Goal: Check status: Check status

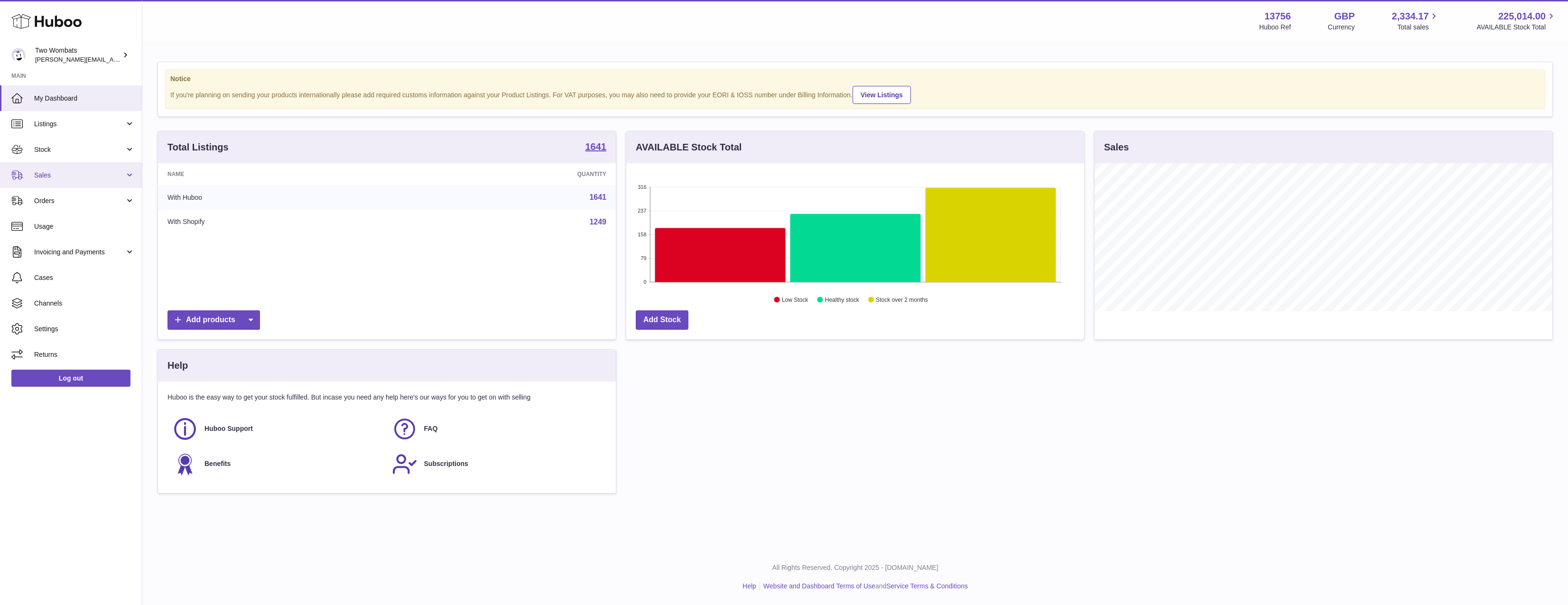
scroll to position [148, 458]
click at [63, 147] on span "Stock" at bounding box center [79, 150] width 91 height 9
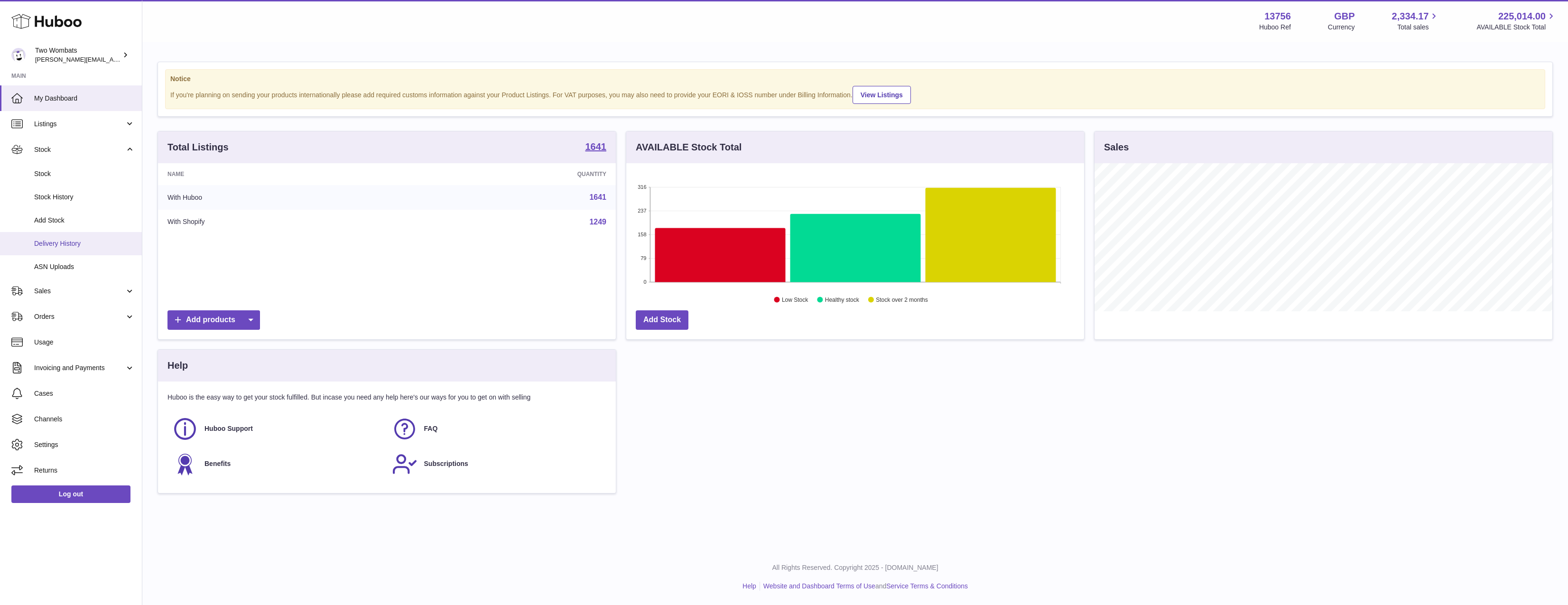
click at [81, 238] on link "Delivery History" at bounding box center [71, 243] width 142 height 23
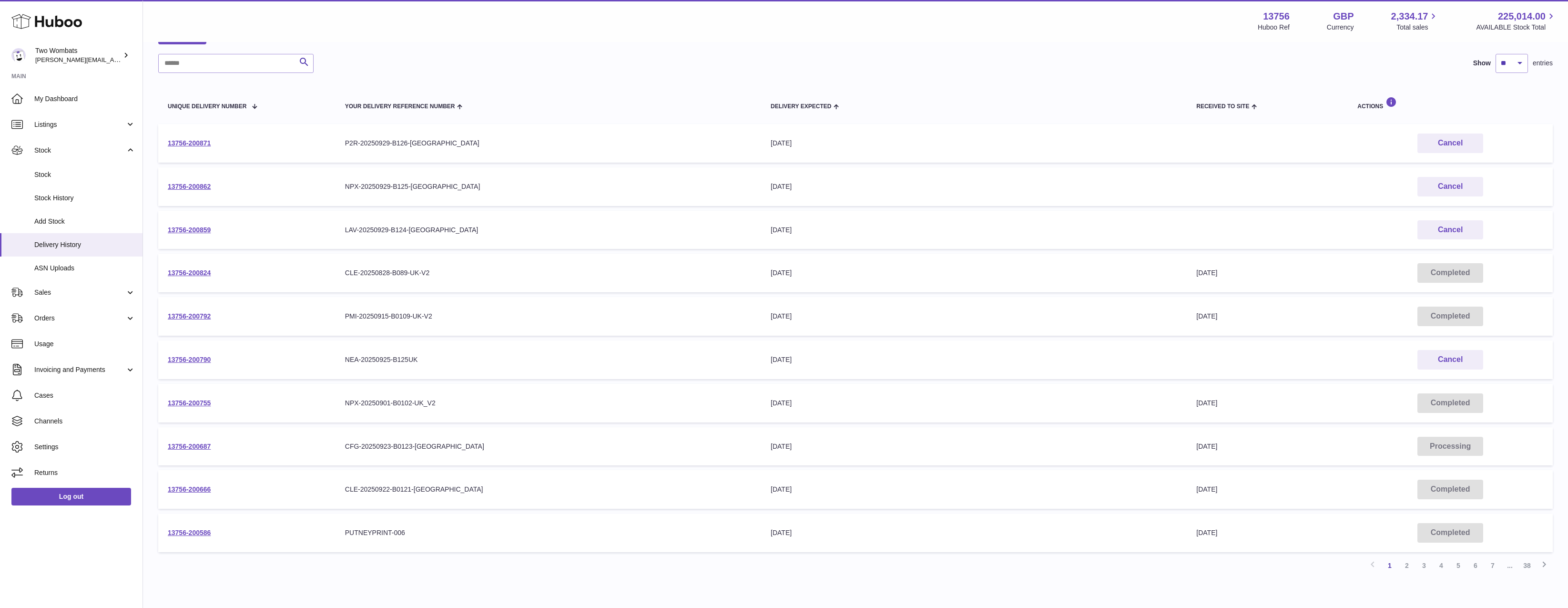
scroll to position [114, 0]
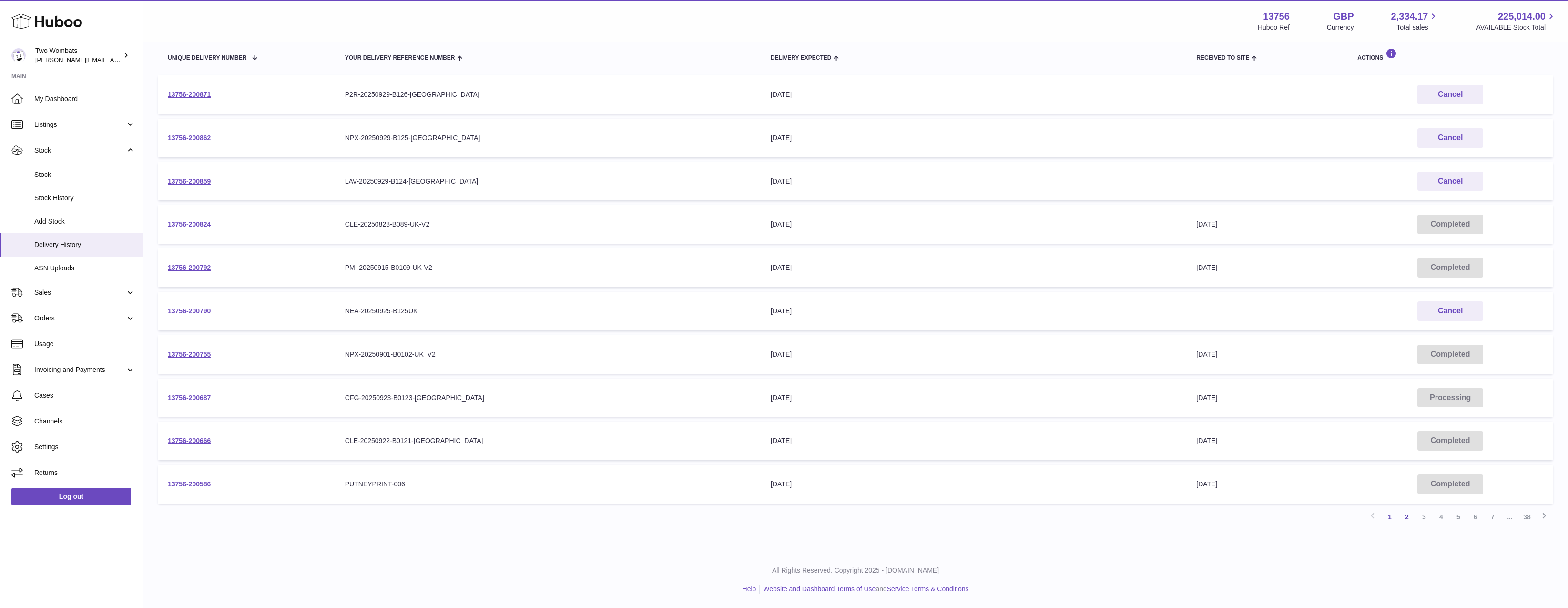
click at [1407, 520] on link "2" at bounding box center [1407, 517] width 17 height 17
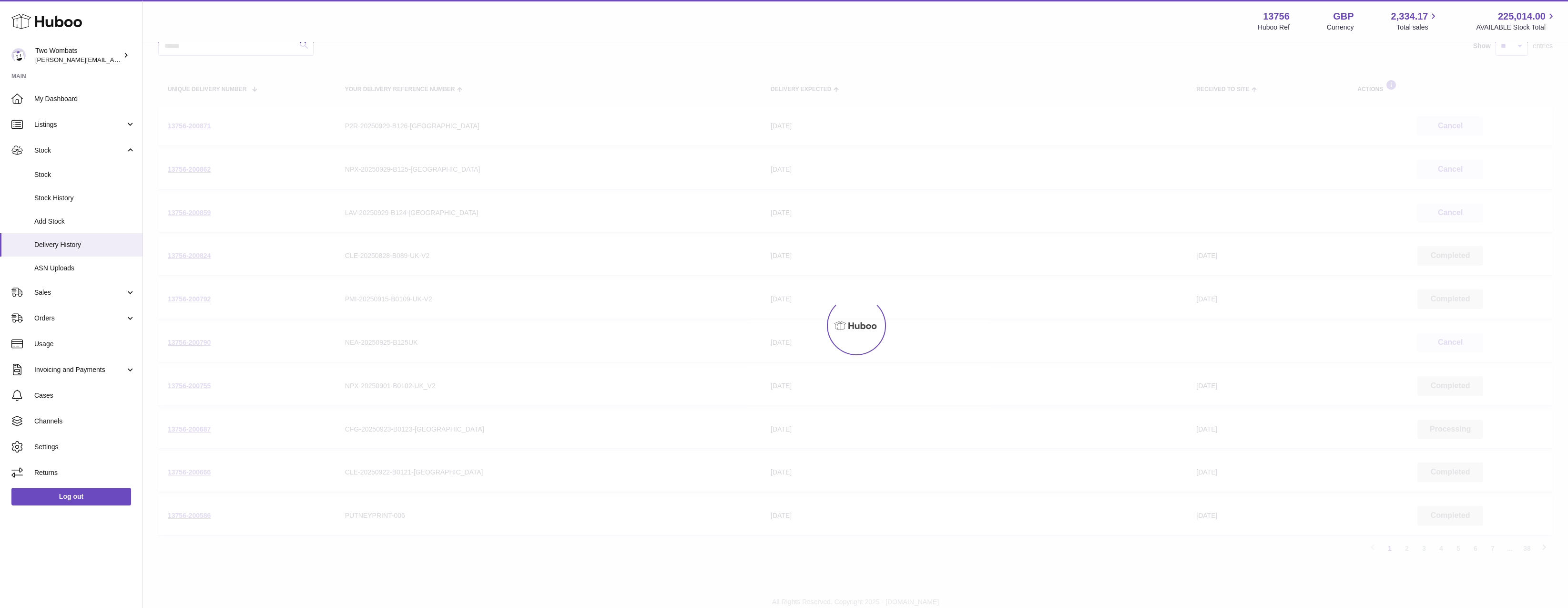
scroll to position [43, 0]
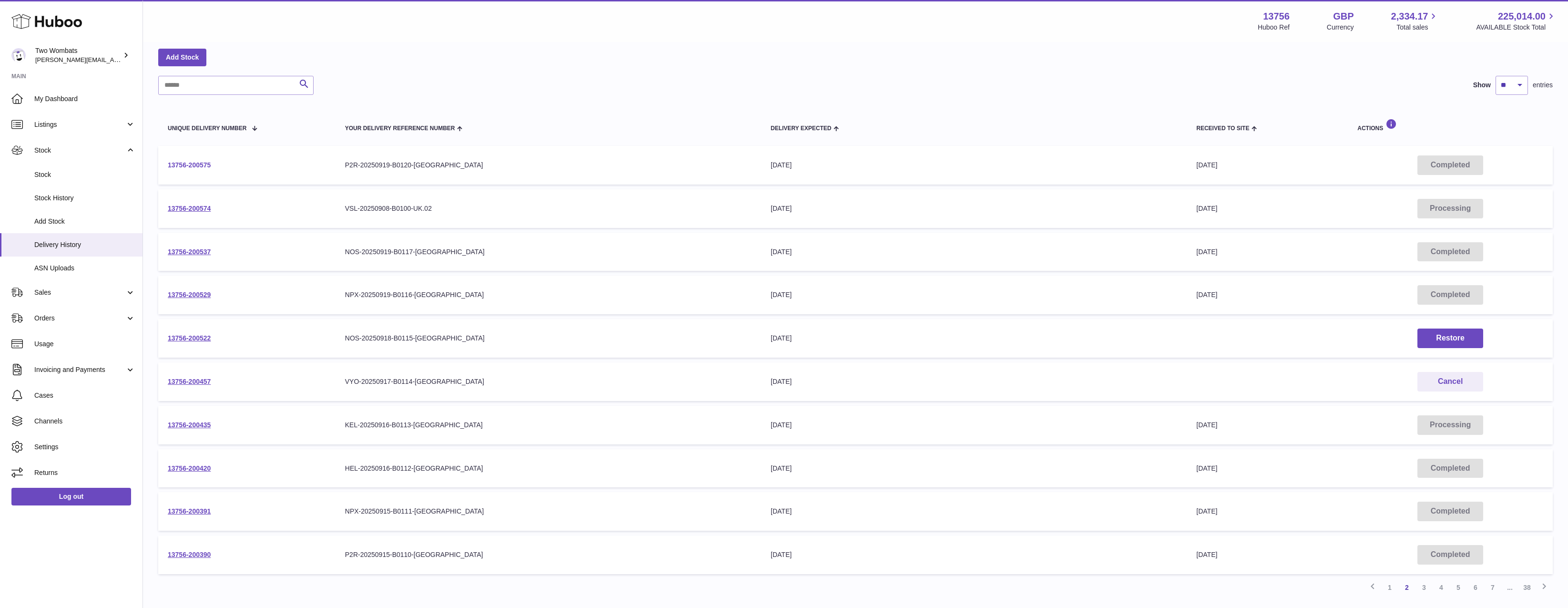
click at [193, 168] on link "13756-200575" at bounding box center [189, 165] width 43 height 7
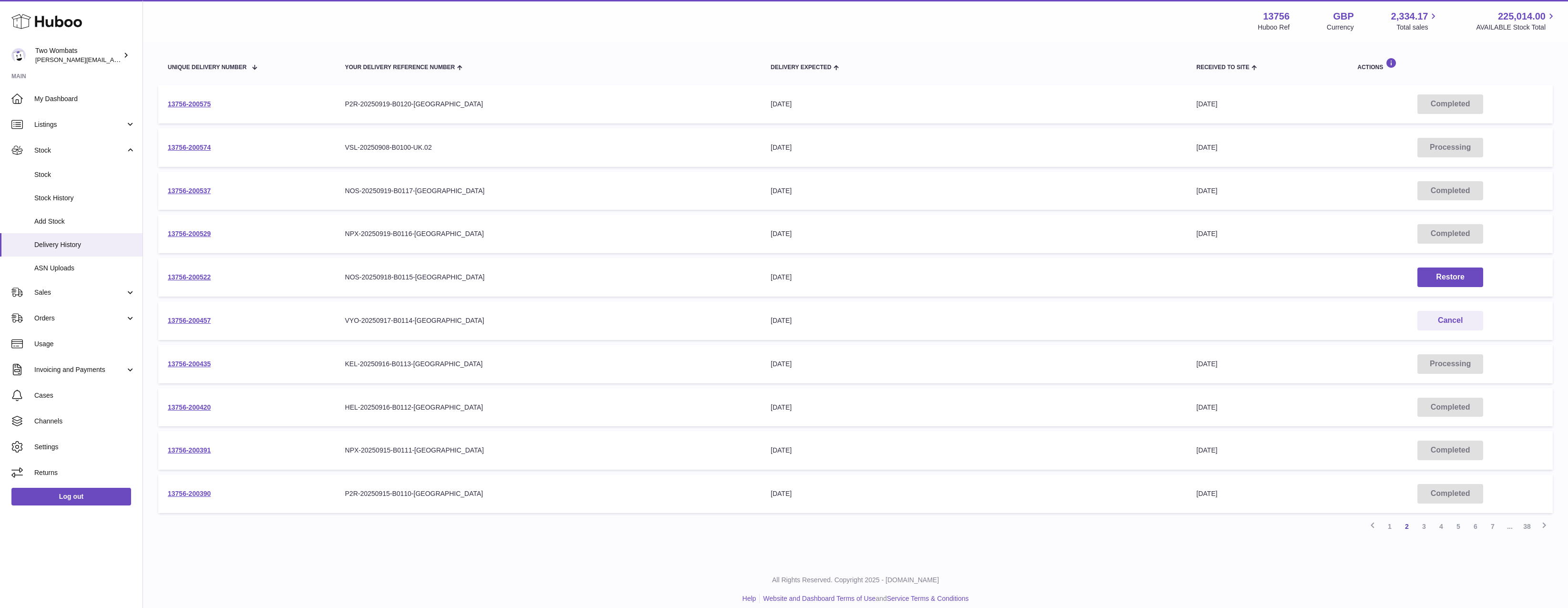
scroll to position [114, 0]
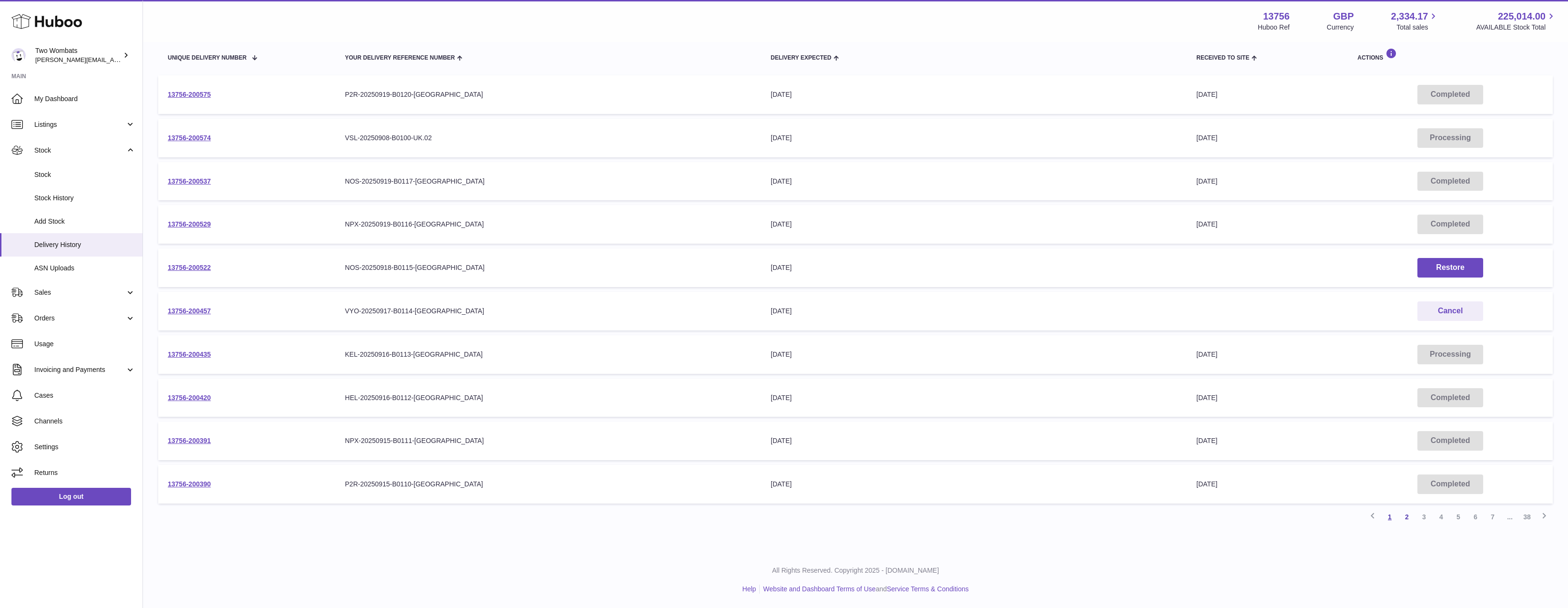
click at [1394, 513] on link "1" at bounding box center [1390, 517] width 17 height 17
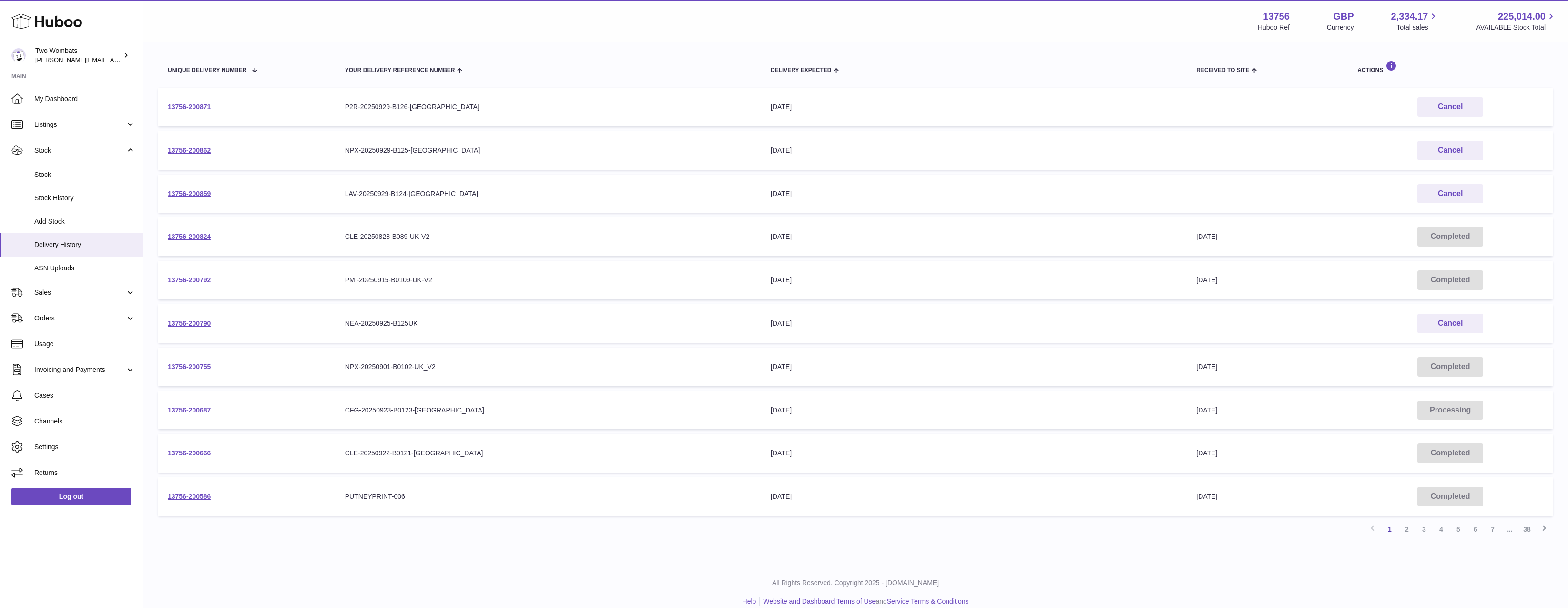
scroll to position [114, 0]
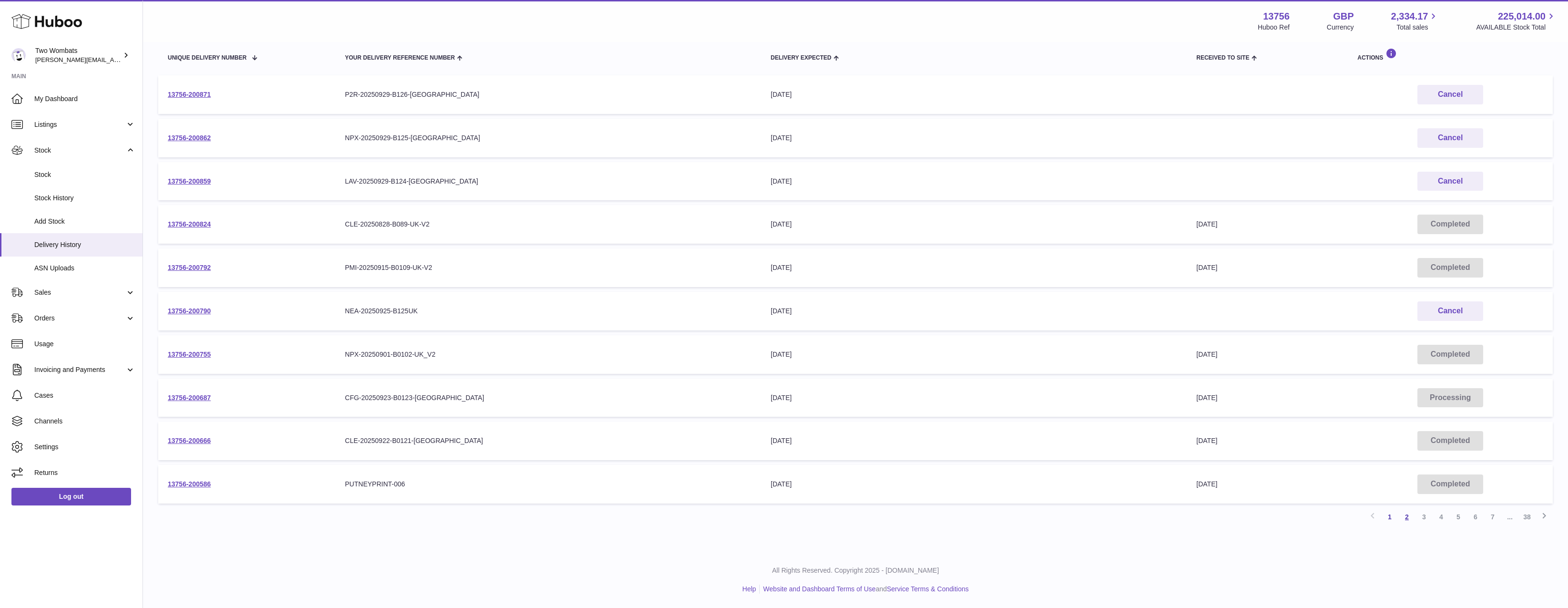
click at [1404, 511] on link "2" at bounding box center [1407, 517] width 17 height 17
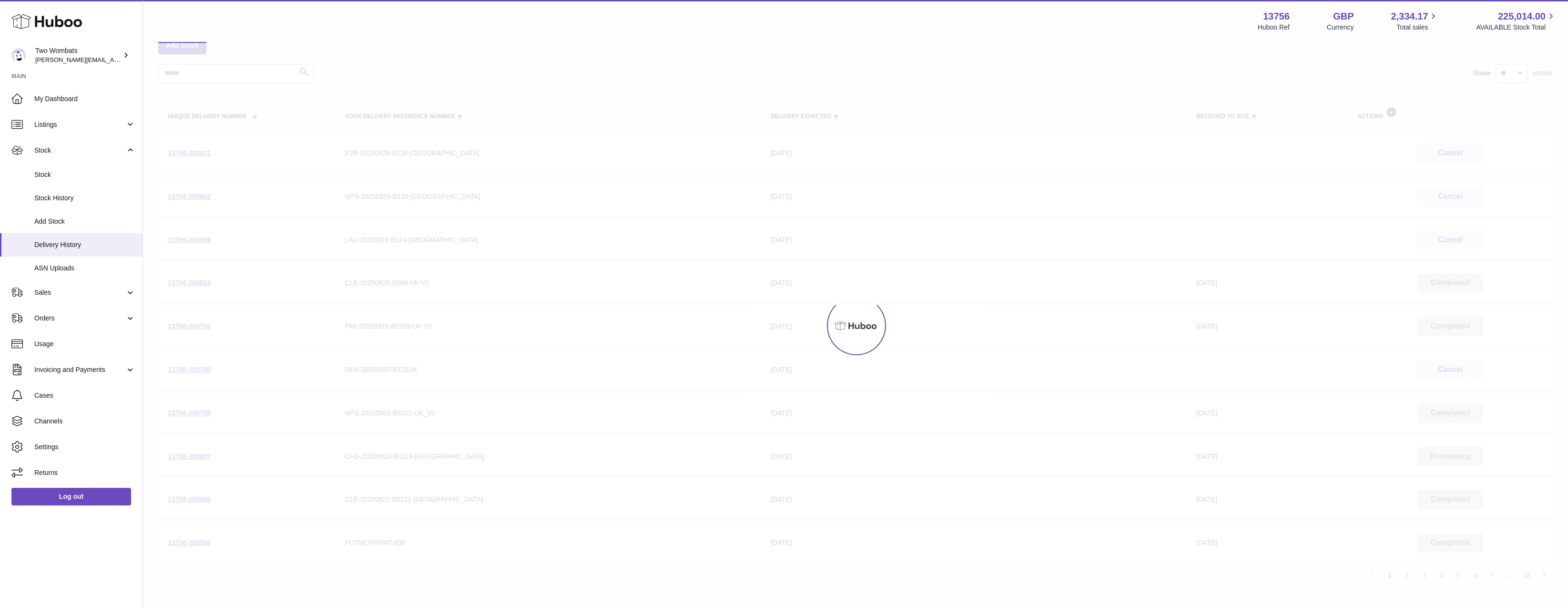
scroll to position [43, 0]
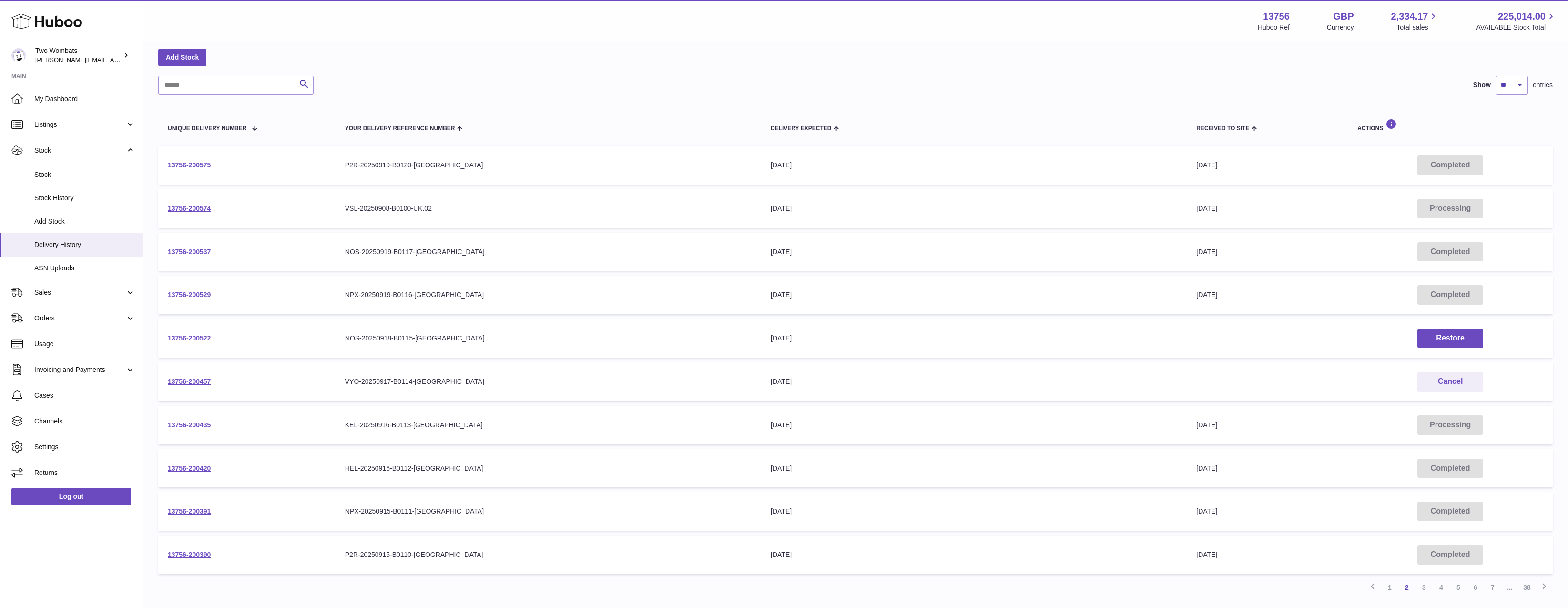
click at [317, 163] on td "13756-200575" at bounding box center [247, 165] width 177 height 39
click at [191, 165] on link "13756-200575" at bounding box center [189, 165] width 43 height 7
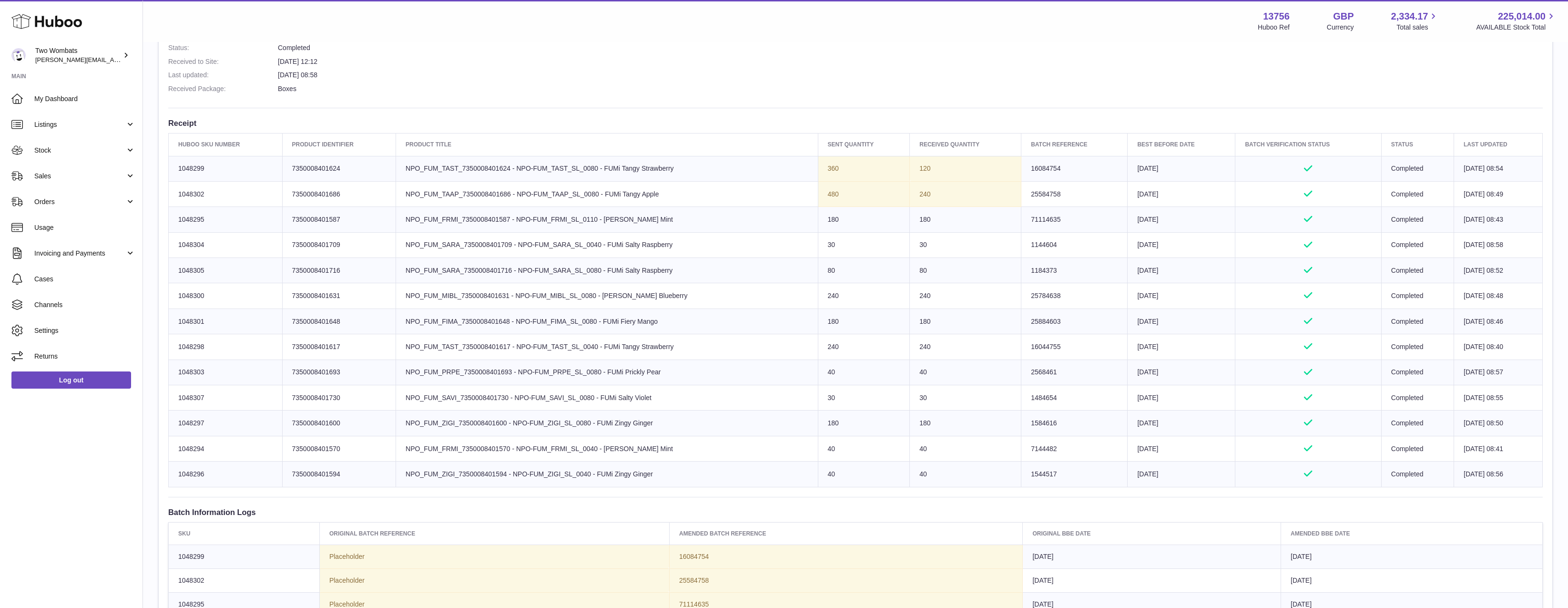
scroll to position [286, 0]
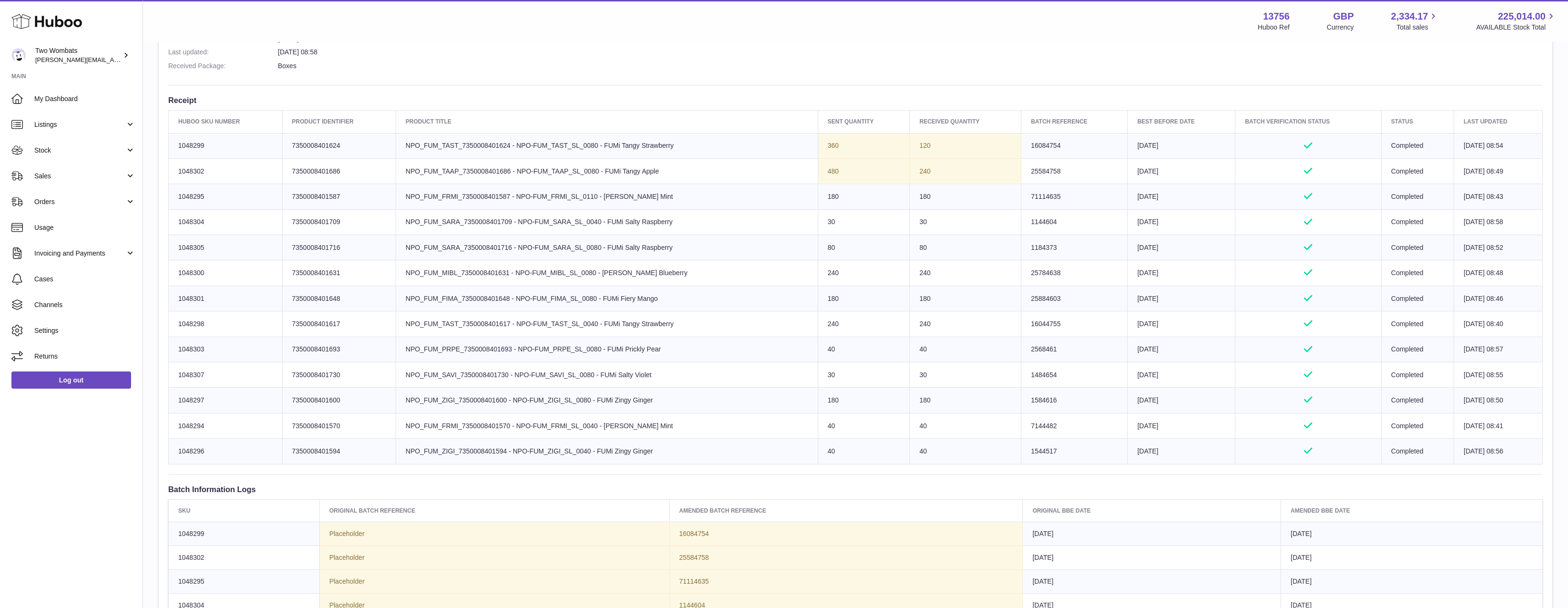
scroll to position [286, 0]
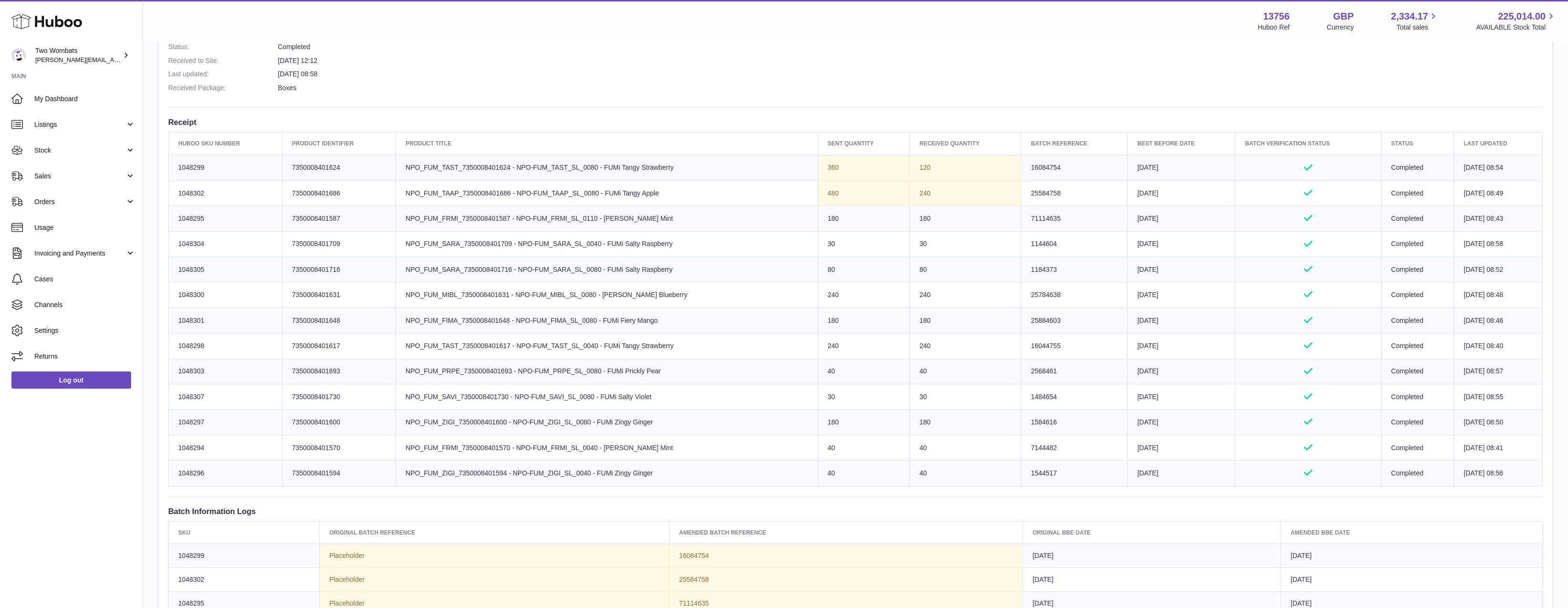
drag, startPoint x: 824, startPoint y: 191, endPoint x: 763, endPoint y: 192, distance: 61.0
click at [763, 192] on tr "Huboo SKU Number 1048302 Client Identifier 7350008401686 Product title NPO_FUM_…" at bounding box center [856, 193] width 1374 height 25
click at [831, 191] on td "Sent Quantity 480" at bounding box center [864, 193] width 92 height 25
drag, startPoint x: 831, startPoint y: 191, endPoint x: 1043, endPoint y: 196, distance: 212.1
click at [1043, 196] on tr "Huboo SKU Number 1048302 Client Identifier 7350008401686 Product title NPO_FUM_…" at bounding box center [856, 193] width 1374 height 25
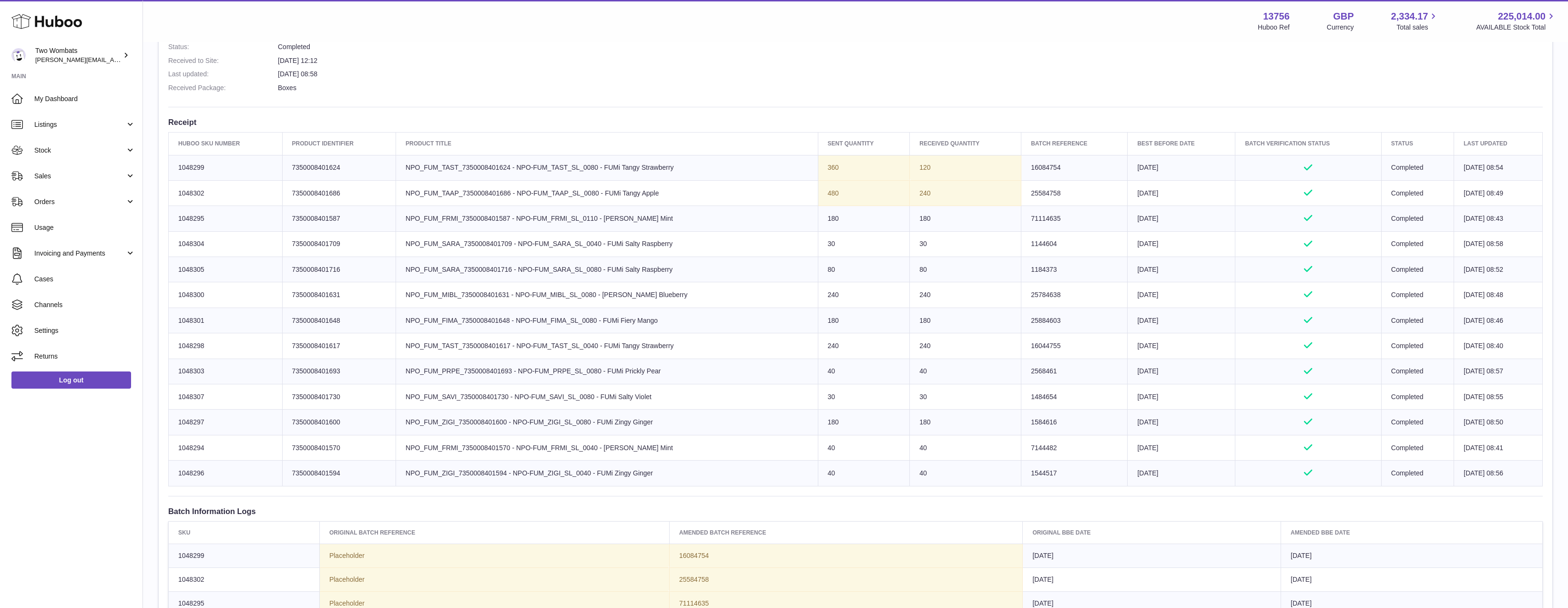
click at [1042, 196] on td "Batch Reference 25584758" at bounding box center [1074, 193] width 106 height 25
drag, startPoint x: 943, startPoint y: 196, endPoint x: 886, endPoint y: 198, distance: 57.0
click at [885, 199] on tr "Huboo SKU Number 1048302 Client Identifier 7350008401686 Product title NPO_FUM_…" at bounding box center [856, 193] width 1374 height 25
click at [887, 198] on td "Sent Quantity 480" at bounding box center [864, 193] width 92 height 25
drag, startPoint x: 899, startPoint y: 195, endPoint x: 1142, endPoint y: 191, distance: 243.0
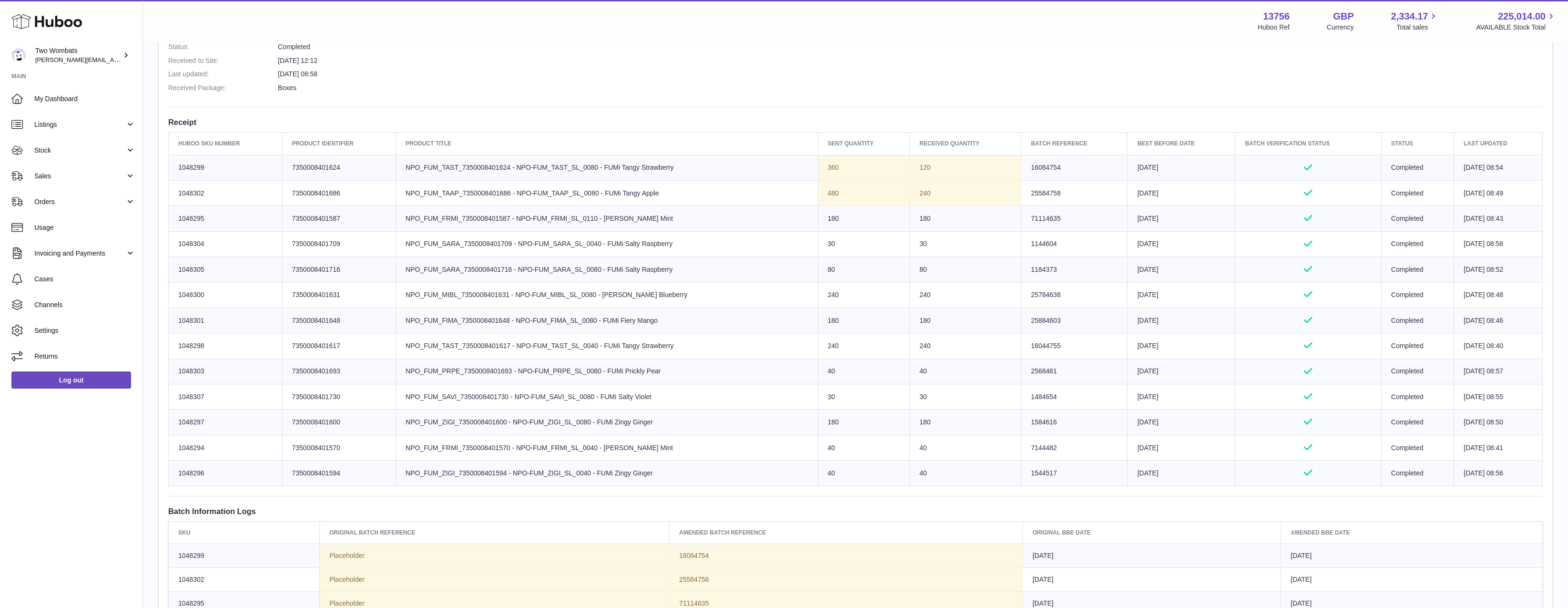
click at [1142, 191] on tr "Huboo SKU Number 1048302 Client Identifier 7350008401686 Product title NPO_FUM_…" at bounding box center [856, 193] width 1374 height 25
click at [1142, 191] on td "Best Before Date 2026-09-19" at bounding box center [1182, 193] width 108 height 25
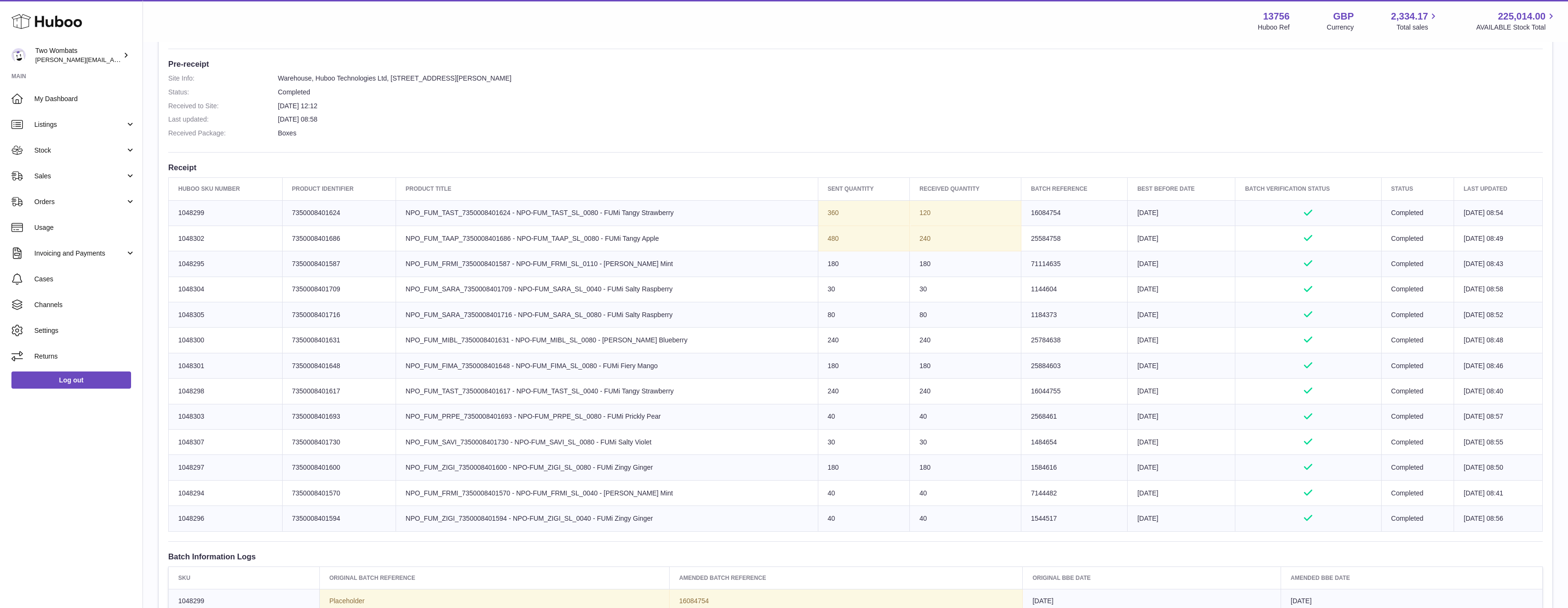
scroll to position [209, 0]
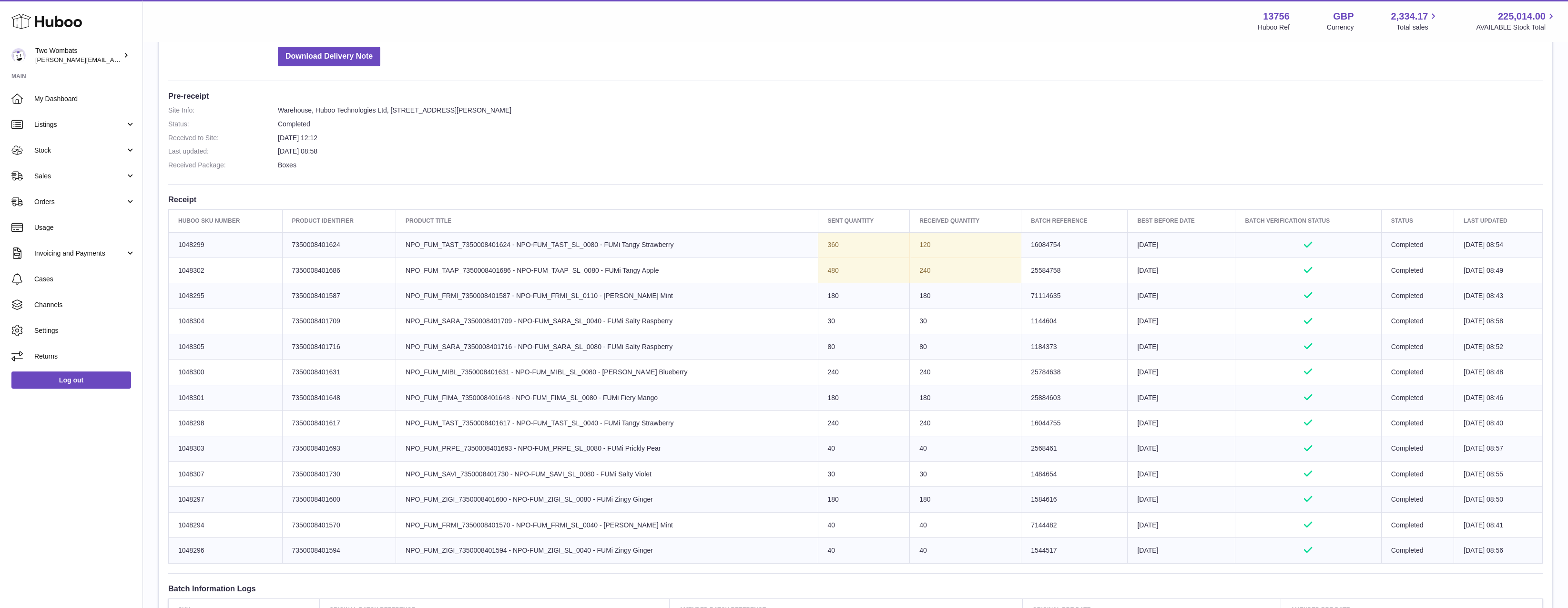
drag, startPoint x: 906, startPoint y: 317, endPoint x: 953, endPoint y: 391, distance: 87.7
click at [950, 385] on tbody "Huboo SKU Number 1048299 Client Identifier 7350008401624 Product title NPO_FUM_…" at bounding box center [856, 398] width 1374 height 331
click at [953, 391] on td "180" at bounding box center [966, 397] width 111 height 25
drag, startPoint x: 865, startPoint y: 281, endPoint x: 802, endPoint y: 243, distance: 73.6
click at [802, 243] on tbody "Huboo SKU Number 1048299 Client Identifier 7350008401624 Product title NPO_FUM_…" at bounding box center [856, 398] width 1374 height 331
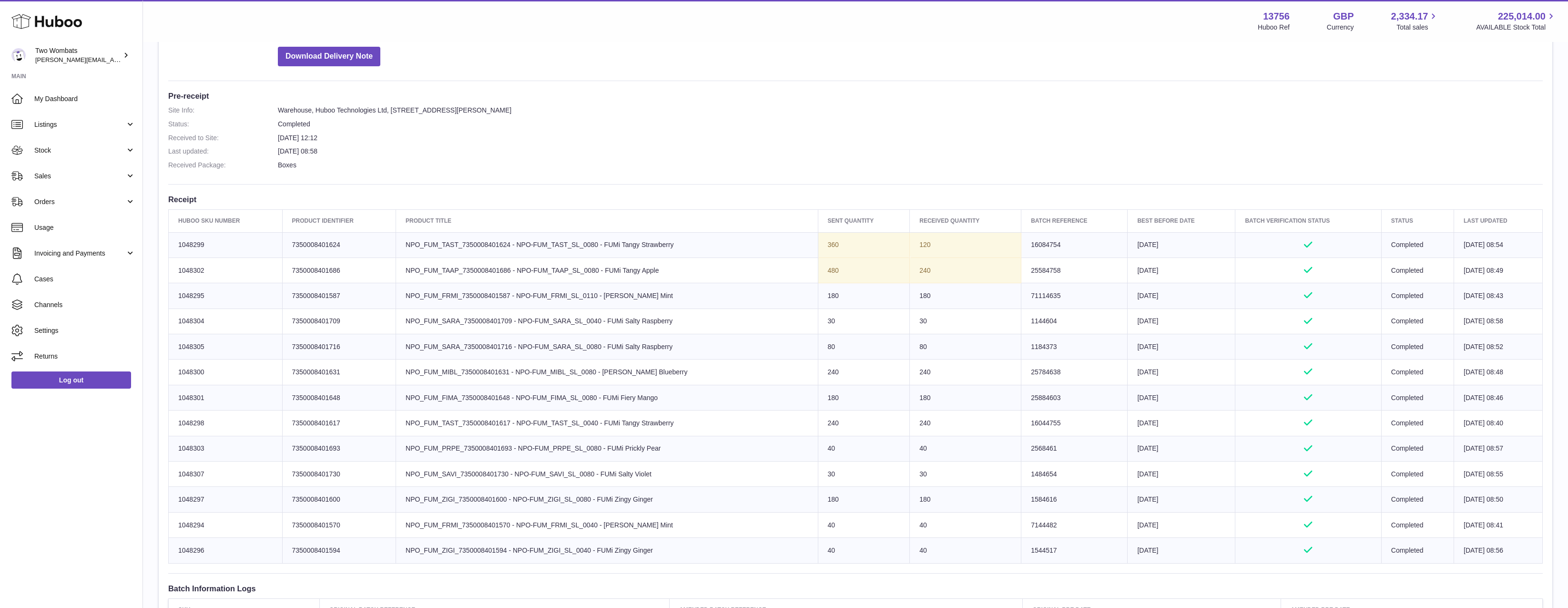
click at [818, 243] on td "Sent Quantity 360" at bounding box center [864, 245] width 92 height 25
drag, startPoint x: 802, startPoint y: 243, endPoint x: 937, endPoint y: 266, distance: 136.9
click at [937, 266] on tbody "Huboo SKU Number 1048299 Client Identifier 7350008401624 Product title NPO_FUM_…" at bounding box center [856, 398] width 1374 height 331
click at [937, 266] on td "240" at bounding box center [966, 270] width 111 height 25
drag, startPoint x: 937, startPoint y: 266, endPoint x: 797, endPoint y: 243, distance: 141.9
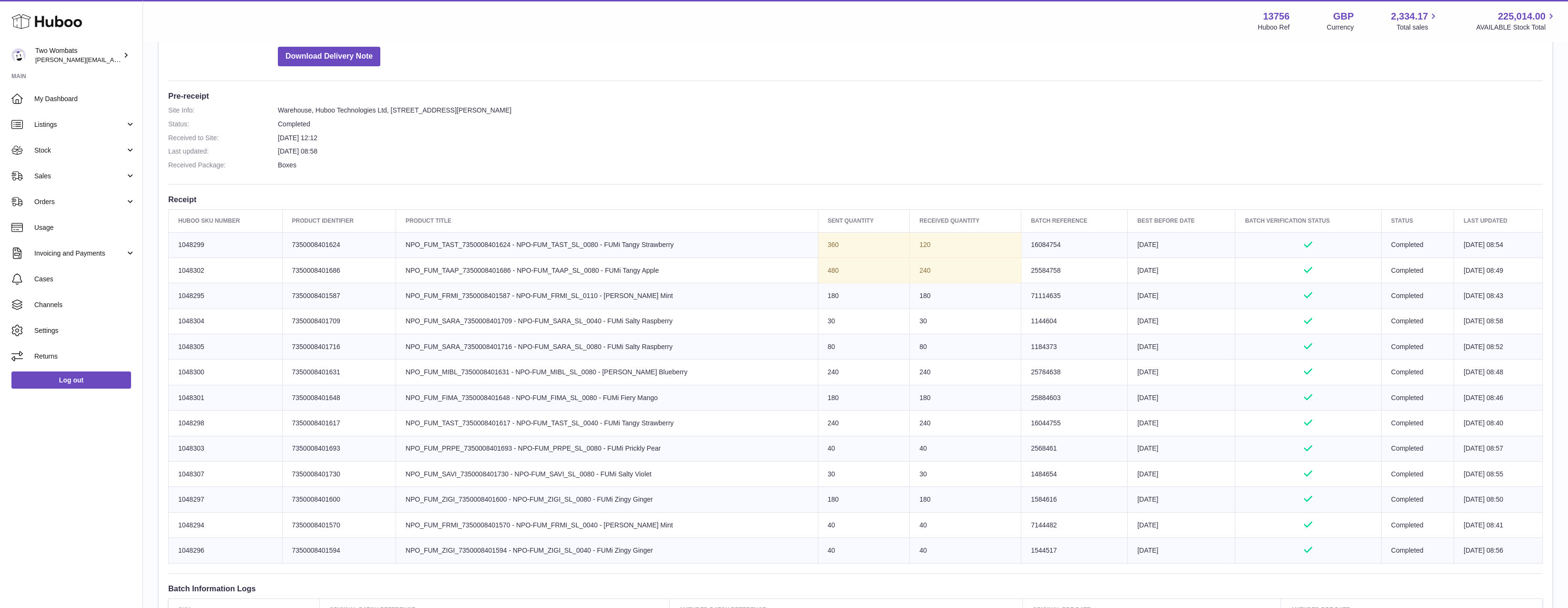
click at [797, 243] on tbody "Huboo SKU Number 1048299 Client Identifier 7350008401624 Product title NPO_FUM_…" at bounding box center [856, 398] width 1374 height 331
click at [818, 243] on td "Sent Quantity 360" at bounding box center [864, 245] width 92 height 25
drag, startPoint x: 797, startPoint y: 243, endPoint x: 1021, endPoint y: 278, distance: 226.7
click at [1021, 278] on tbody "Huboo SKU Number 1048299 Client Identifier 7350008401624 Product title NPO_FUM_…" at bounding box center [856, 398] width 1374 height 331
click at [1021, 278] on td "Batch Reference 25584758" at bounding box center [1074, 270] width 106 height 25
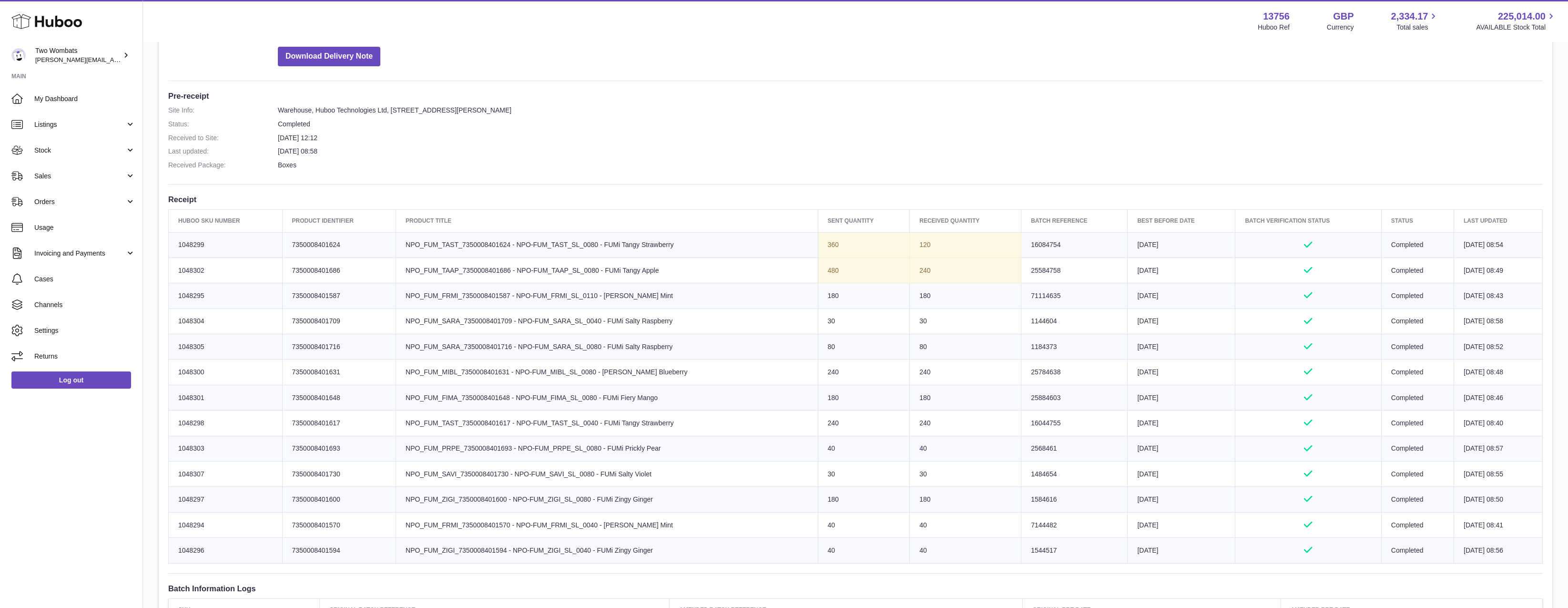
drag, startPoint x: 1021, startPoint y: 278, endPoint x: 803, endPoint y: 250, distance: 219.8
click at [803, 250] on tbody "Huboo SKU Number 1048299 Client Identifier 7350008401624 Product title NPO_FUM_…" at bounding box center [856, 398] width 1374 height 331
click at [818, 250] on td "Sent Quantity 360" at bounding box center [864, 245] width 92 height 25
drag, startPoint x: 803, startPoint y: 250, endPoint x: 1128, endPoint y: 278, distance: 326.2
click at [1128, 278] on tbody "Huboo SKU Number 1048299 Client Identifier 7350008401624 Product title NPO_FUM_…" at bounding box center [856, 398] width 1374 height 331
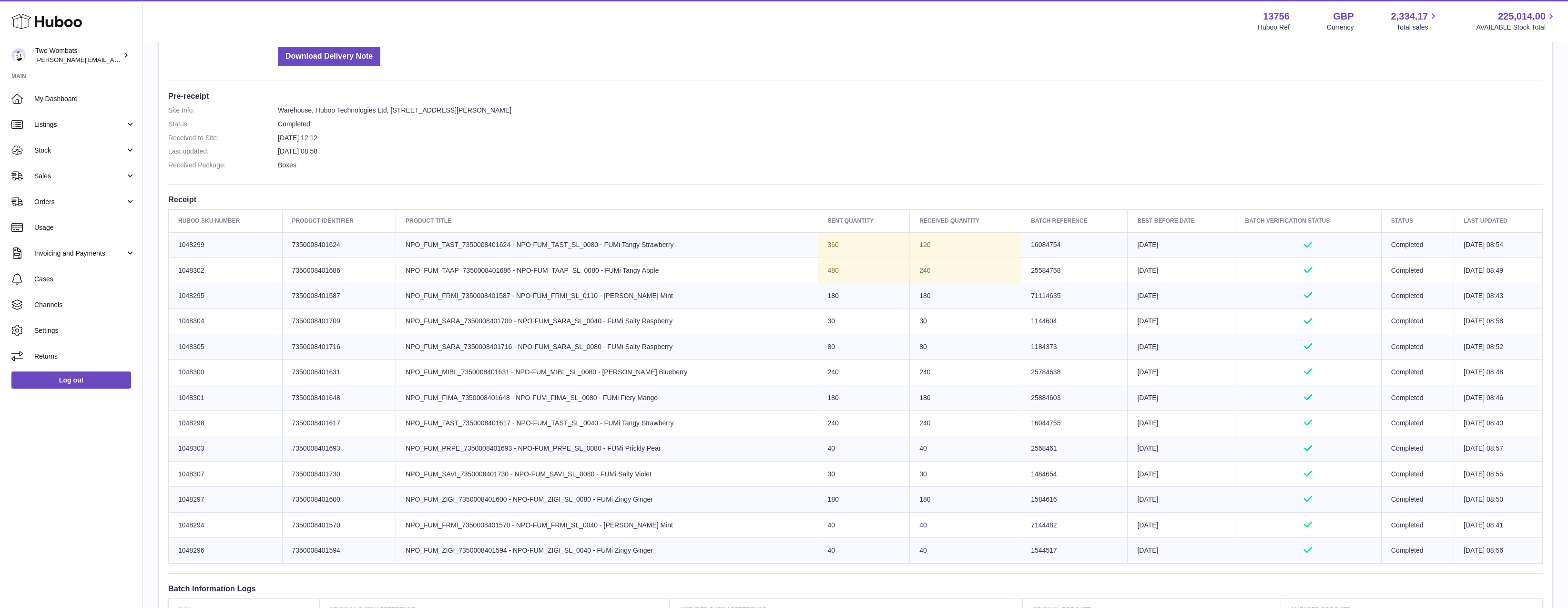
click at [1128, 278] on td "Best Before Date 2026-09-19" at bounding box center [1182, 270] width 108 height 25
drag, startPoint x: 1046, startPoint y: 274, endPoint x: 858, endPoint y: 256, distance: 188.9
click at [859, 256] on tbody "Huboo SKU Number 1048299 Client Identifier 7350008401624 Product title NPO_FUM_…" at bounding box center [856, 398] width 1374 height 331
click at [858, 256] on td "Sent Quantity 360" at bounding box center [864, 245] width 92 height 25
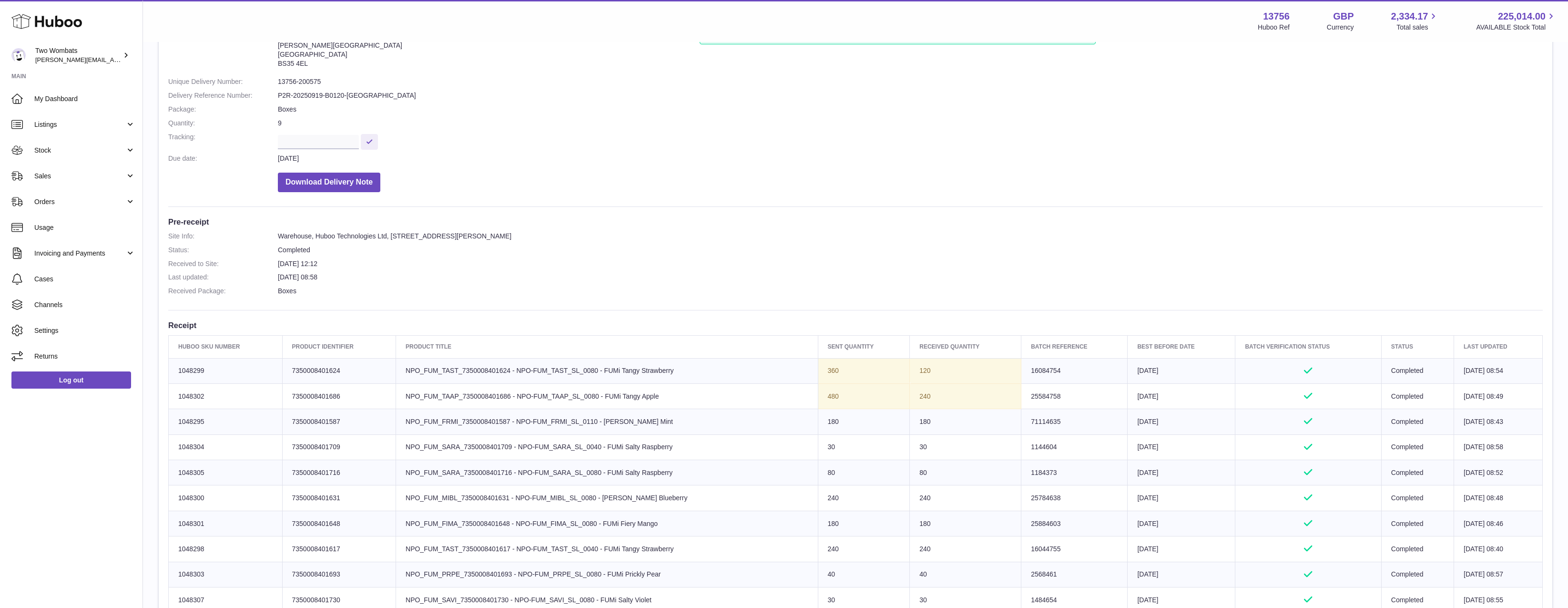
scroll to position [161, 0]
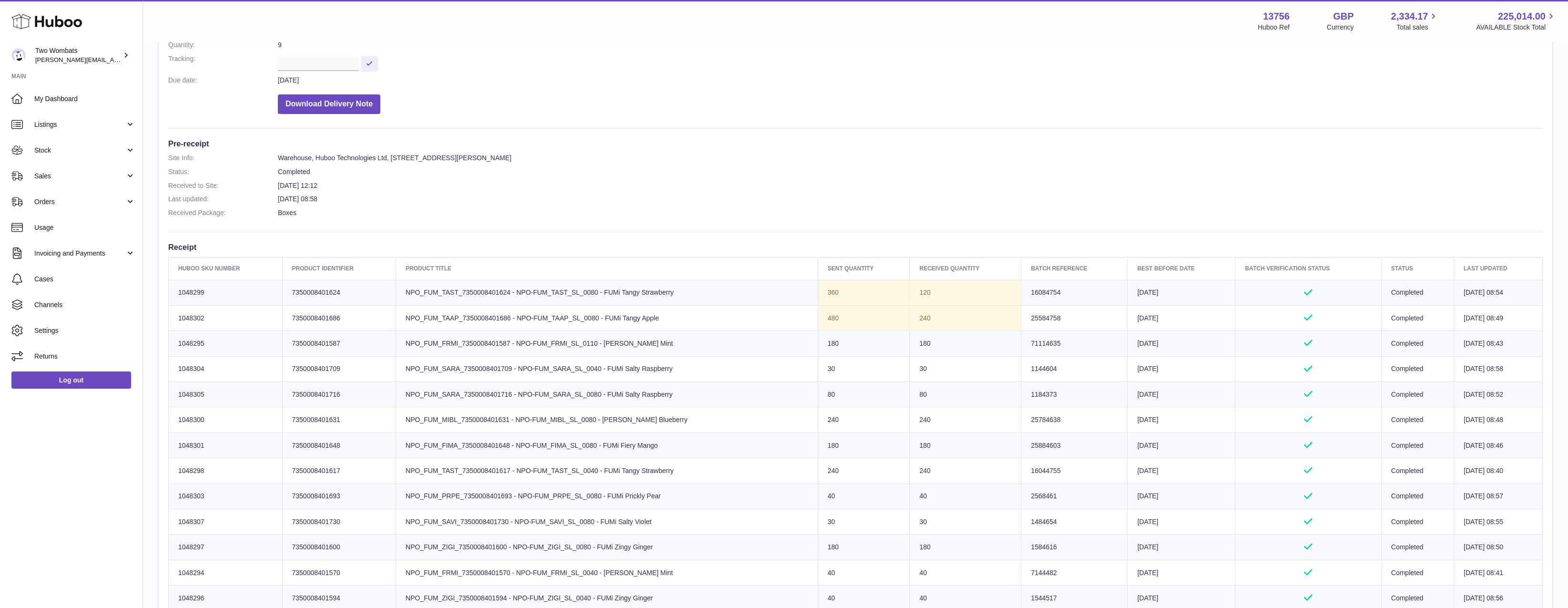
drag, startPoint x: 227, startPoint y: 319, endPoint x: 177, endPoint y: 317, distance: 50.0
click at [177, 317] on td "Huboo SKU Number 1048302" at bounding box center [226, 317] width 114 height 25
copy td "1048302"
click at [89, 150] on span "Stock" at bounding box center [80, 150] width 91 height 9
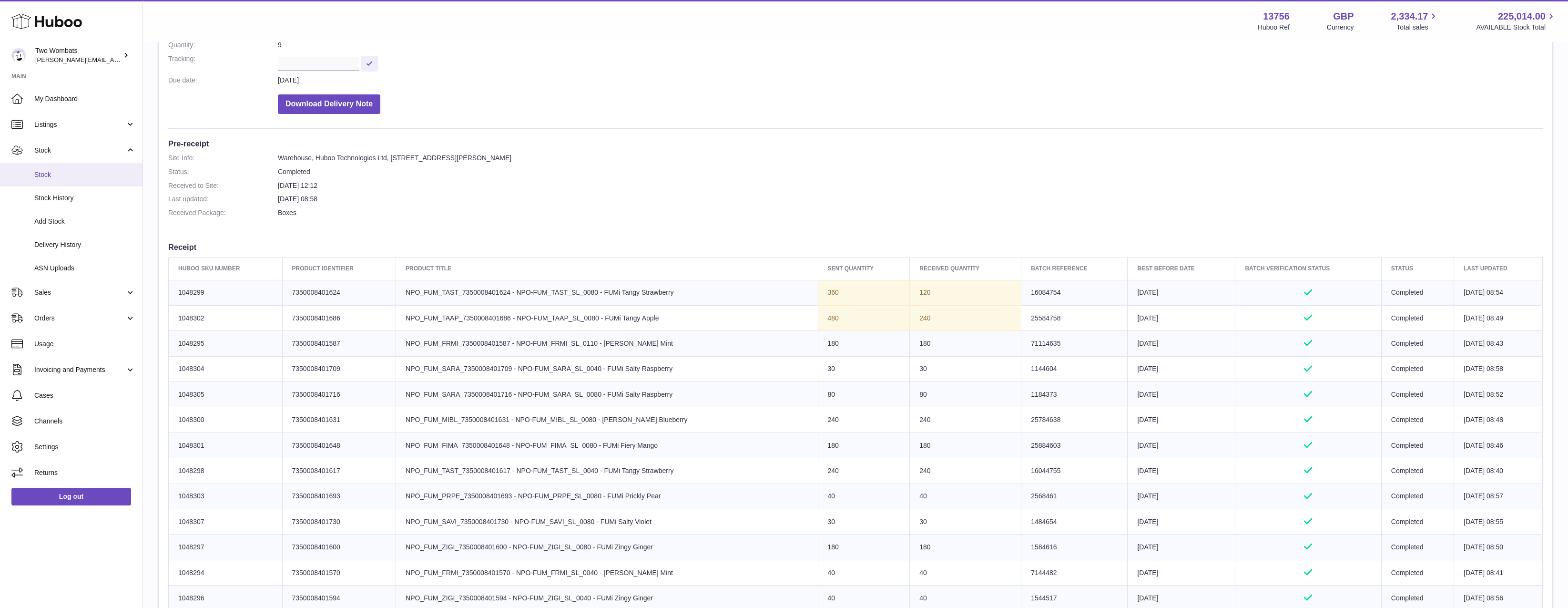
click at [81, 174] on span "Stock" at bounding box center [84, 174] width 101 height 9
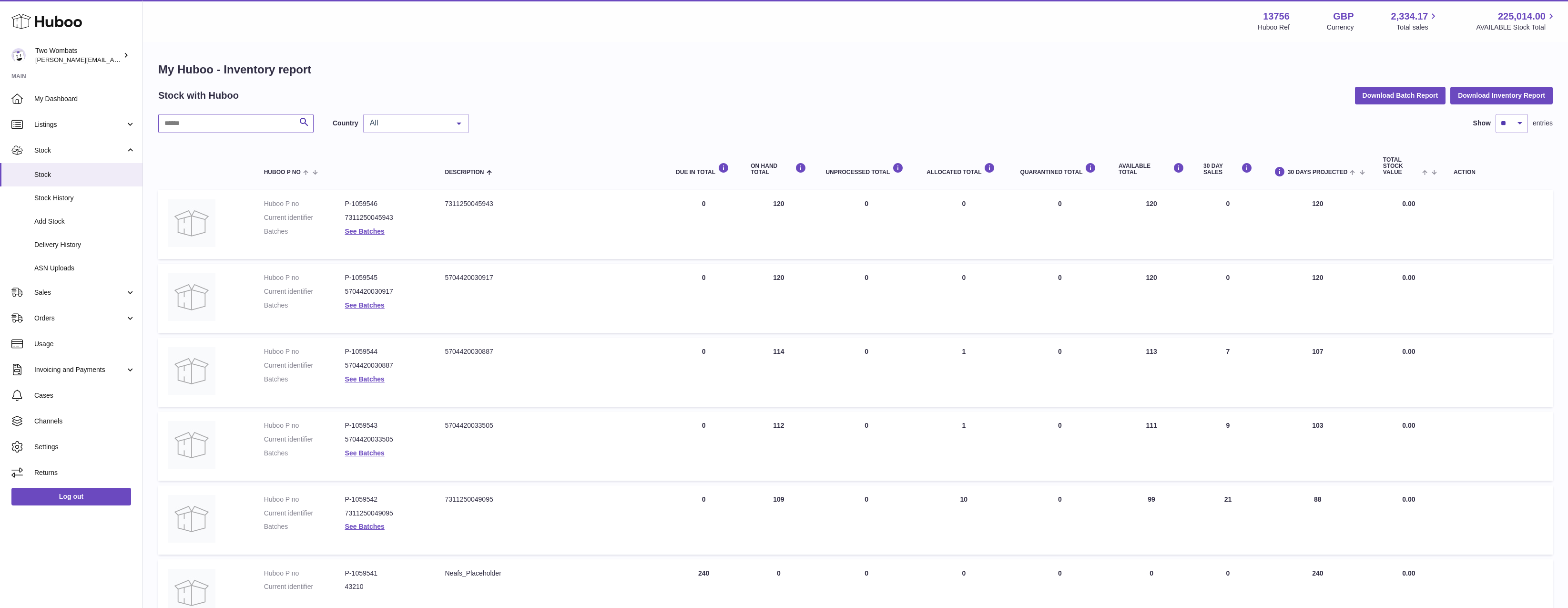
click at [250, 125] on input "text" at bounding box center [236, 123] width 155 height 19
paste input "*******"
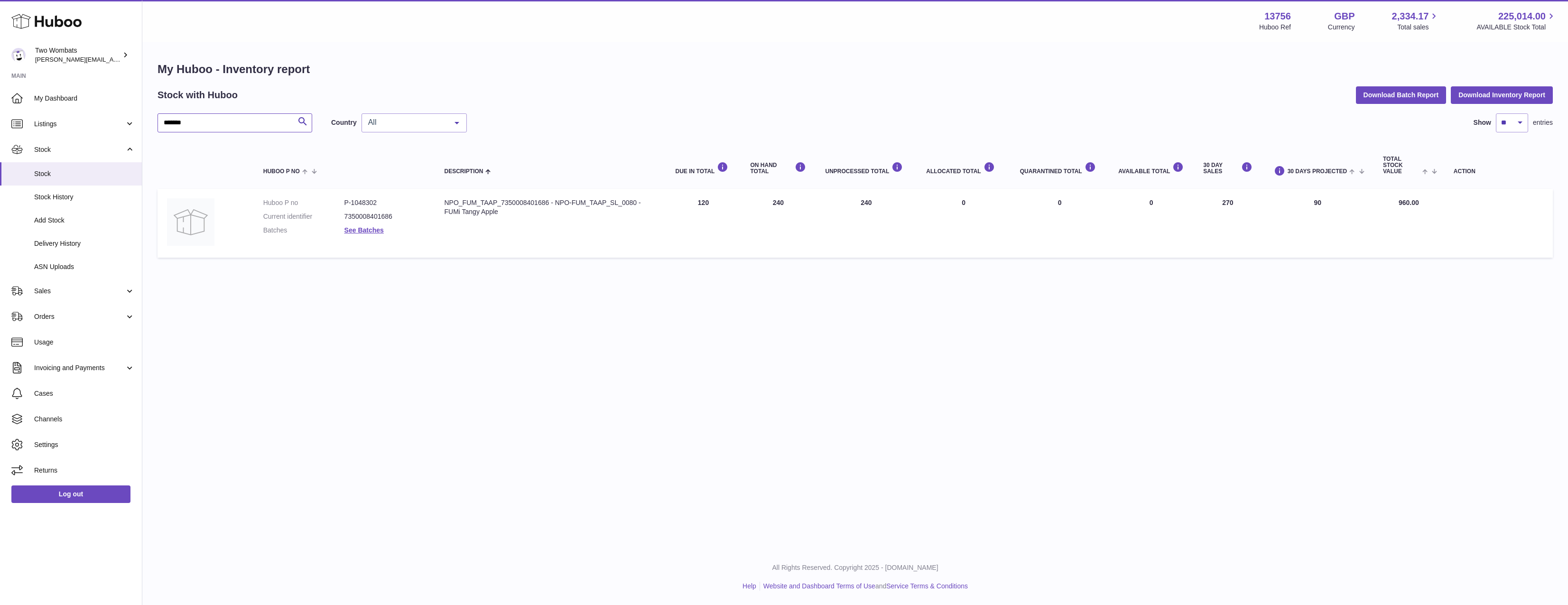
type input "*******"
drag, startPoint x: 864, startPoint y: 203, endPoint x: 1296, endPoint y: 202, distance: 432.0
click at [1296, 202] on tr "Huboo P no P-1048302 Current identifier 7350008401686 Batches See Batches Descr…" at bounding box center [855, 223] width 1395 height 69
click at [1296, 202] on td "30 DAYS PROJECTED 90" at bounding box center [1317, 223] width 111 height 69
drag, startPoint x: 1237, startPoint y: 203, endPoint x: 739, endPoint y: 205, distance: 498.0
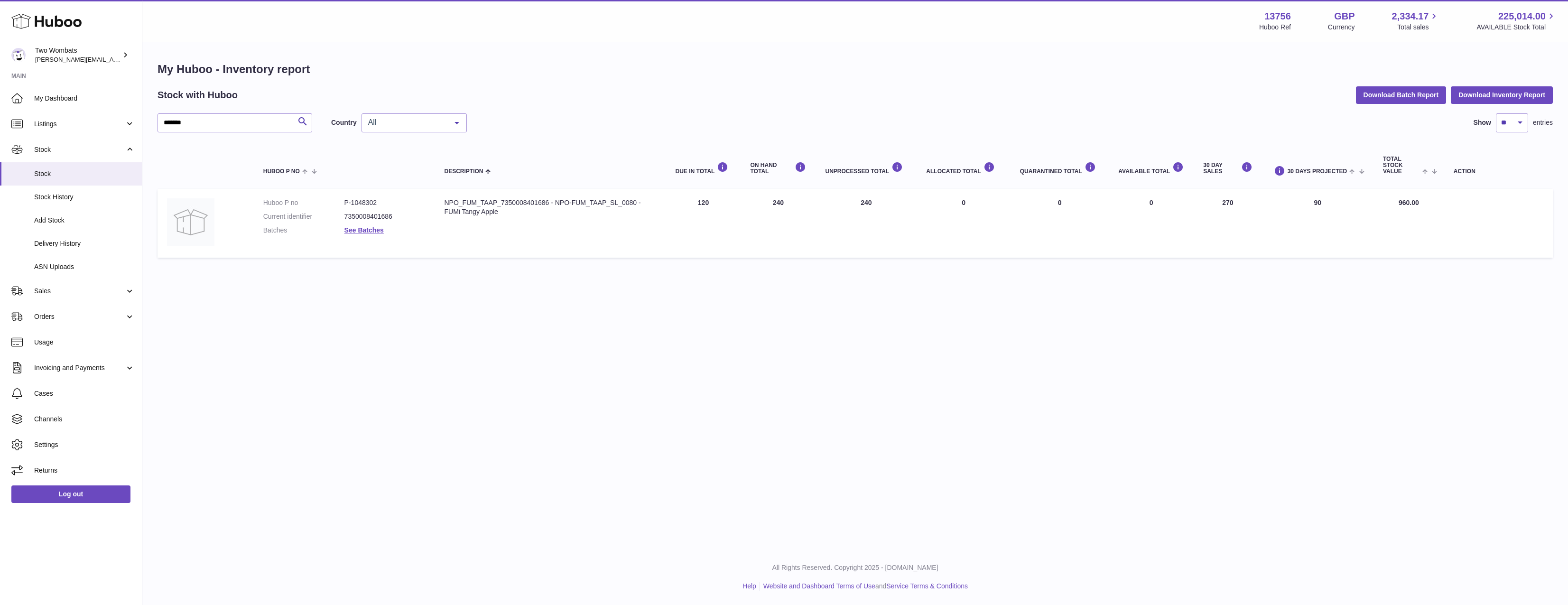
click at [739, 205] on tr "Huboo P no P-1048302 Current identifier 7350008401686 Batches See Batches Descr…" at bounding box center [855, 223] width 1395 height 69
click at [739, 205] on td "DUE IN Total 120" at bounding box center [703, 223] width 75 height 69
drag, startPoint x: 681, startPoint y: 206, endPoint x: 1332, endPoint y: 201, distance: 651.0
click at [1332, 201] on tr "Huboo P no P-1048302 Current identifier 7350008401686 Batches See Batches Descr…" at bounding box center [855, 223] width 1395 height 69
click at [1332, 201] on td "30 DAYS PROJECTED 90" at bounding box center [1317, 223] width 111 height 69
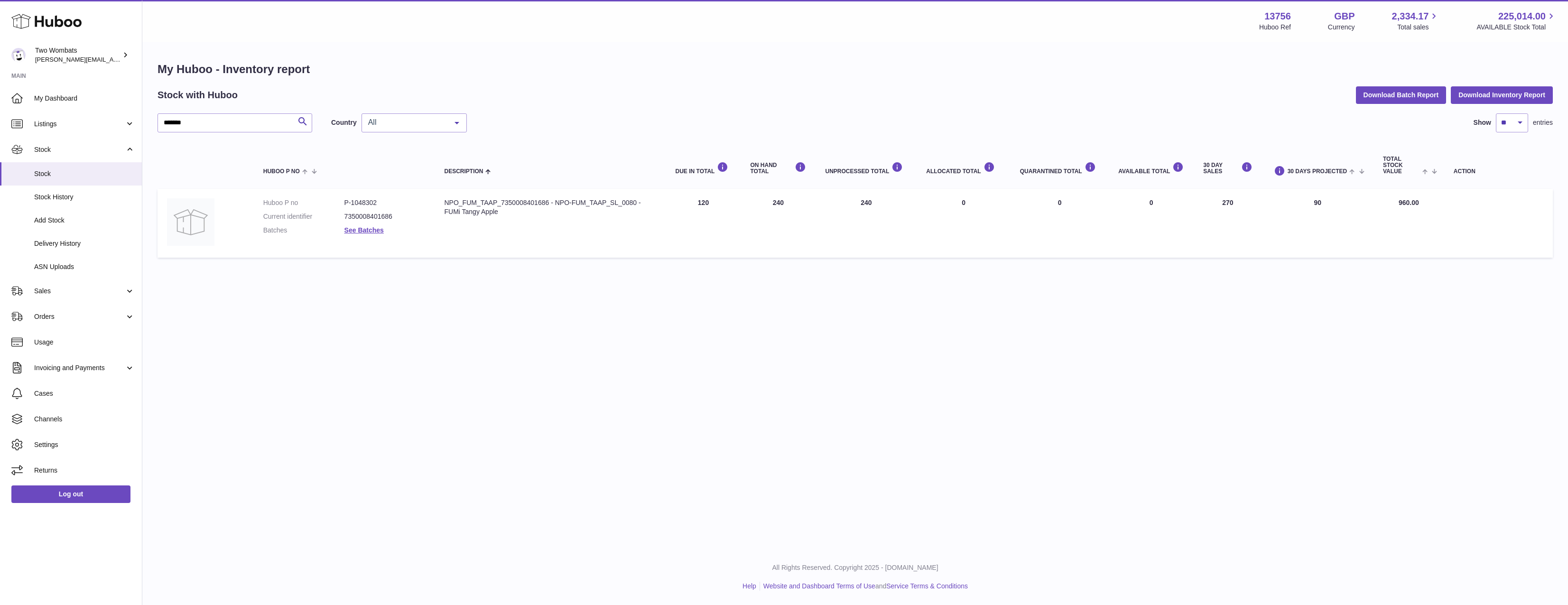
drag, startPoint x: 1433, startPoint y: 197, endPoint x: 698, endPoint y: 203, distance: 735.0
click at [698, 203] on tr "Huboo P no P-1048302 Current identifier 7350008401686 Batches See Batches Descr…" at bounding box center [855, 223] width 1395 height 69
click at [698, 203] on td "DUE IN Total 120" at bounding box center [703, 223] width 75 height 69
drag, startPoint x: 698, startPoint y: 203, endPoint x: 1435, endPoint y: 211, distance: 737.0
click at [1435, 211] on tr "Huboo P no P-1048302 Current identifier 7350008401686 Batches See Batches Descr…" at bounding box center [855, 223] width 1395 height 69
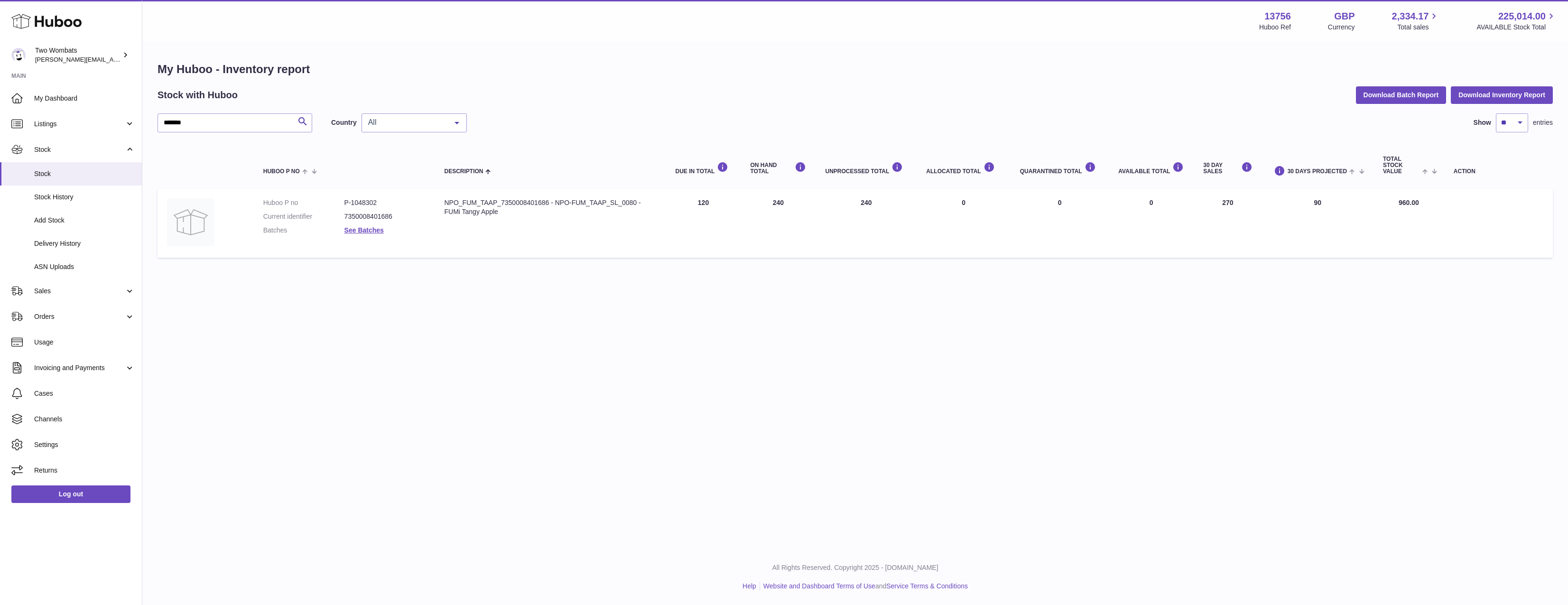
click at [1435, 211] on td "Total stock value 960.00" at bounding box center [1409, 223] width 71 height 69
click at [928, 388] on div "Menu Huboo 13756 Huboo Ref GBP Currency 2,334.17 Total sales 225,014.00 AVAILAB…" at bounding box center [855, 275] width 1426 height 549
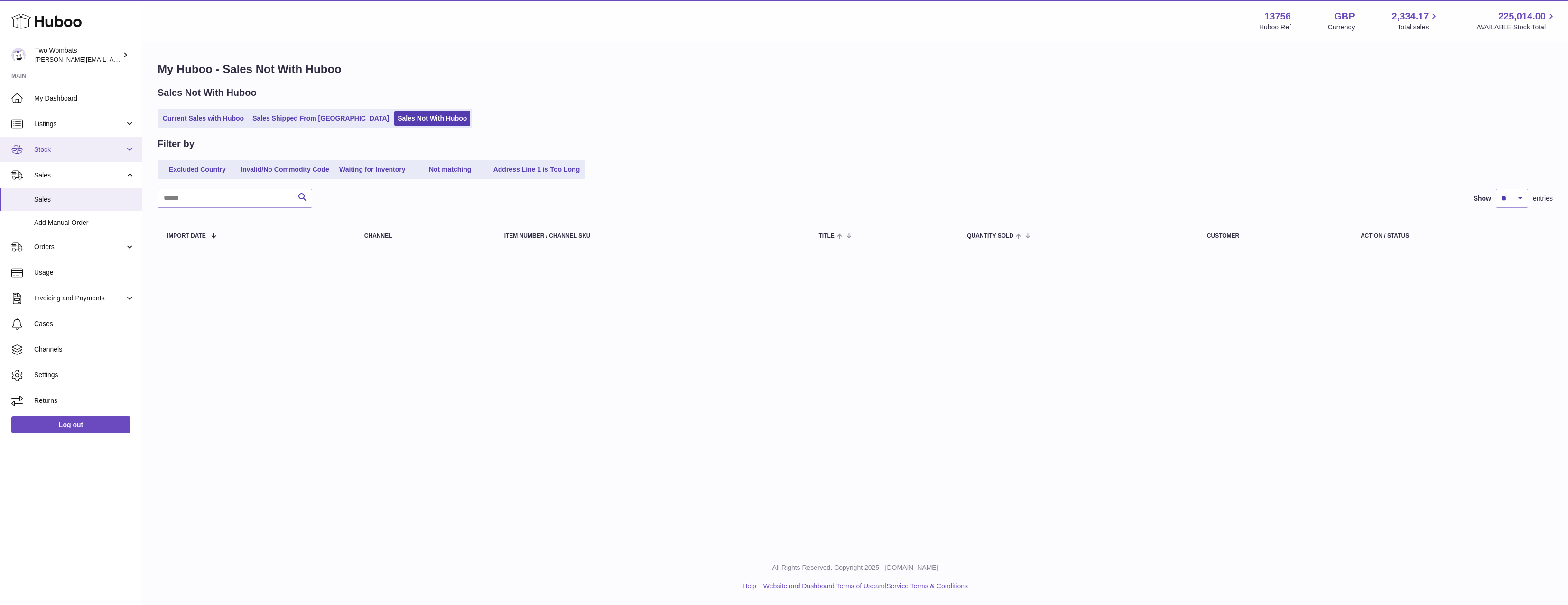
click at [68, 152] on span "Stock" at bounding box center [79, 150] width 91 height 9
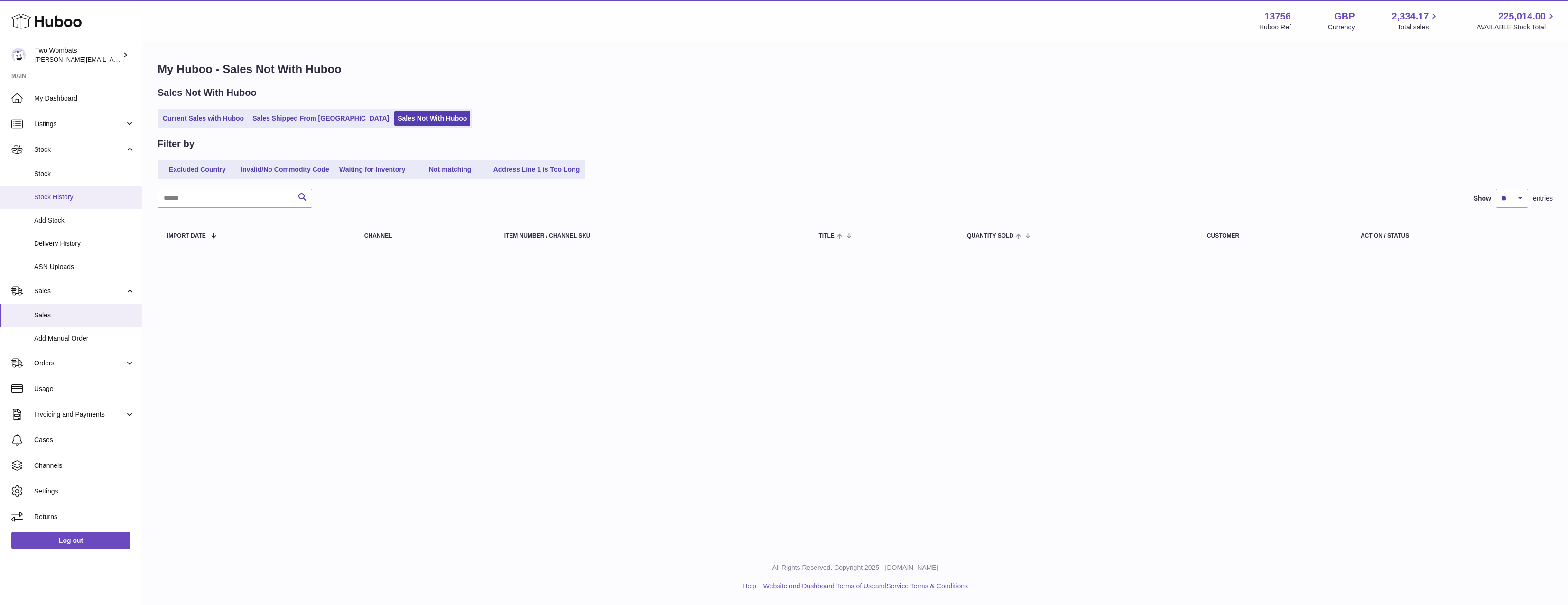
click at [68, 198] on span "Stock History" at bounding box center [84, 197] width 100 height 9
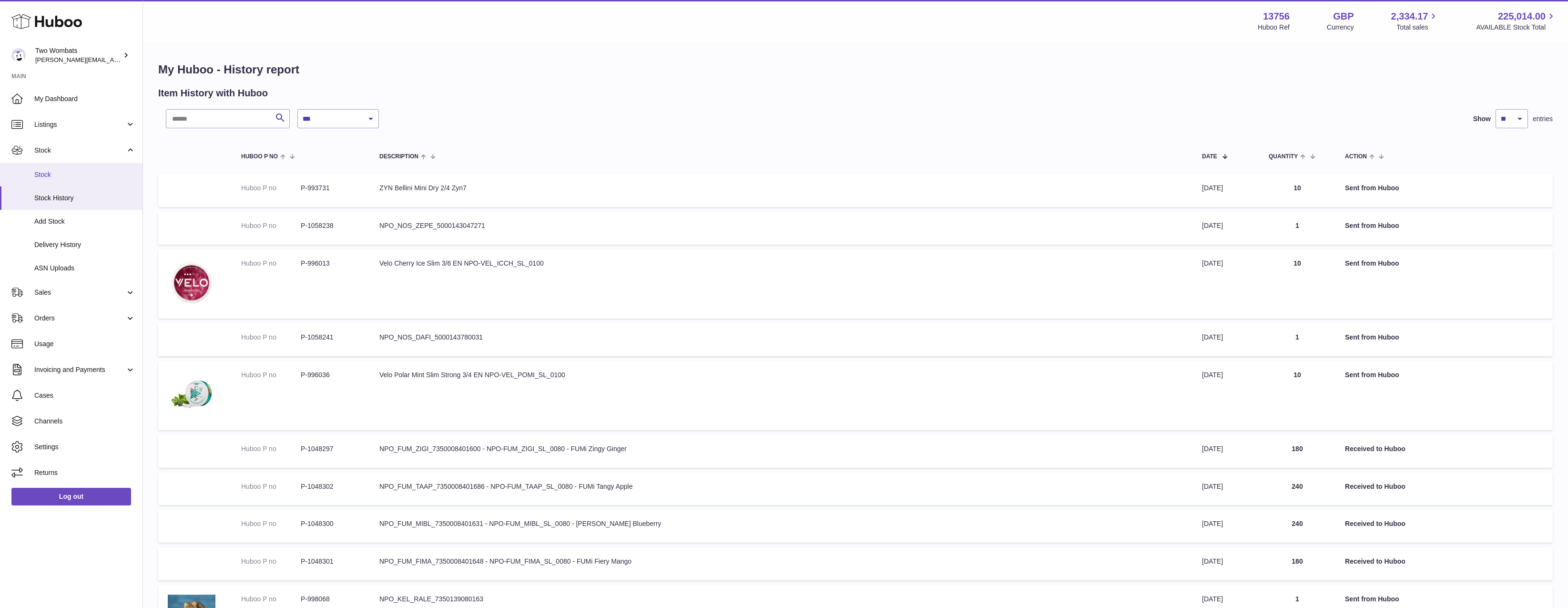
click at [66, 179] on span "Stock" at bounding box center [84, 174] width 101 height 9
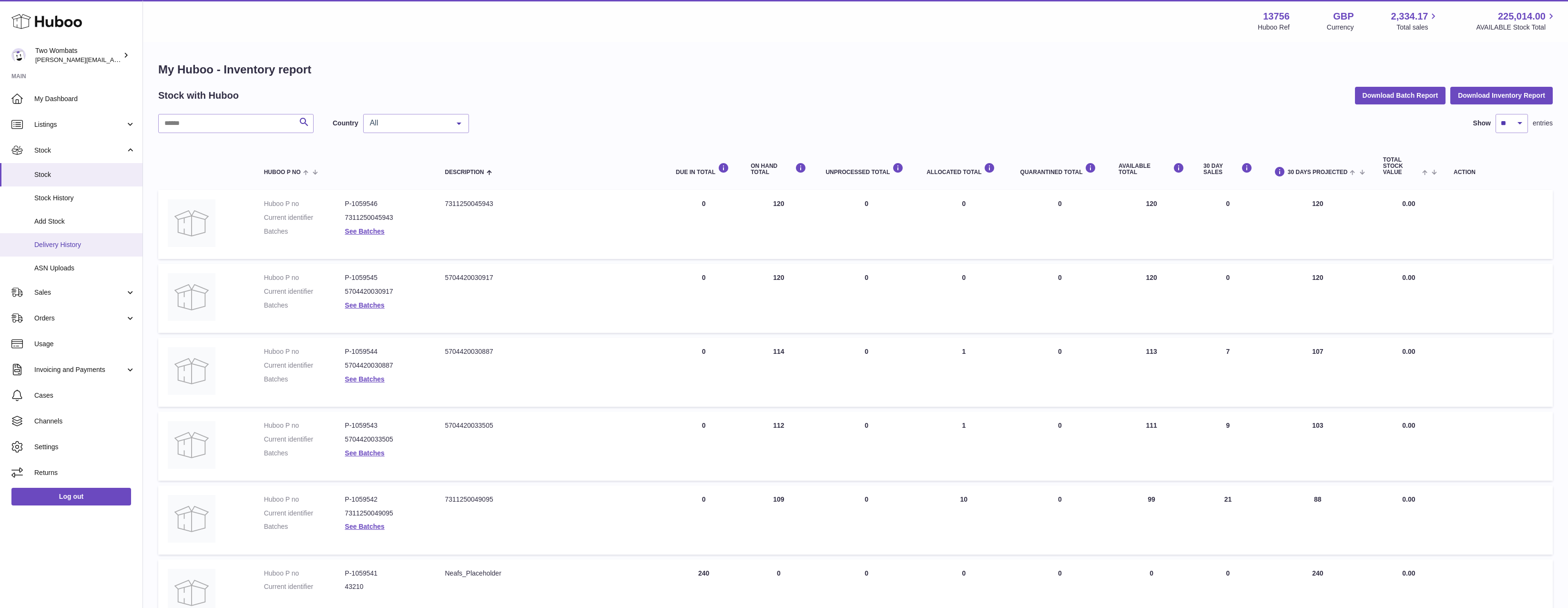
click at [59, 243] on span "Delivery History" at bounding box center [84, 245] width 101 height 9
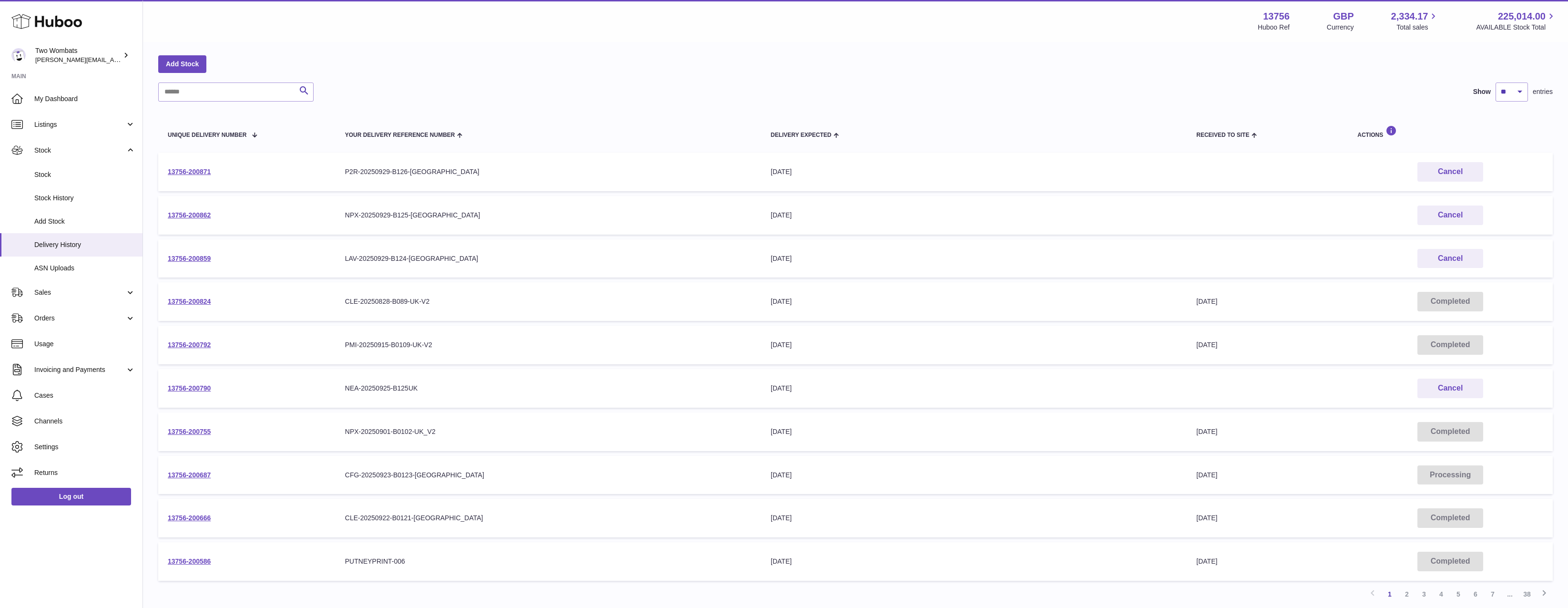
scroll to position [114, 0]
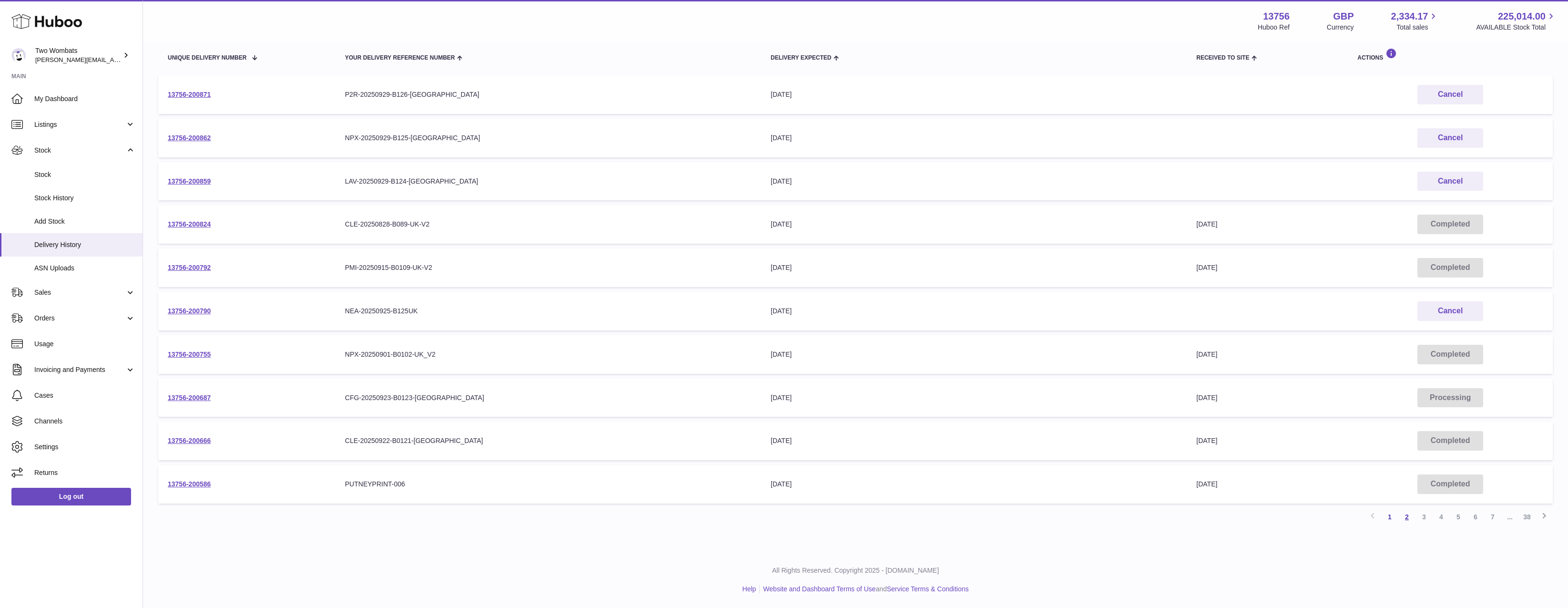
click at [1402, 518] on link "2" at bounding box center [1407, 517] width 17 height 17
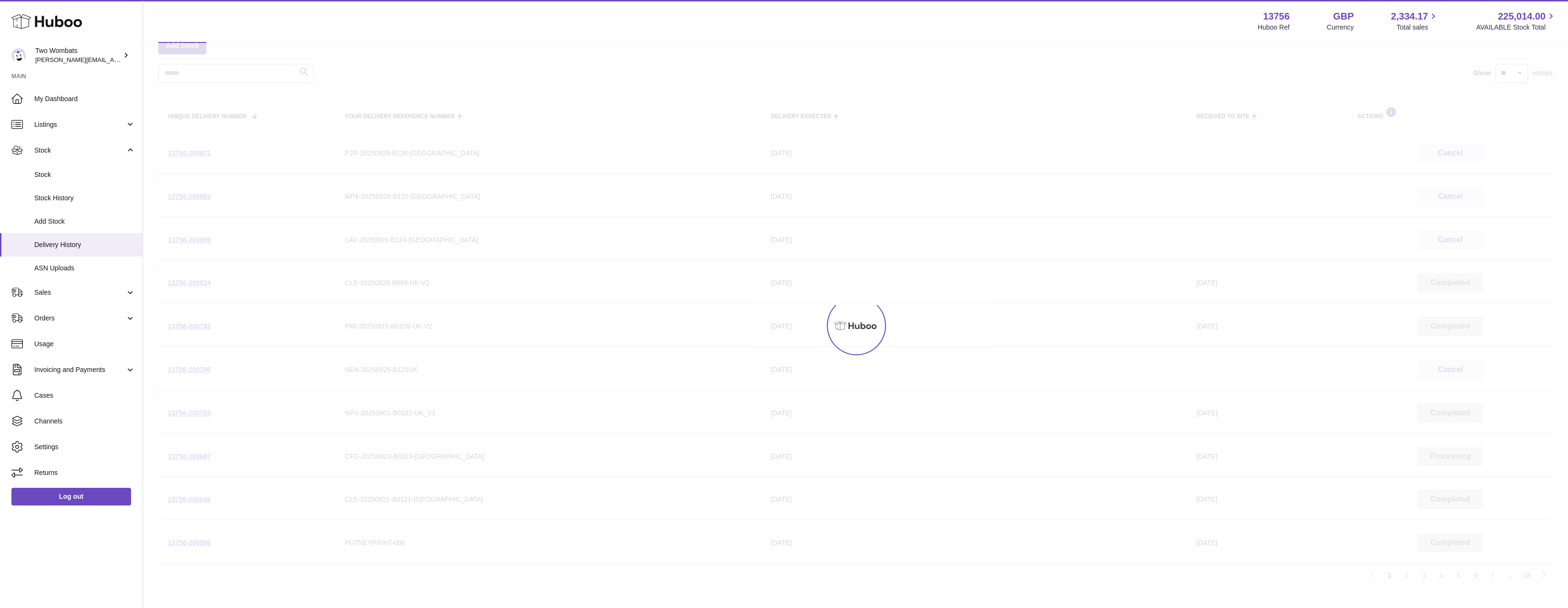
scroll to position [43, 0]
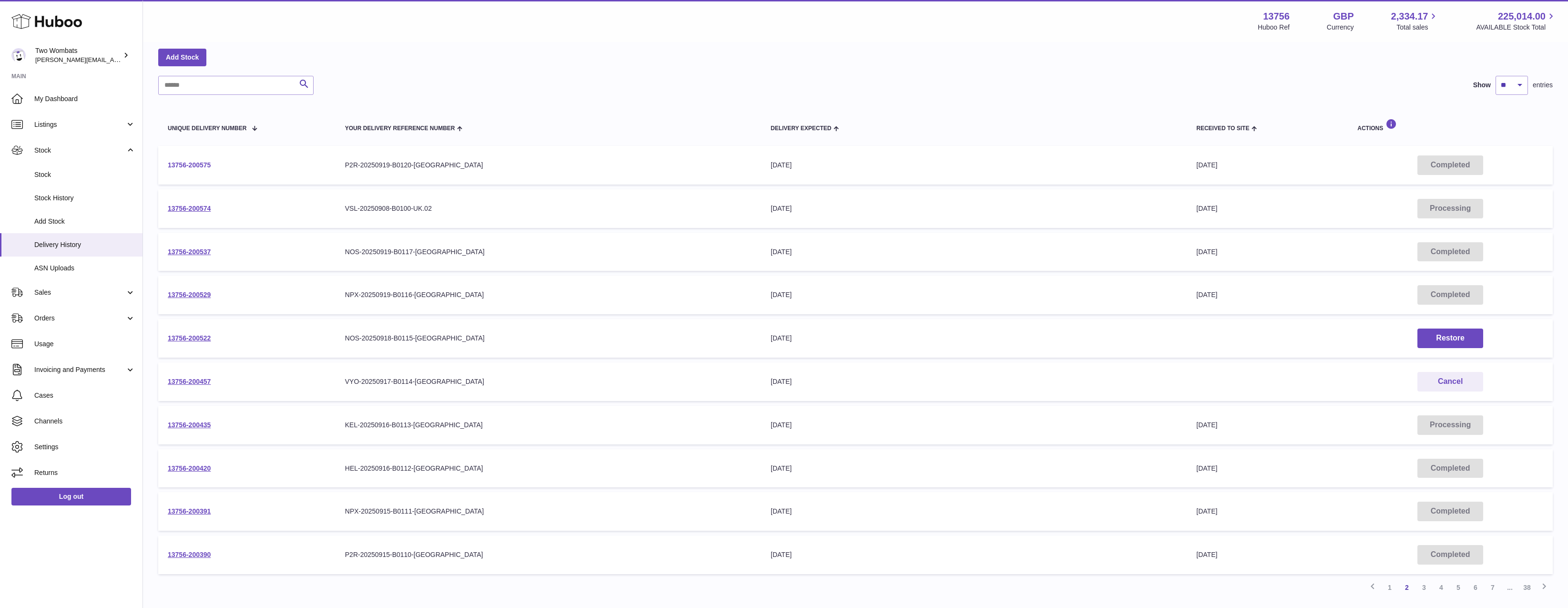
click at [192, 166] on link "13756-200575" at bounding box center [189, 165] width 43 height 7
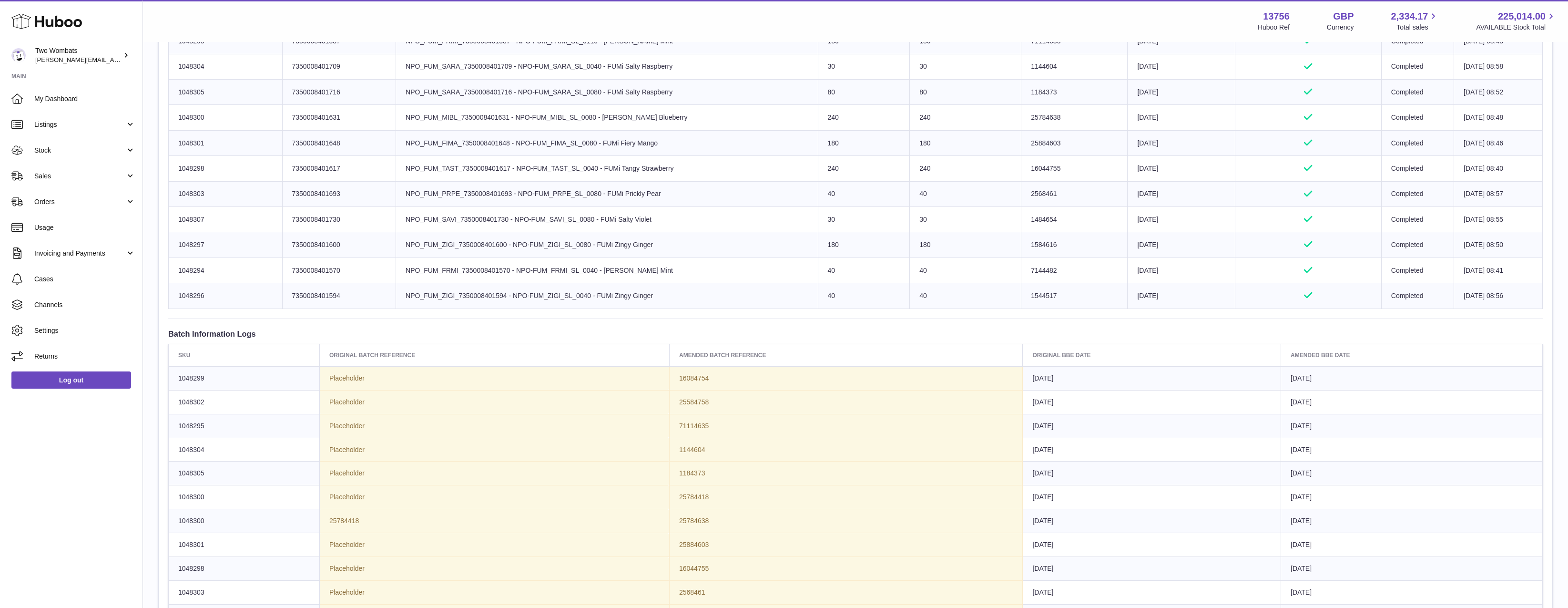
scroll to position [239, 0]
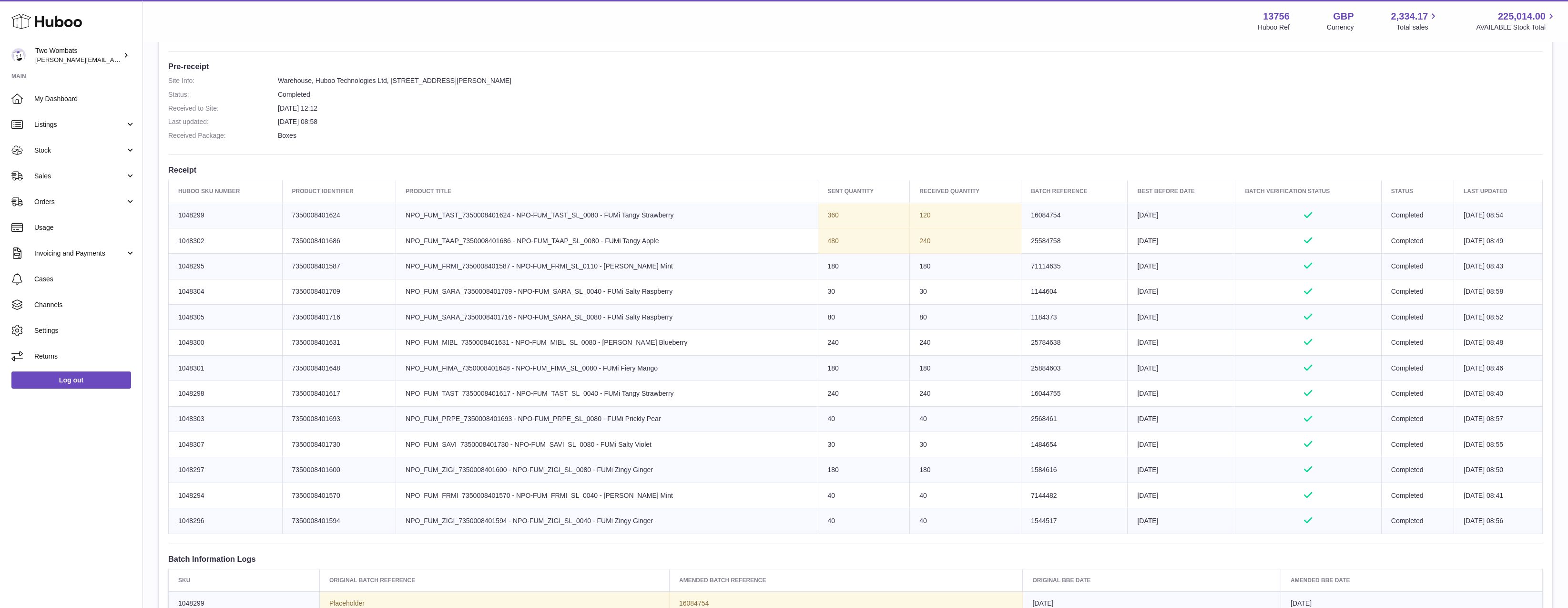
drag, startPoint x: 674, startPoint y: 340, endPoint x: 482, endPoint y: 340, distance: 192.0
click at [482, 340] on td "Product title NPO_FUM_MIBL_7350008401631 - NPO-FUM_MIBL_SL_0080 - [PERSON_NAME]…" at bounding box center [607, 342] width 422 height 25
click at [481, 340] on td "Product title NPO_FUM_MIBL_7350008401631 - NPO-FUM_MIBL_SL_0080 - [PERSON_NAME]…" at bounding box center [607, 342] width 422 height 25
drag, startPoint x: 557, startPoint y: 231, endPoint x: 665, endPoint y: 295, distance: 125.5
click at [665, 295] on tbody "Huboo SKU Number 1048299 Client Identifier 7350008401624 Product title NPO_FUM_…" at bounding box center [856, 368] width 1374 height 331
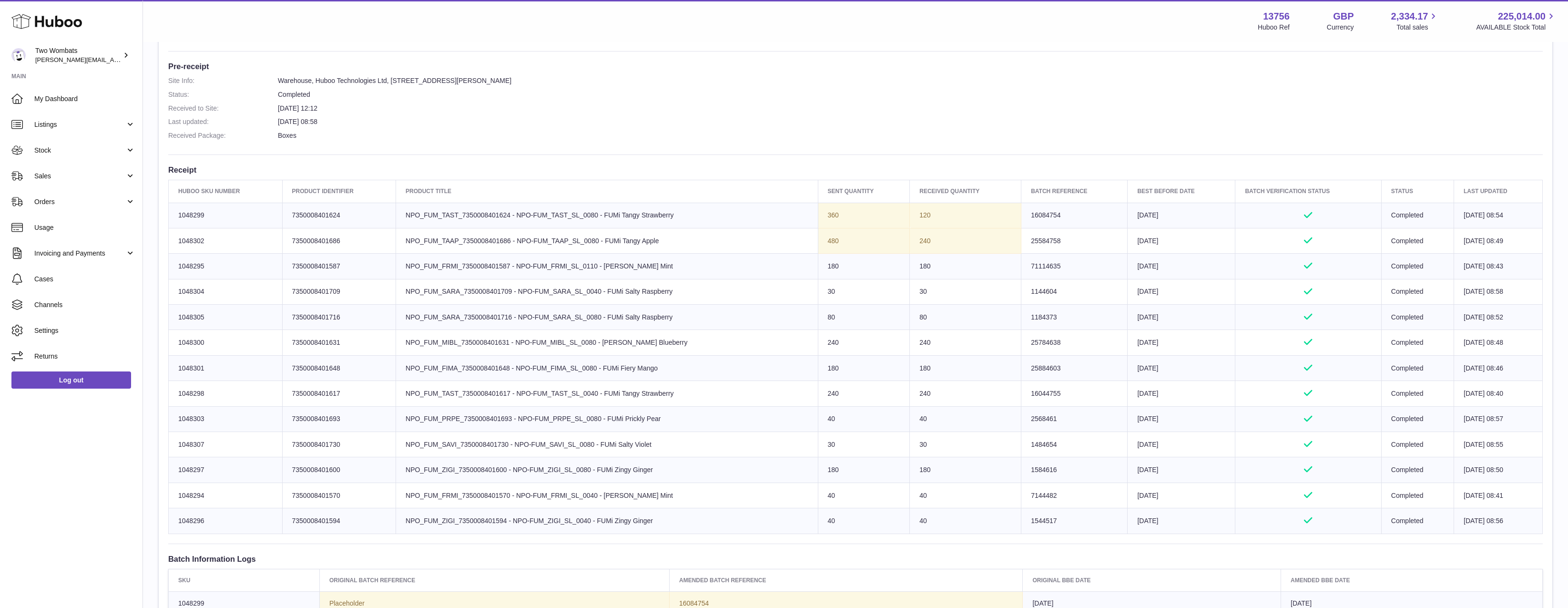
click at [662, 282] on td "Product title NPO_FUM_SARA_7350008401709 - NPO-FUM_SARA_SL_0040 - FUMi Salty Ra…" at bounding box center [607, 291] width 422 height 25
click at [944, 232] on tbody "Huboo SKU Number 1048299 Client Identifier 7350008401624 Product title NPO_FUM_…" at bounding box center [856, 368] width 1374 height 331
click at [911, 243] on td "240" at bounding box center [966, 240] width 111 height 25
click at [910, 243] on td "240" at bounding box center [966, 240] width 111 height 25
click at [924, 242] on td "240" at bounding box center [966, 240] width 111 height 25
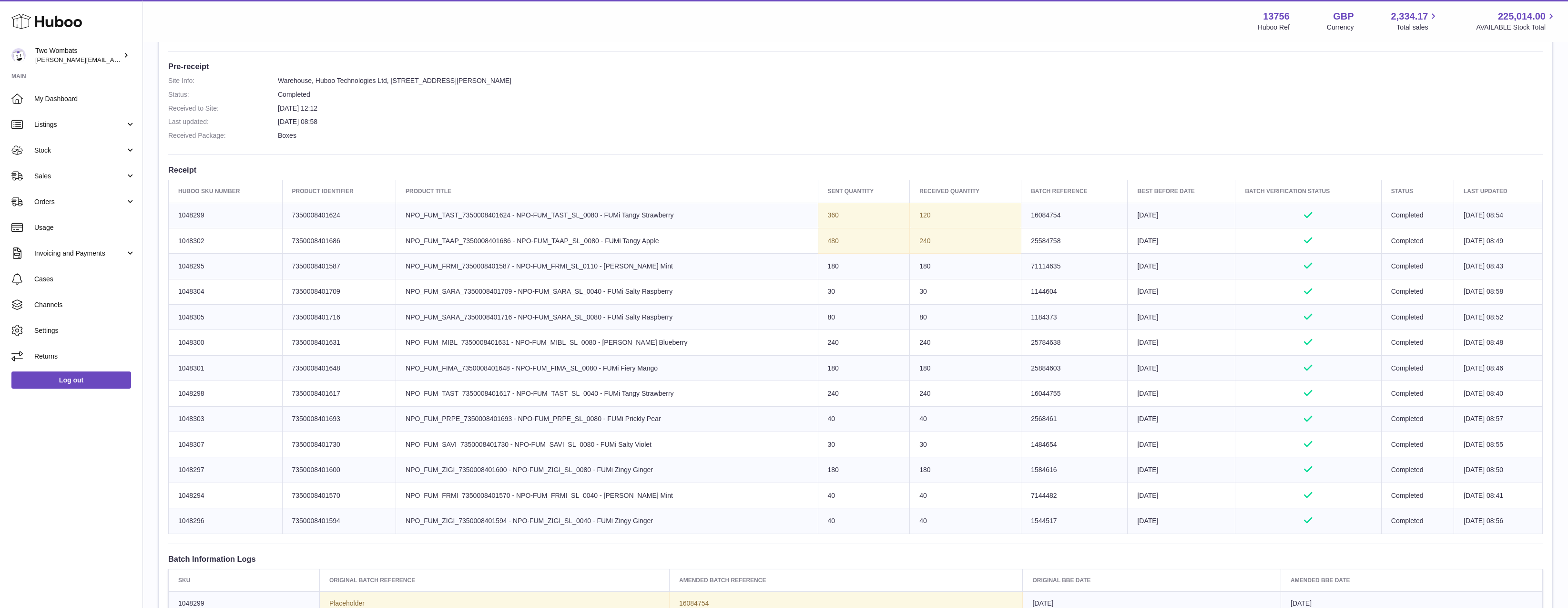
drag, startPoint x: 924, startPoint y: 242, endPoint x: 803, endPoint y: 206, distance: 126.2
click at [803, 206] on tbody "Huboo SKU Number 1048299 Client Identifier 7350008401624 Product title NPO_FUM_…" at bounding box center [856, 368] width 1374 height 331
click at [818, 206] on td "Sent Quantity 360" at bounding box center [864, 215] width 92 height 25
drag, startPoint x: 803, startPoint y: 206, endPoint x: 979, endPoint y: 241, distance: 179.4
click at [979, 241] on tbody "Huboo SKU Number 1048299 Client Identifier 7350008401624 Product title NPO_FUM_…" at bounding box center [856, 368] width 1374 height 331
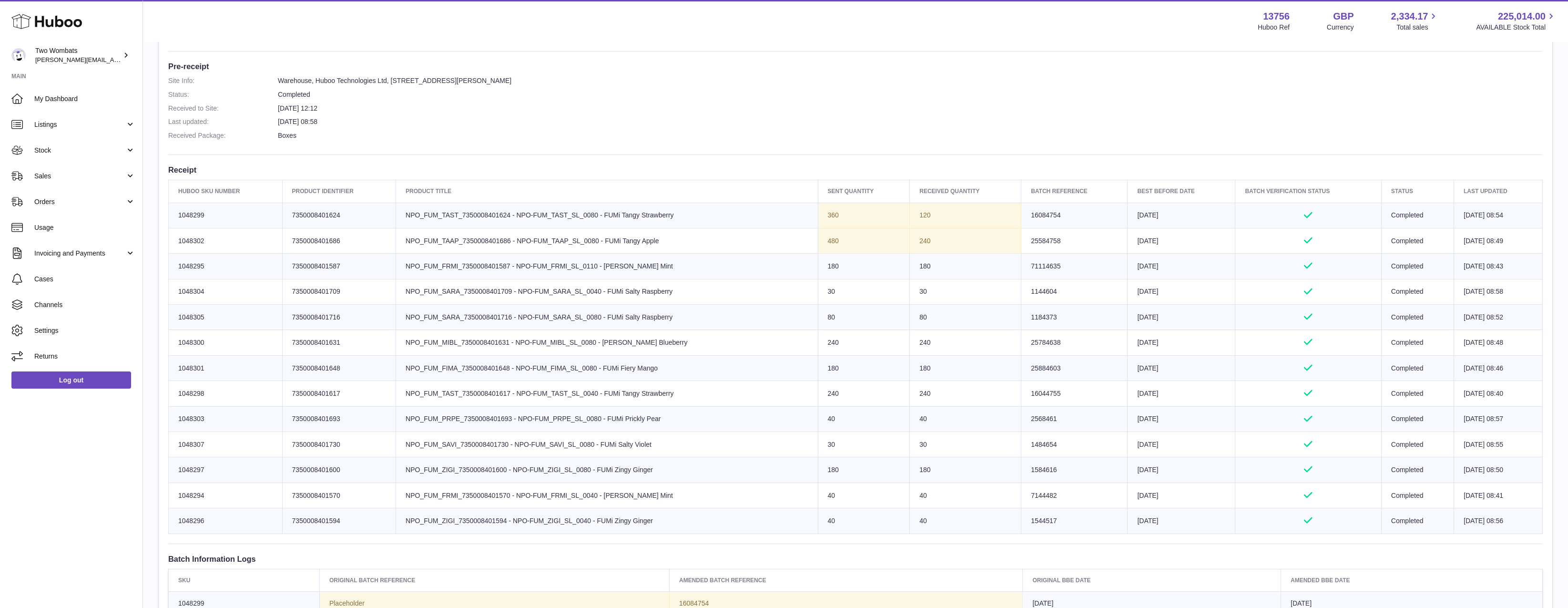
click at [910, 242] on td "240" at bounding box center [966, 240] width 111 height 25
drag, startPoint x: 931, startPoint y: 241, endPoint x: 920, endPoint y: 237, distance: 11.7
click at [920, 237] on td "240" at bounding box center [966, 240] width 111 height 25
drag, startPoint x: 624, startPoint y: 240, endPoint x: 412, endPoint y: 237, distance: 212.0
click at [412, 237] on td "Product title NPO_FUM_TAAP_7350008401686 - NPO-FUM_TAAP_SL_0080 - FUMi Tangy Ap…" at bounding box center [607, 240] width 422 height 25
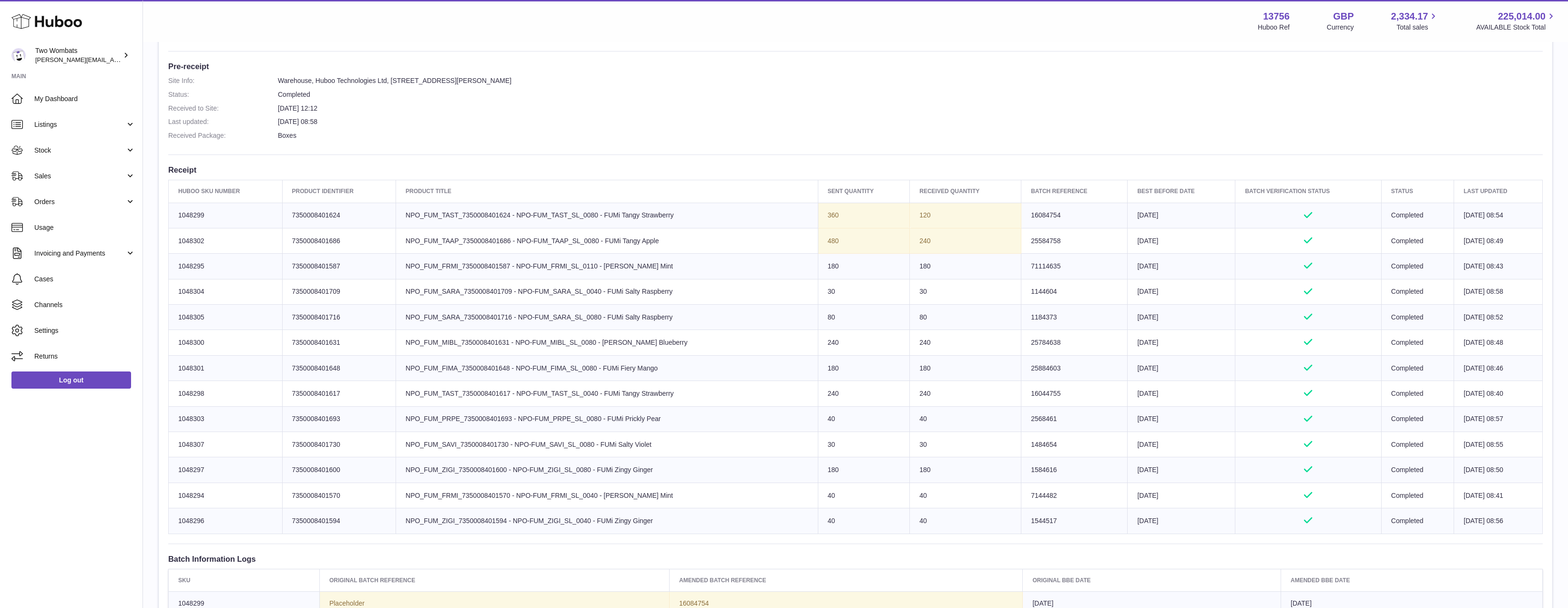
drag, startPoint x: 690, startPoint y: 217, endPoint x: 446, endPoint y: 213, distance: 244.0
click at [446, 213] on td "Product title NPO_FUM_TAST_7350008401624 - NPO-FUM_TAST_SL_0080 - FUMi Tangy St…" at bounding box center [607, 215] width 422 height 25
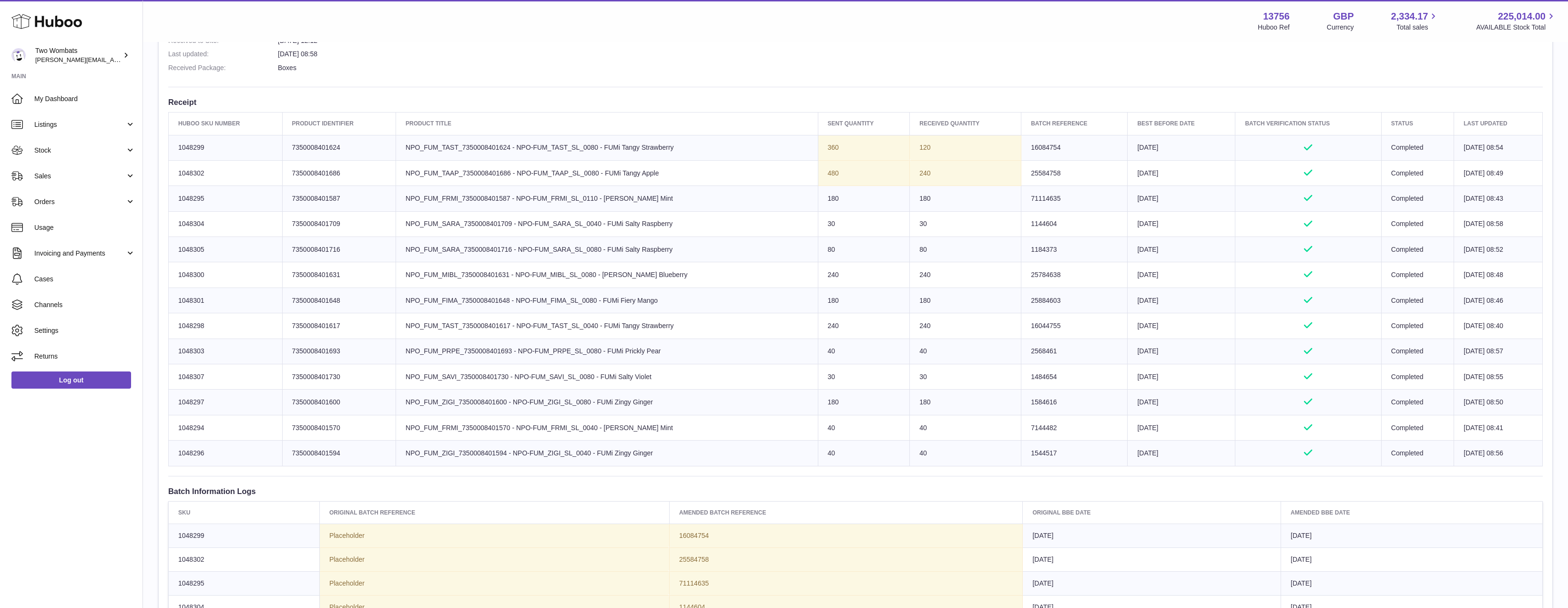
scroll to position [334, 0]
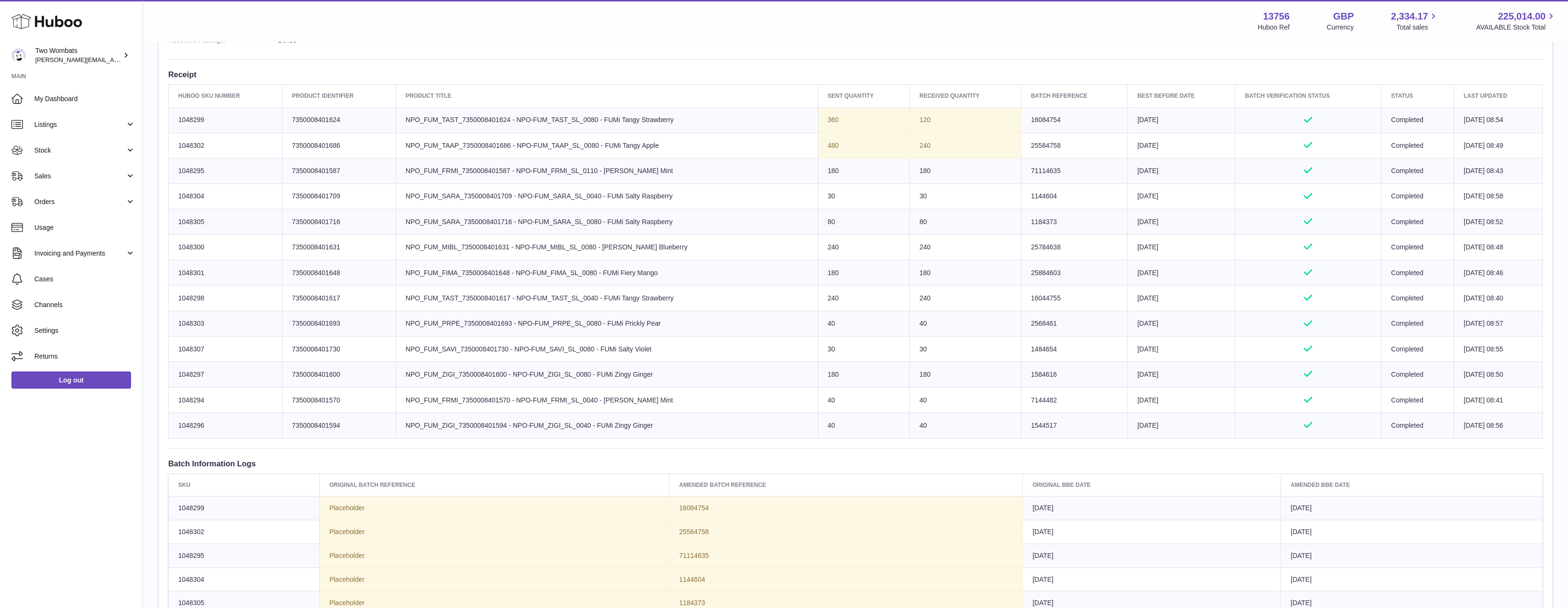
drag, startPoint x: 686, startPoint y: 143, endPoint x: 414, endPoint y: 120, distance: 273.0
click at [424, 122] on tbody "Huboo SKU Number 1048299 Client Identifier 7350008401624 Product title NPO_FUM_…" at bounding box center [856, 272] width 1374 height 331
click at [403, 117] on td "Product title NPO_FUM_TAST_7350008401624 - NPO-FUM_TAST_SL_0080 - FUMi Tangy St…" at bounding box center [607, 119] width 422 height 25
drag, startPoint x: 403, startPoint y: 117, endPoint x: 944, endPoint y: 144, distance: 541.7
click at [944, 144] on tbody "Huboo SKU Number 1048299 Client Identifier 7350008401624 Product title NPO_FUM_…" at bounding box center [856, 272] width 1374 height 331
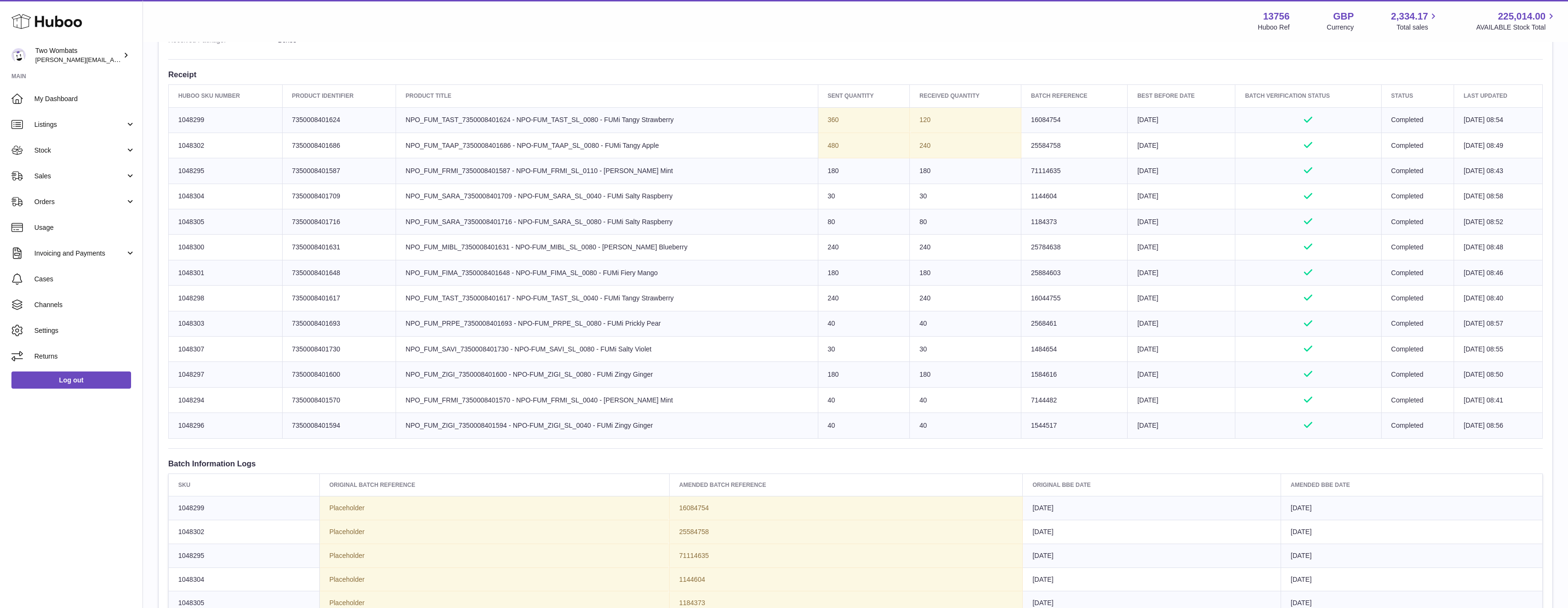
click at [944, 144] on td "240" at bounding box center [966, 145] width 111 height 25
drag, startPoint x: 944, startPoint y: 144, endPoint x: 393, endPoint y: 125, distance: 551.3
click at [393, 125] on tbody "Huboo SKU Number 1048299 Client Identifier 7350008401624 Product title NPO_FUM_…" at bounding box center [856, 272] width 1374 height 331
click at [393, 125] on td "Client Identifier 7350008401624" at bounding box center [339, 119] width 114 height 25
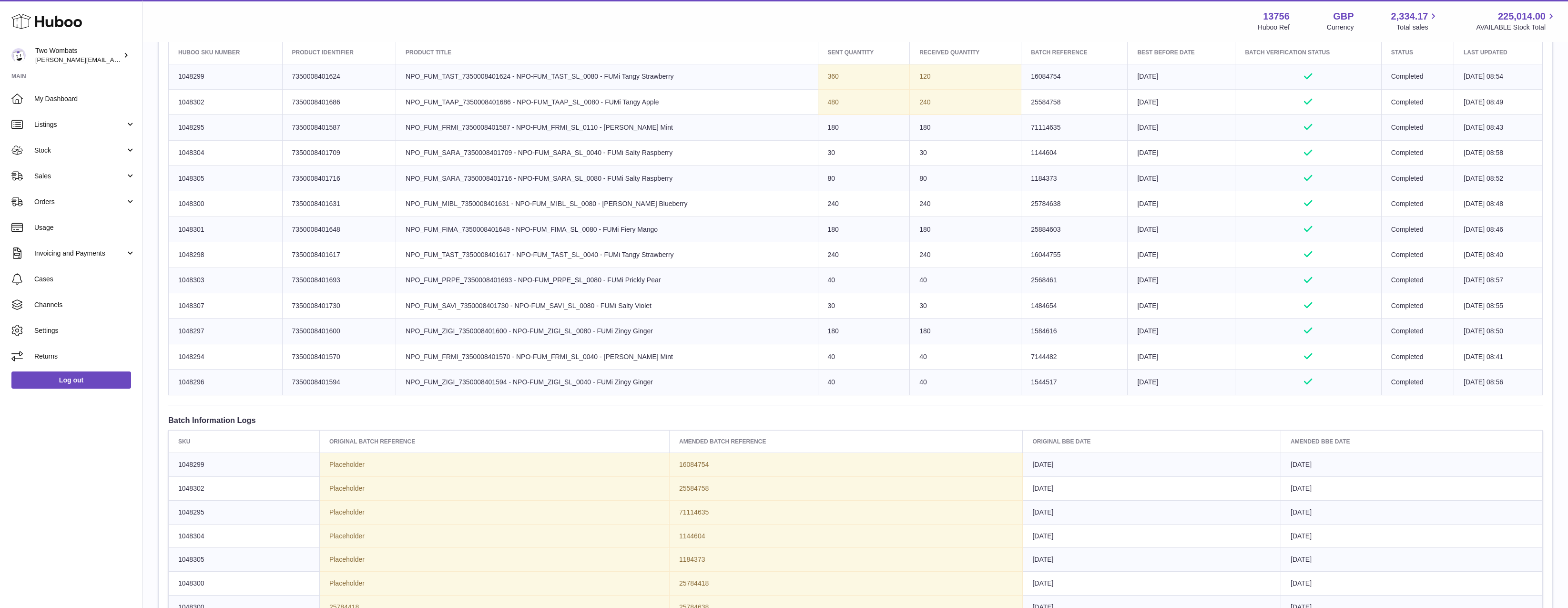
scroll to position [286, 0]
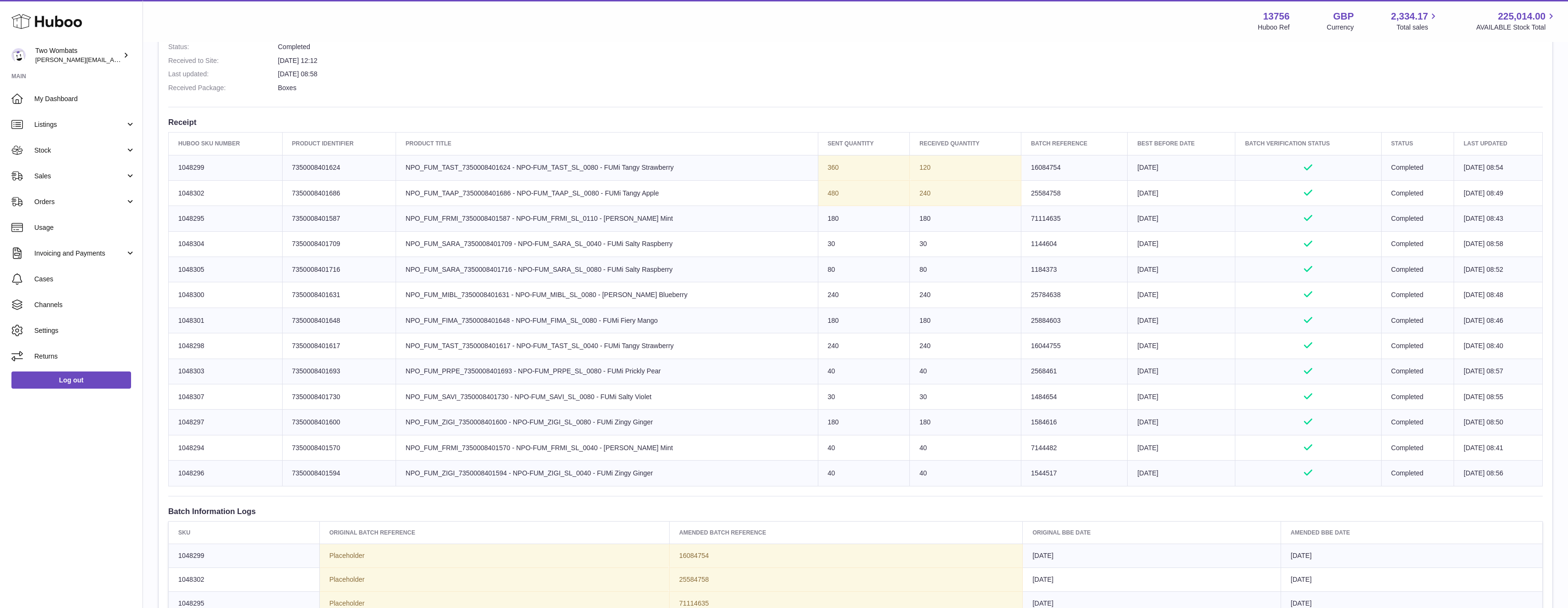
drag, startPoint x: 870, startPoint y: 191, endPoint x: 785, endPoint y: 165, distance: 88.9
click at [785, 165] on tbody "Huboo SKU Number 1048299 Client Identifier 7350008401624 Product title NPO_FUM_…" at bounding box center [856, 320] width 1374 height 331
click at [782, 169] on td "Product title NPO_FUM_TAST_7350008401624 - NPO-FUM_TAST_SL_0080 - FUMi Tangy St…" at bounding box center [607, 167] width 422 height 25
drag, startPoint x: 1509, startPoint y: 186, endPoint x: 1393, endPoint y: 185, distance: 116.0
click at [1393, 185] on tr "Huboo SKU Number 1048302 Client Identifier 7350008401686 Product title NPO_FUM_…" at bounding box center [856, 193] width 1374 height 25
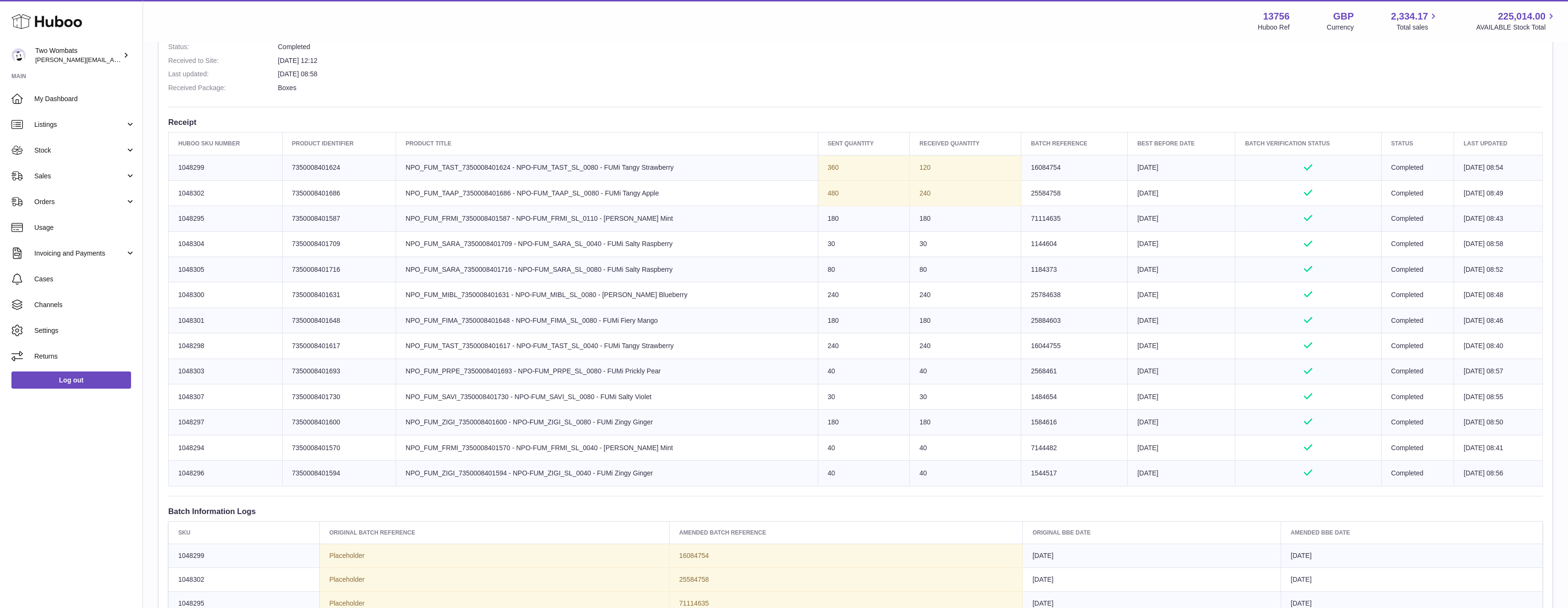
click at [1381, 172] on td "Completed" at bounding box center [1418, 167] width 72 height 25
drag, startPoint x: 1402, startPoint y: 168, endPoint x: 1408, endPoint y: 168, distance: 6.0
click at [1408, 168] on td "Completed" at bounding box center [1418, 167] width 72 height 25
drag, startPoint x: 1359, startPoint y: 195, endPoint x: 1416, endPoint y: 193, distance: 57.0
click at [1425, 193] on td "Completed" at bounding box center [1418, 193] width 72 height 25
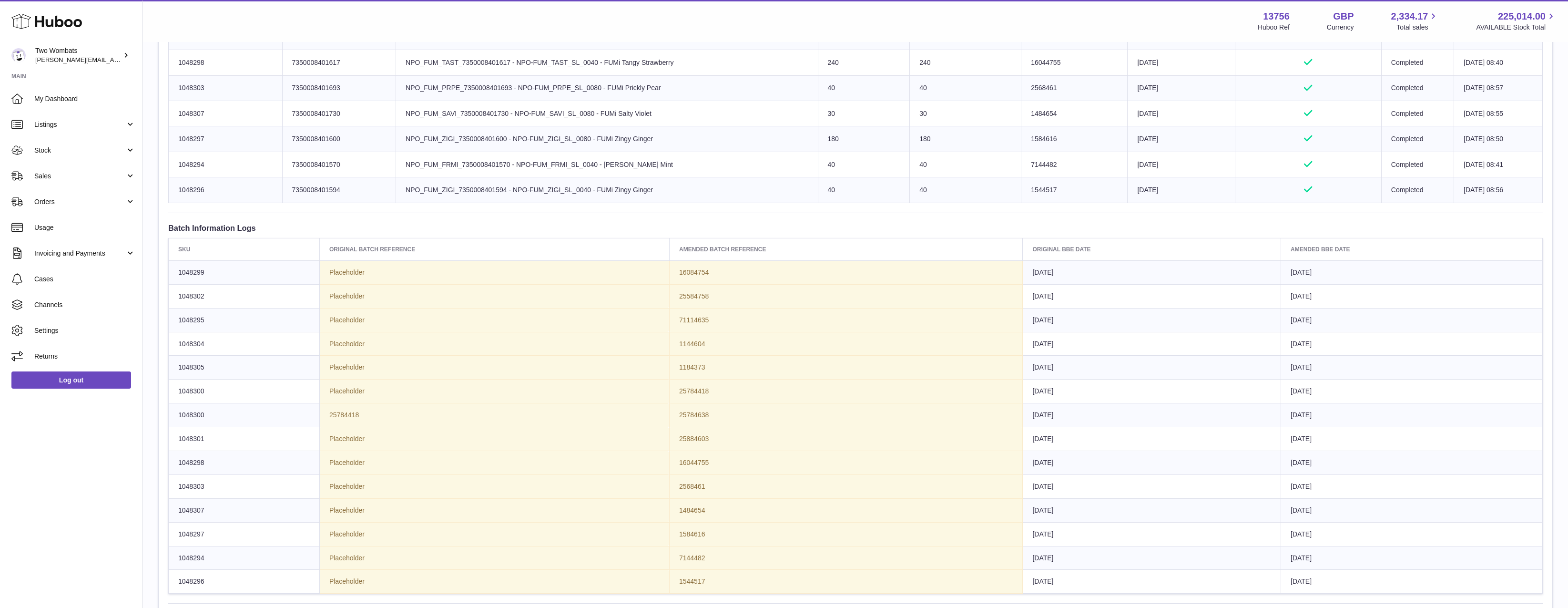
scroll to position [543, 0]
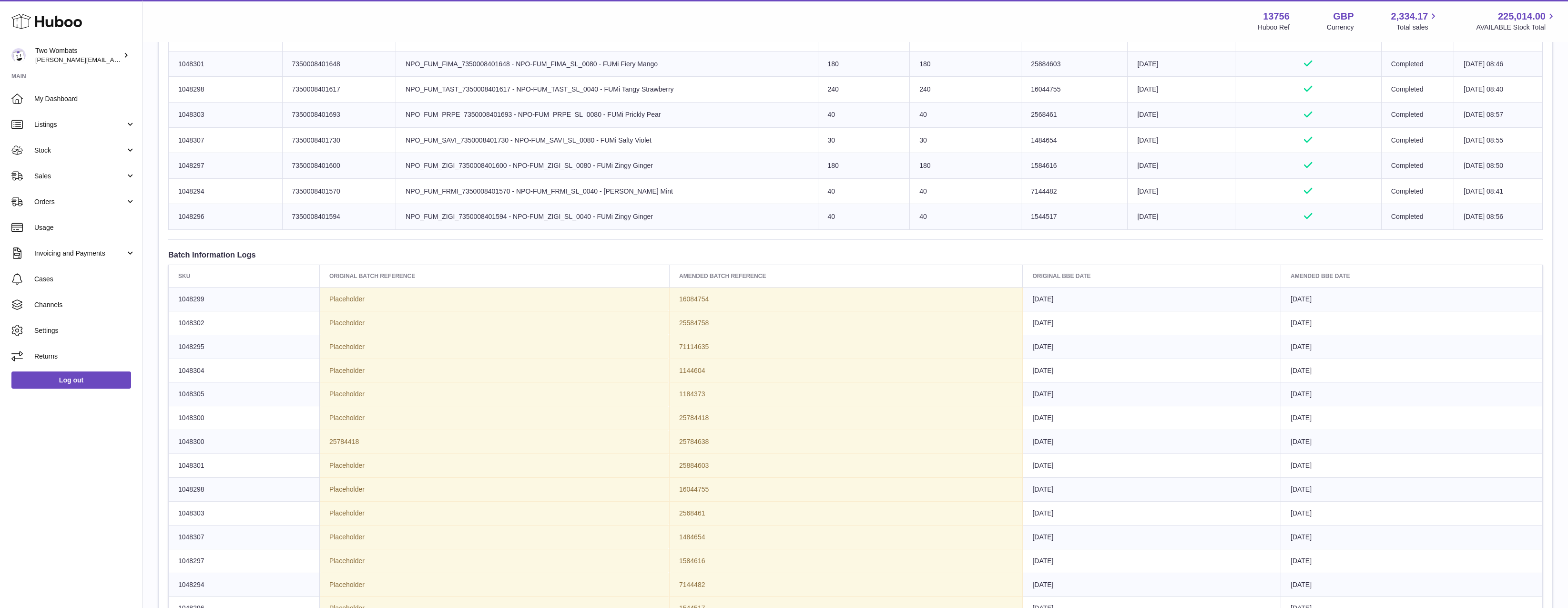
drag, startPoint x: 241, startPoint y: 315, endPoint x: 1427, endPoint y: 530, distance: 1205.3
click at [1427, 530] on tbody "1048299 Placeholder 16084754 2026-09-19 2026-09-19 1048302 Placeholder 25584758…" at bounding box center [856, 453] width 1374 height 333
click at [1427, 530] on td "[DATE]" at bounding box center [1412, 536] width 262 height 24
drag, startPoint x: 1425, startPoint y: 530, endPoint x: 158, endPoint y: 300, distance: 1287.7
click at [158, 300] on div "Goods Receipt Page Site Info: 13756-200575 Unit 2 More Plus Central Park Hudson…" at bounding box center [856, 121] width 1425 height 1242
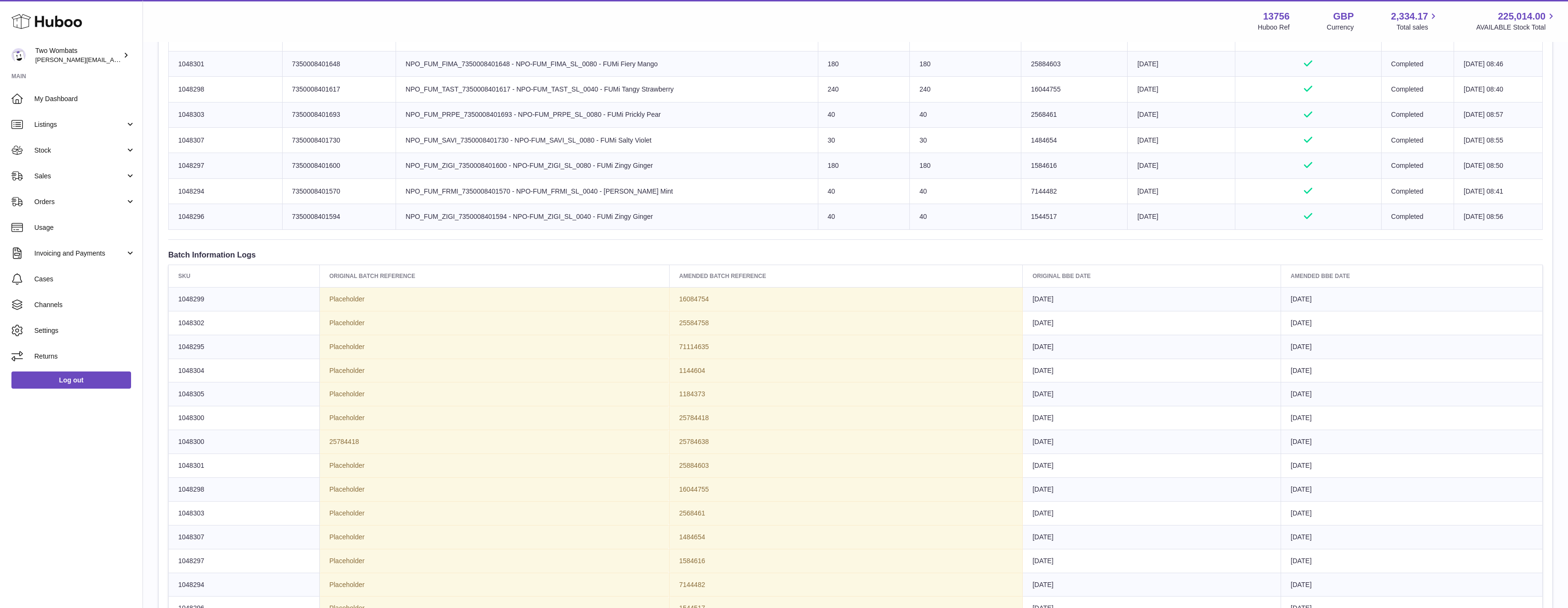
click at [171, 299] on td "1048299" at bounding box center [244, 298] width 151 height 24
drag, startPoint x: 218, startPoint y: 299, endPoint x: 1419, endPoint y: 560, distance: 1229.0
click at [1422, 562] on tbody "1048299 Placeholder 16084754 2026-09-19 2026-09-19 1048302 Placeholder 25584758…" at bounding box center [856, 453] width 1374 height 333
click at [1419, 560] on td "[DATE]" at bounding box center [1412, 560] width 262 height 24
drag, startPoint x: 1345, startPoint y: 569, endPoint x: 174, endPoint y: 298, distance: 1201.9
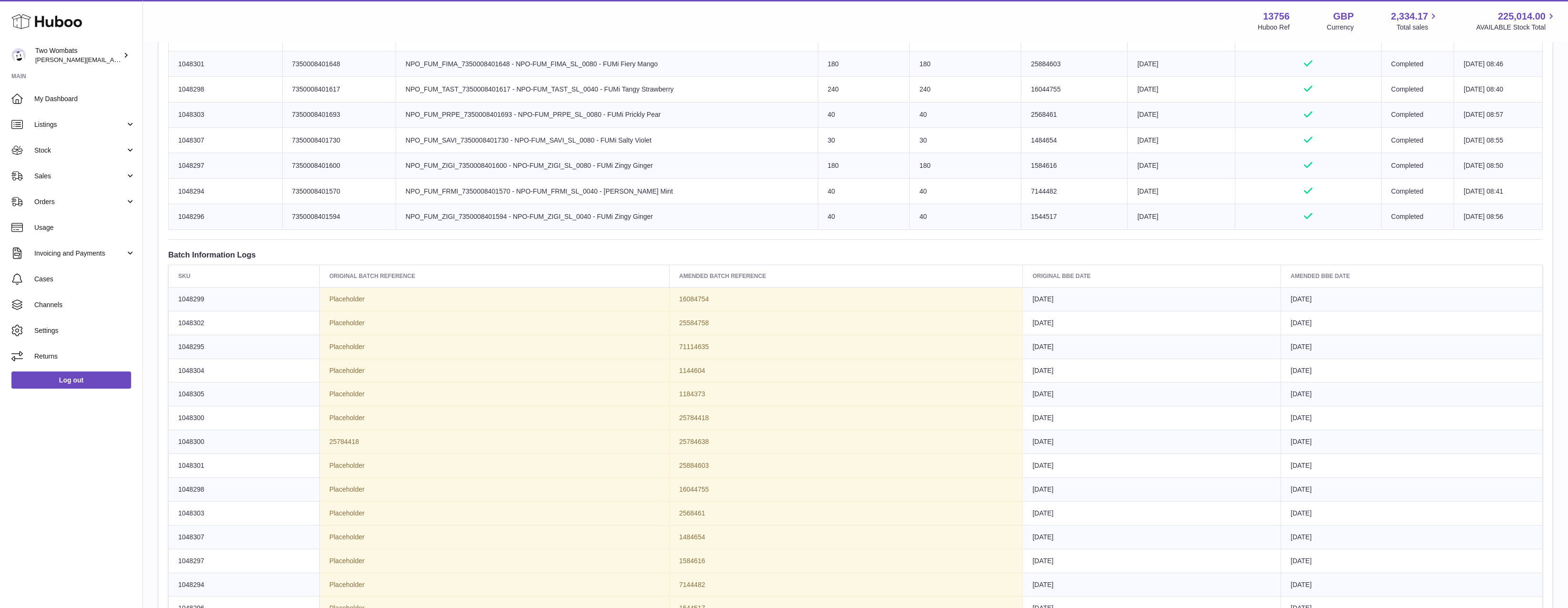
click at [174, 298] on tbody "1048299 Placeholder 16084754 2026-09-19 2026-09-19 1048302 Placeholder 25584758…" at bounding box center [856, 453] width 1374 height 333
click at [174, 298] on td "1048299" at bounding box center [244, 298] width 151 height 24
drag, startPoint x: 174, startPoint y: 298, endPoint x: 1457, endPoint y: 533, distance: 1304.3
click at [1457, 533] on tbody "1048299 Placeholder 16084754 2026-09-19 2026-09-19 1048302 Placeholder 25584758…" at bounding box center [856, 453] width 1374 height 333
click at [1457, 533] on td "[DATE]" at bounding box center [1412, 536] width 262 height 24
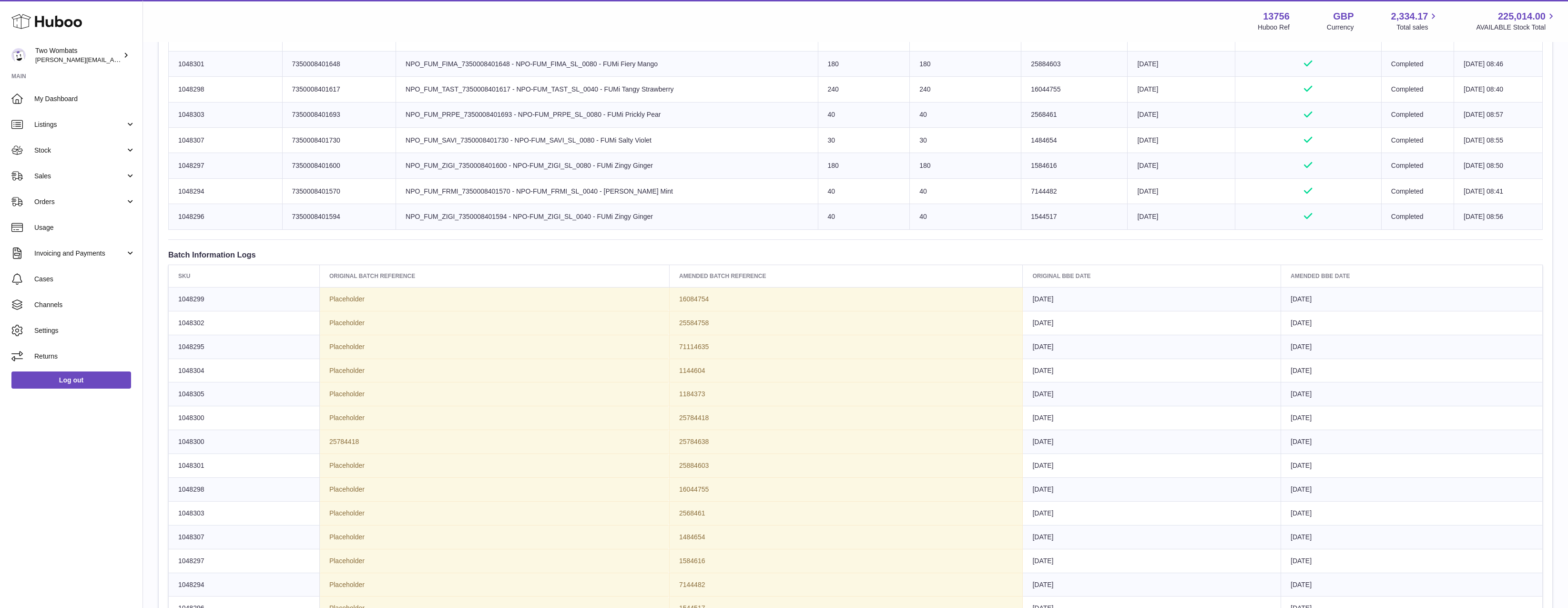
drag, startPoint x: 1418, startPoint y: 549, endPoint x: 175, endPoint y: 297, distance: 1268.3
click at [175, 297] on tbody "1048299 Placeholder 16084754 2026-09-19 2026-09-19 1048302 Placeholder 25584758…" at bounding box center [856, 453] width 1374 height 333
click at [175, 297] on td "1048299" at bounding box center [244, 298] width 151 height 24
drag, startPoint x: 175, startPoint y: 297, endPoint x: 1347, endPoint y: 493, distance: 1188.3
click at [1354, 493] on tbody "1048299 Placeholder 16084754 2026-09-19 2026-09-19 1048302 Placeholder 25584758…" at bounding box center [856, 453] width 1374 height 333
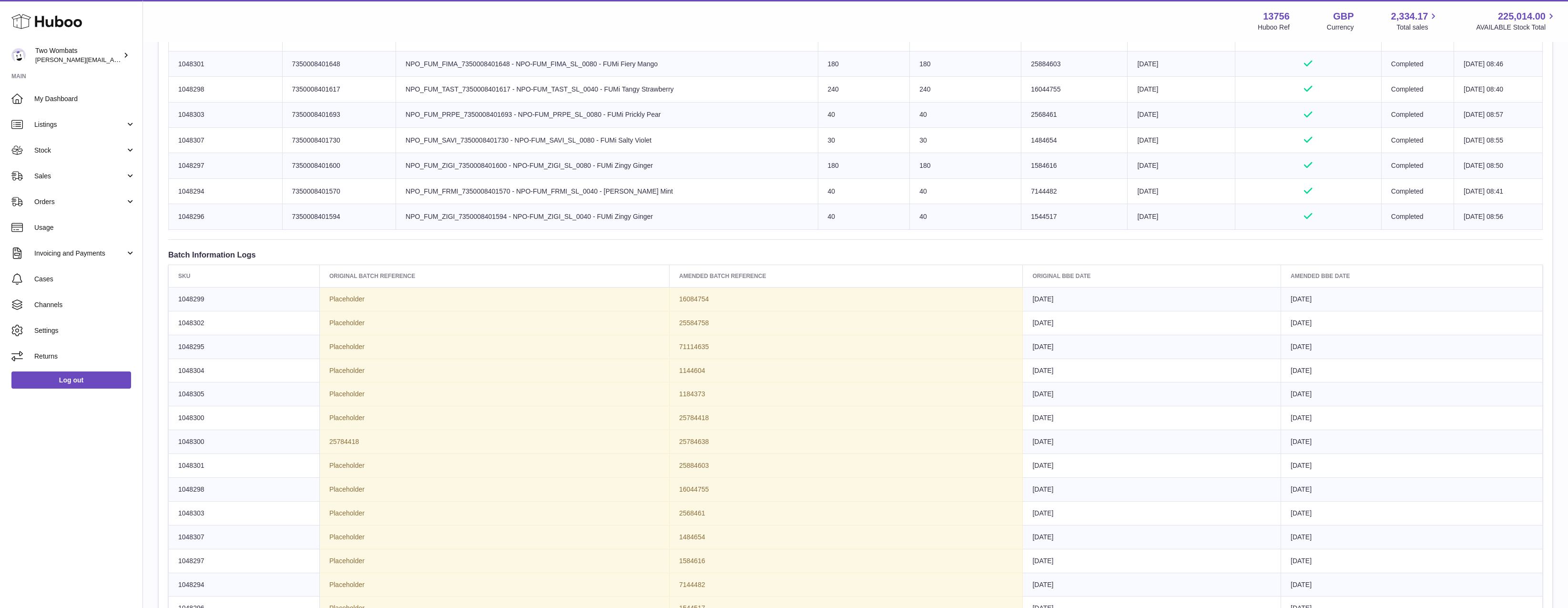
click at [1345, 493] on td "[DATE]" at bounding box center [1412, 489] width 262 height 24
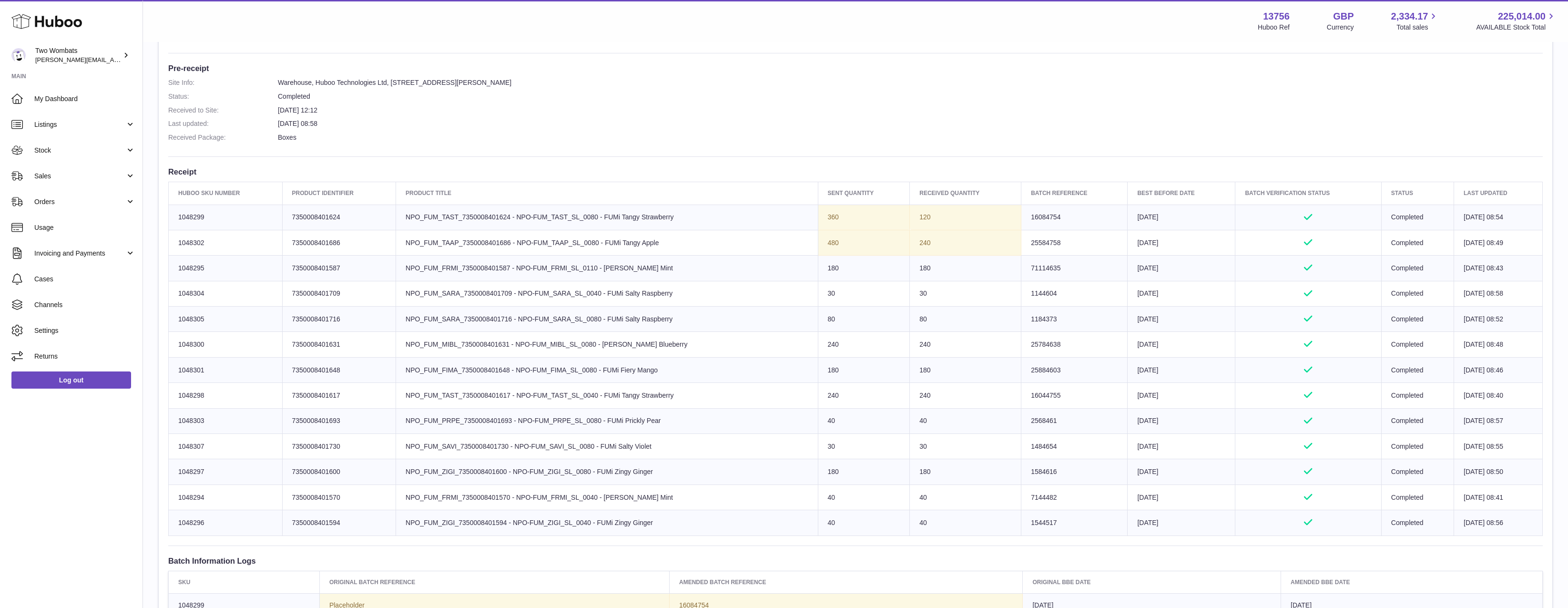
scroll to position [209, 0]
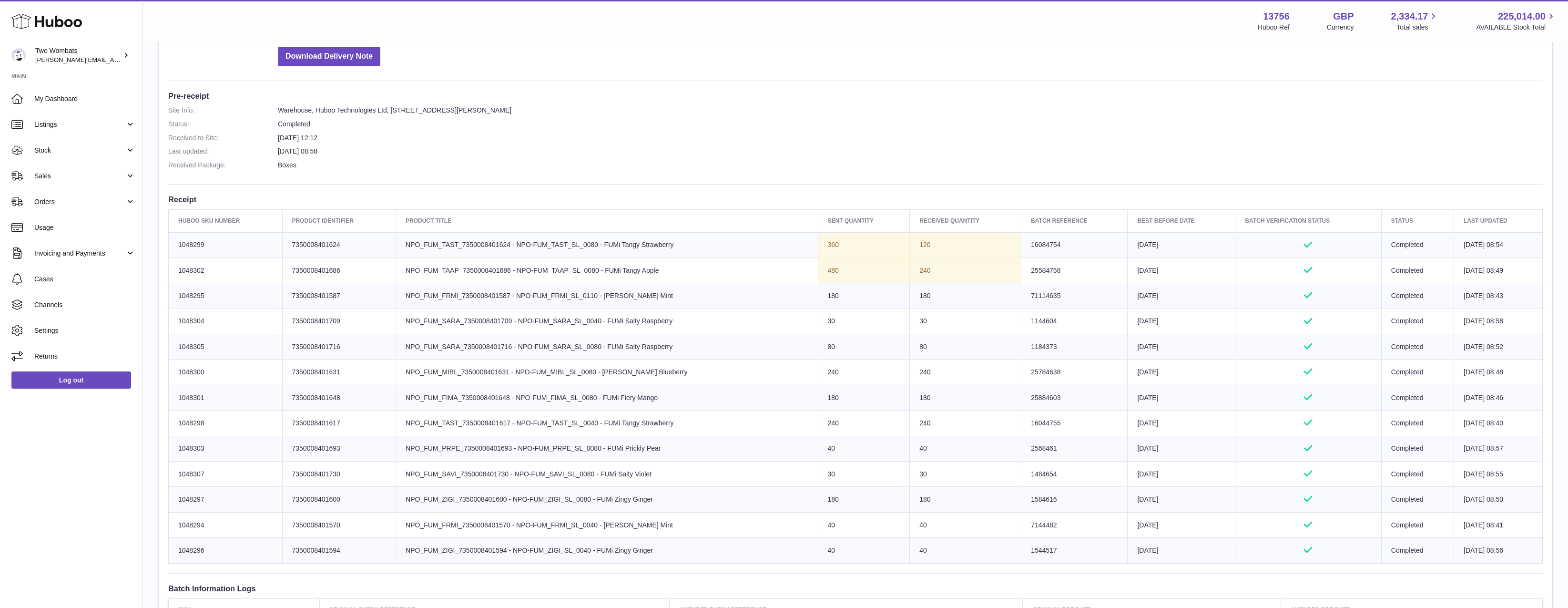
drag, startPoint x: 1119, startPoint y: 240, endPoint x: 1183, endPoint y: 552, distance: 318.5
click at [1183, 552] on tbody "Huboo SKU Number 1048299 Client Identifier 7350008401624 Product title NPO_FUM_…" at bounding box center [856, 398] width 1374 height 331
click at [1183, 552] on td "Best Before Date 2026-09-19" at bounding box center [1182, 550] width 108 height 25
drag, startPoint x: 1183, startPoint y: 552, endPoint x: 1085, endPoint y: 234, distance: 332.8
click at [1084, 232] on tbody "Huboo SKU Number 1048299 Client Identifier 7350008401624 Product title NPO_FUM_…" at bounding box center [856, 398] width 1374 height 331
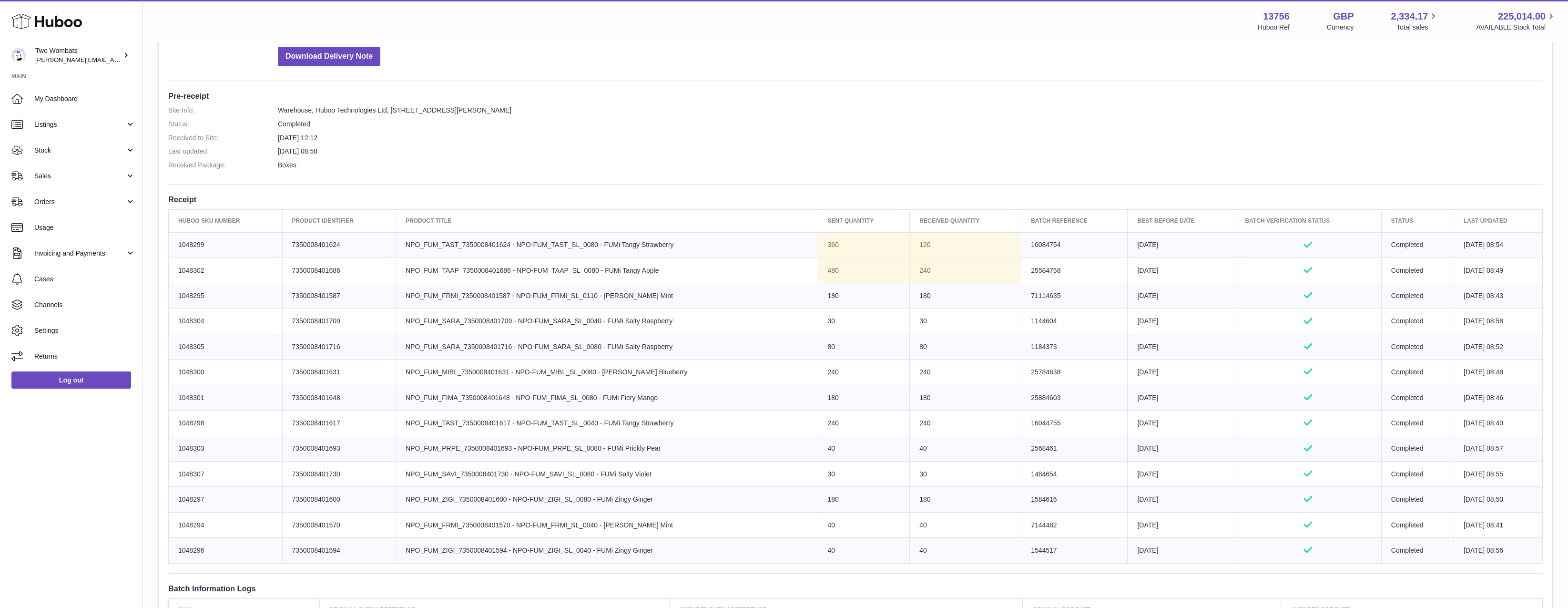
click at [1089, 254] on td "Batch Reference 16084754" at bounding box center [1074, 245] width 106 height 25
drag, startPoint x: 1111, startPoint y: 242, endPoint x: 1153, endPoint y: 554, distance: 314.8
click at [1153, 554] on tbody "Huboo SKU Number 1048299 Client Identifier 7350008401624 Product title NPO_FUM_…" at bounding box center [856, 398] width 1374 height 331
click at [1153, 554] on td "Best Before Date 2026-09-19" at bounding box center [1182, 550] width 108 height 25
drag, startPoint x: 1151, startPoint y: 552, endPoint x: 1124, endPoint y: 239, distance: 314.2
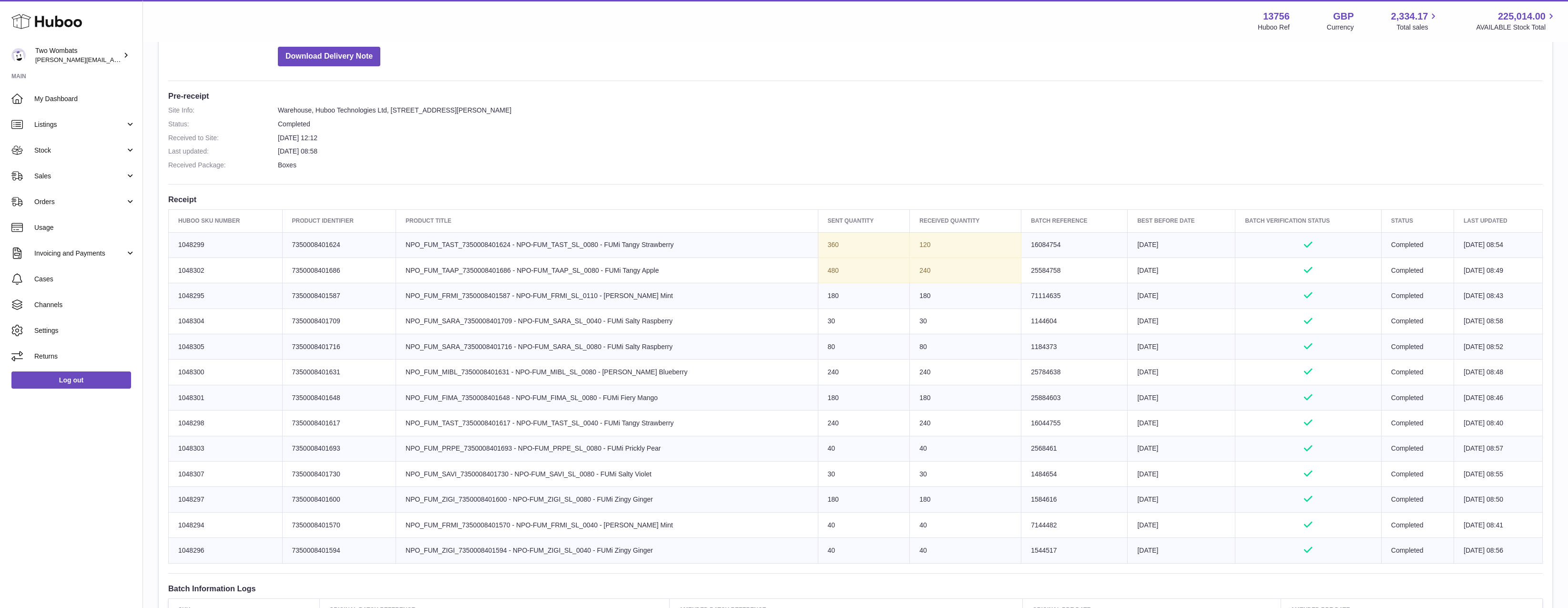
click at [1125, 239] on tbody "Huboo SKU Number 1048299 Client Identifier 7350008401624 Product title NPO_FUM_…" at bounding box center [856, 398] width 1374 height 331
click at [1128, 239] on td "Best Before Date 2026-09-19" at bounding box center [1182, 245] width 108 height 25
drag, startPoint x: 361, startPoint y: 274, endPoint x: 282, endPoint y: 271, distance: 79.1
click at [282, 271] on td "Client Identifier 7350008401686" at bounding box center [339, 270] width 114 height 25
click at [738, 399] on td "Product title NPO_FUM_FIMA_7350008401648 - NPO-FUM_FIMA_SL_0080 - FUMi Fiery Ma…" at bounding box center [607, 397] width 422 height 25
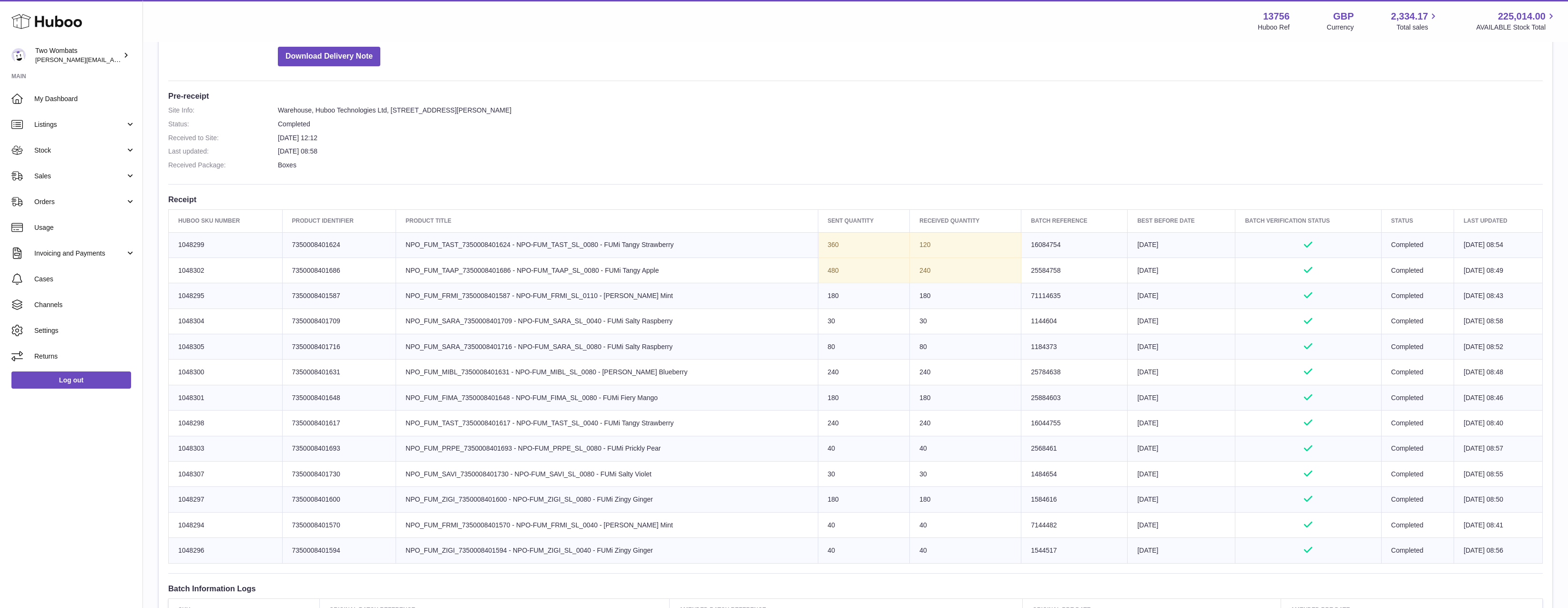
drag, startPoint x: 714, startPoint y: 428, endPoint x: 331, endPoint y: 432, distance: 383.0
click at [331, 432] on tr "Huboo SKU Number 1048298 Client Identifier 7350008401617 Product title NPO_FUM_…" at bounding box center [856, 423] width 1374 height 25
click at [331, 432] on td "Client Identifier 7350008401617" at bounding box center [339, 423] width 114 height 25
drag, startPoint x: 331, startPoint y: 432, endPoint x: 707, endPoint y: 421, distance: 376.2
click at [707, 421] on tr "Huboo SKU Number 1048298 Client Identifier 7350008401617 Product title NPO_FUM_…" at bounding box center [856, 423] width 1374 height 25
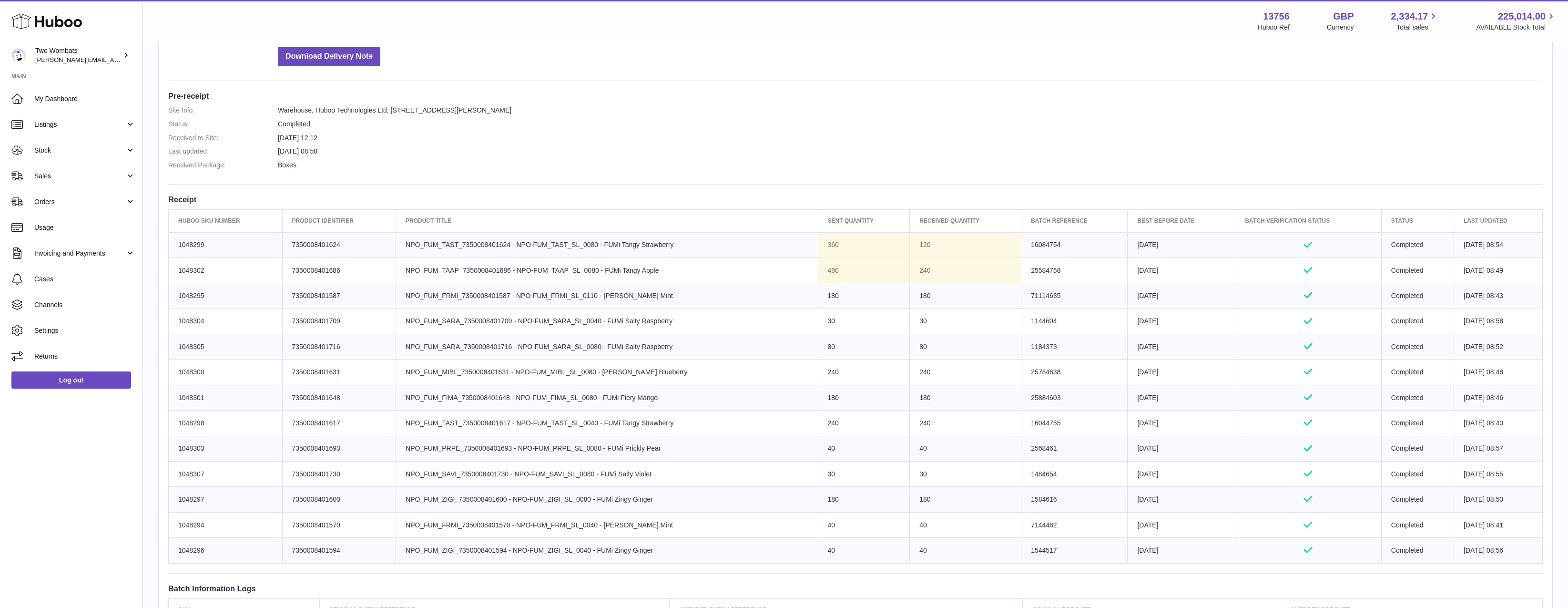
click at [707, 420] on td "Product title NPO_FUM_TAST_7350008401617 - NPO-FUM_TAST_SL_0040 - FUMi Tangy St…" at bounding box center [607, 423] width 422 height 25
drag, startPoint x: 686, startPoint y: 248, endPoint x: 596, endPoint y: 243, distance: 90.1
click at [597, 243] on td "Product title NPO_FUM_TAST_7350008401624 - NPO-FUM_TAST_SL_0080 - FUMi Tangy St…" at bounding box center [607, 245] width 422 height 25
click at [595, 243] on td "Product title NPO_FUM_TAST_7350008401624 - NPO-FUM_TAST_SL_0080 - FUMi Tangy St…" at bounding box center [607, 245] width 422 height 25
drag, startPoint x: 676, startPoint y: 423, endPoint x: 577, endPoint y: 423, distance: 99.0
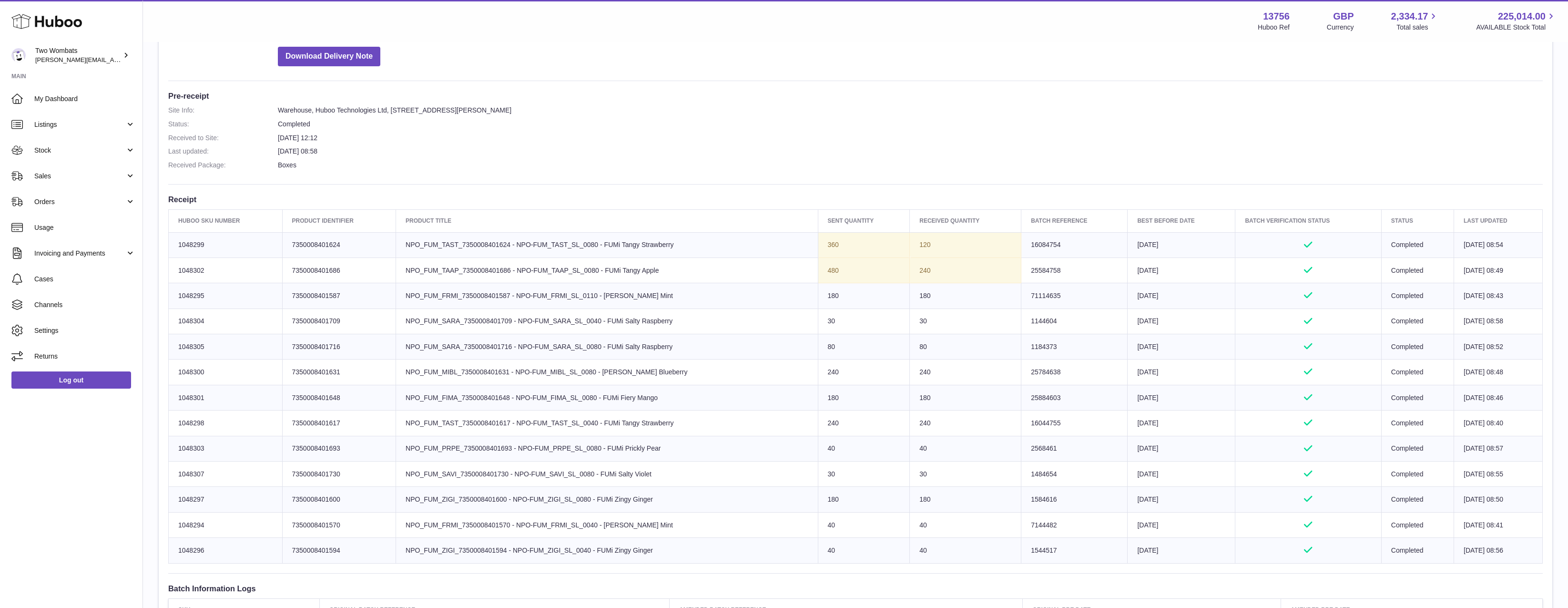
click at [577, 423] on td "Product title NPO_FUM_TAST_7350008401617 - NPO-FUM_TAST_SL_0040 - FUMi Tangy St…" at bounding box center [607, 423] width 422 height 25
drag, startPoint x: 686, startPoint y: 254, endPoint x: 586, endPoint y: 245, distance: 100.4
click at [586, 245] on td "Product title NPO_FUM_TAST_7350008401624 - NPO-FUM_TAST_SL_0080 - FUMi Tangy St…" at bounding box center [607, 245] width 422 height 25
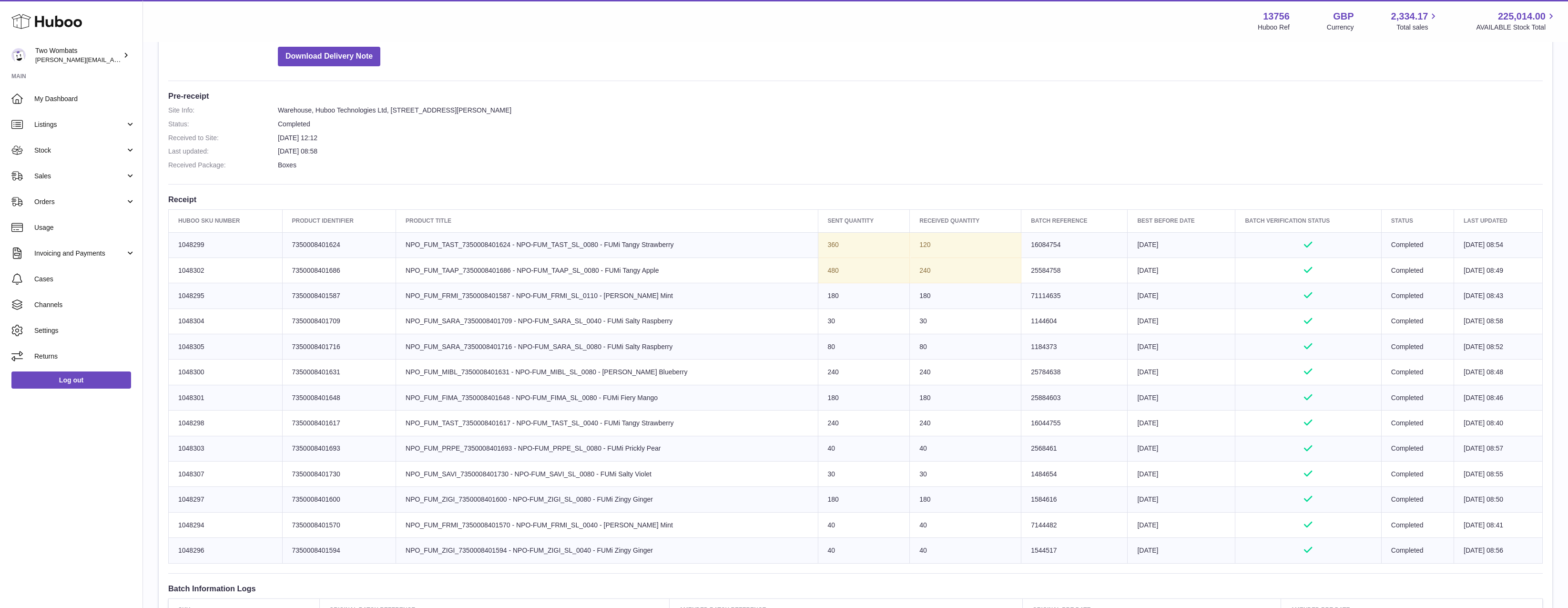
drag, startPoint x: 686, startPoint y: 425, endPoint x: 627, endPoint y: 419, distance: 59.3
click at [627, 419] on td "Product title NPO_FUM_TAST_7350008401617 - NPO-FUM_TAST_SL_0040 - FUMi Tangy St…" at bounding box center [607, 423] width 422 height 25
drag, startPoint x: 627, startPoint y: 419, endPoint x: 516, endPoint y: 424, distance: 111.1
click at [503, 424] on td "Product title NPO_FUM_TAST_7350008401617 - NPO-FUM_TAST_SL_0040 - FUMi Tangy St…" at bounding box center [607, 423] width 422 height 25
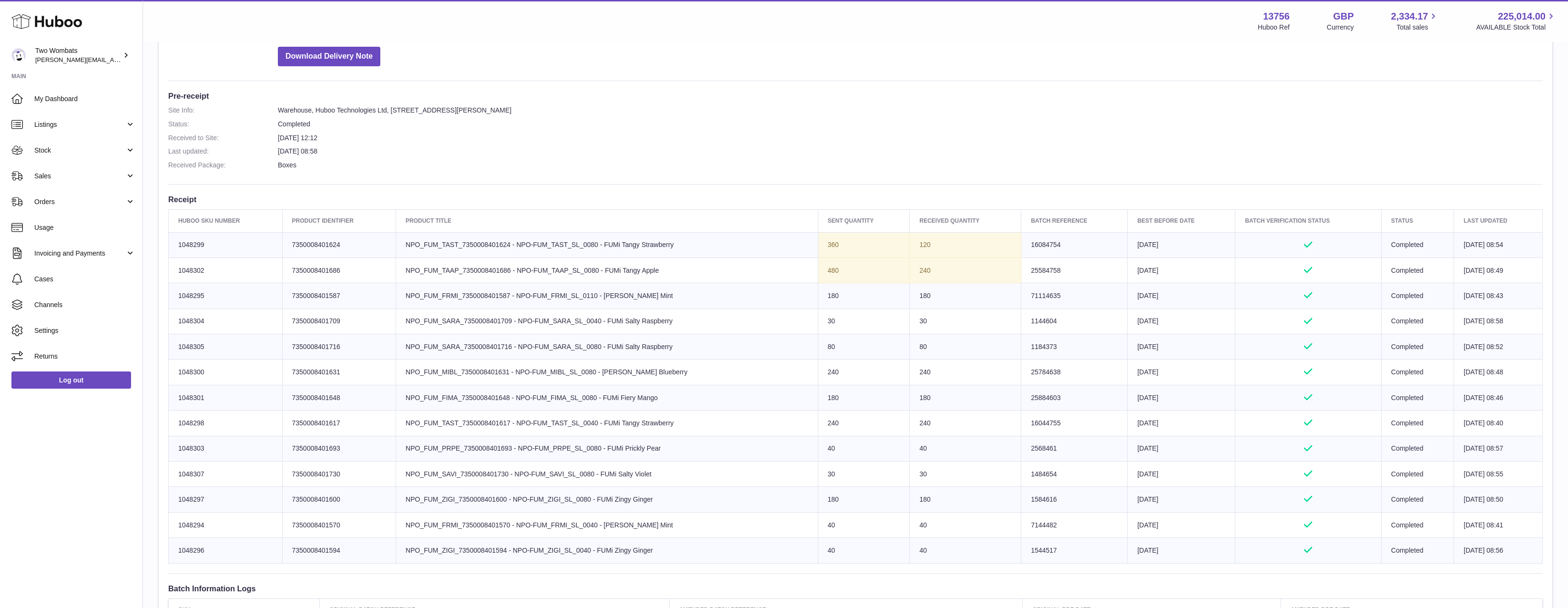
click at [541, 433] on td "Product title NPO_FUM_TAST_7350008401617 - NPO-FUM_TAST_SL_0040 - FUMi Tangy St…" at bounding box center [607, 423] width 422 height 25
drag, startPoint x: 678, startPoint y: 418, endPoint x: 580, endPoint y: 418, distance: 98.0
click at [572, 420] on td "Product title NPO_FUM_TAST_7350008401617 - NPO-FUM_TAST_SL_0040 - FUMi Tangy St…" at bounding box center [607, 423] width 422 height 25
click at [583, 418] on td "Product title NPO_FUM_TAST_7350008401617 - NPO-FUM_TAST_SL_0040 - FUMi Tangy St…" at bounding box center [607, 423] width 422 height 25
drag, startPoint x: 671, startPoint y: 247, endPoint x: 566, endPoint y: 248, distance: 105.0
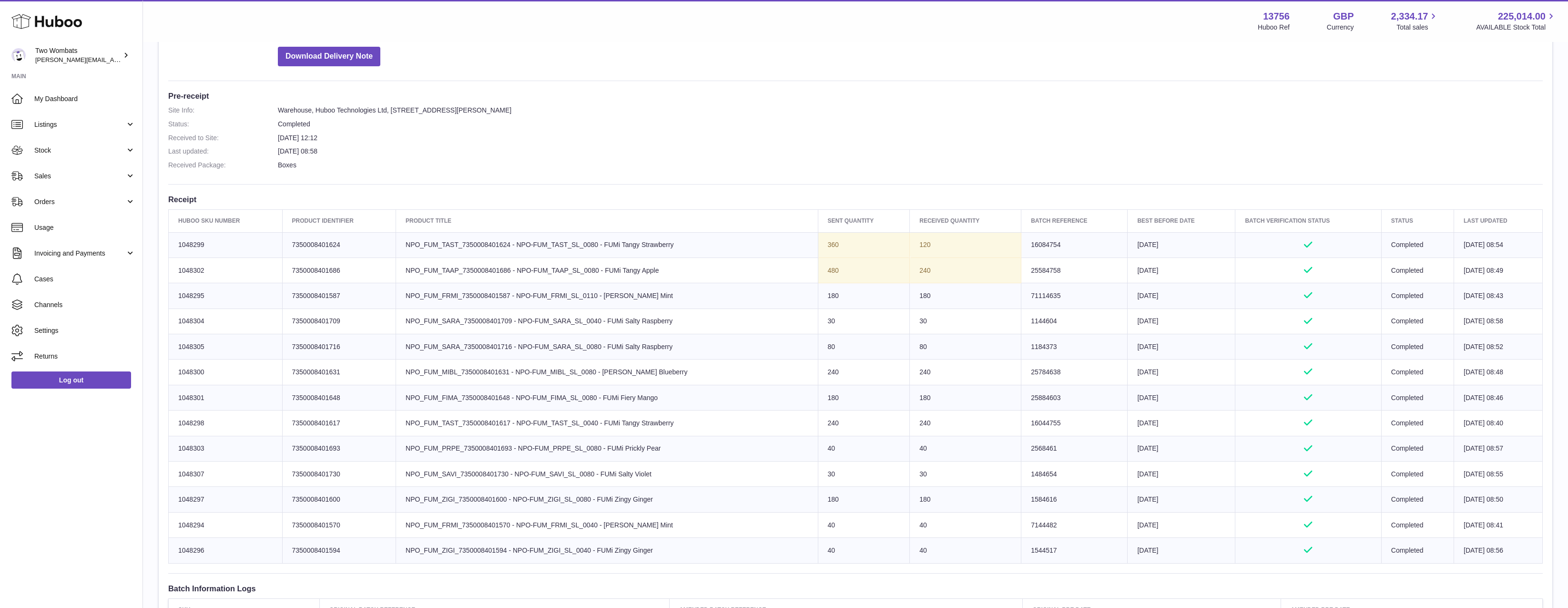
click at [566, 248] on td "Product title NPO_FUM_TAST_7350008401624 - NPO-FUM_TAST_SL_0080 - FUMi Tangy St…" at bounding box center [607, 245] width 422 height 25
drag, startPoint x: 684, startPoint y: 247, endPoint x: 593, endPoint y: 247, distance: 91.0
click at [594, 247] on td "Product title NPO_FUM_TAST_7350008401624 - NPO-FUM_TAST_SL_0080 - FUMi Tangy St…" at bounding box center [607, 245] width 422 height 25
click at [590, 247] on td "Product title NPO_FUM_TAST_7350008401624 - NPO-FUM_TAST_SL_0080 - FUMi Tangy St…" at bounding box center [607, 245] width 422 height 25
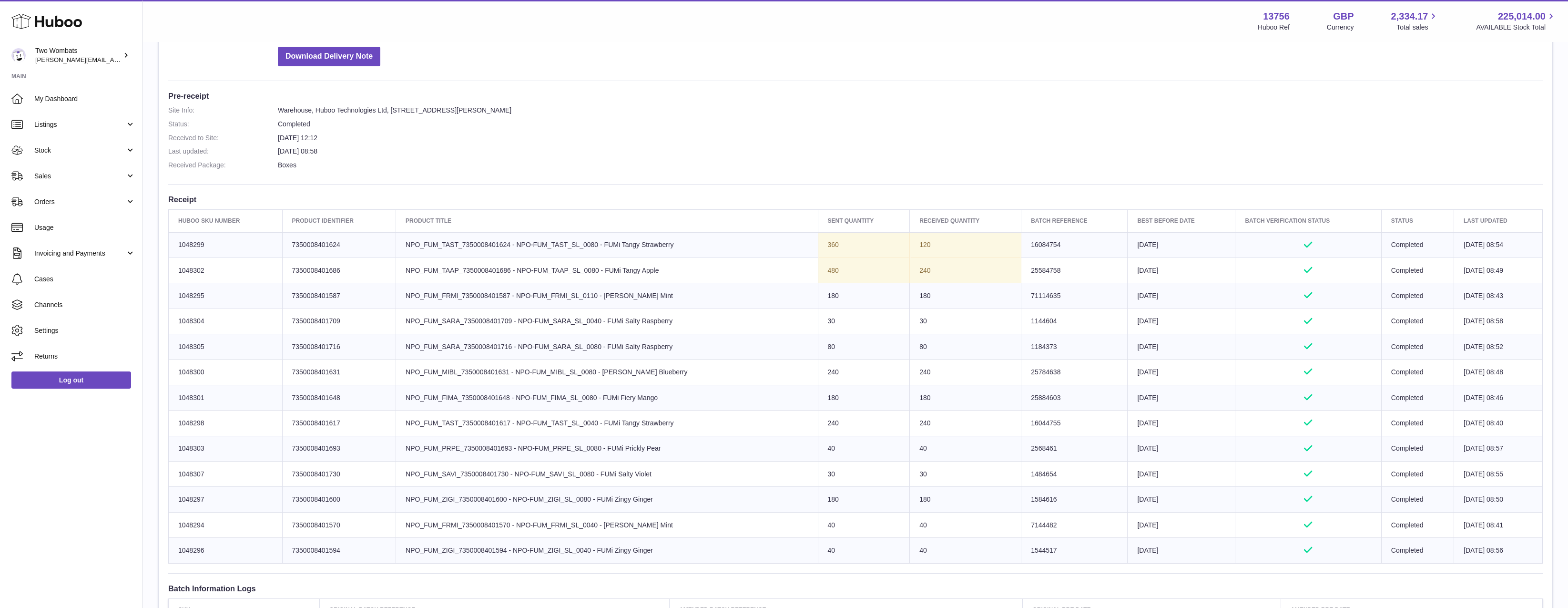
drag, startPoint x: 670, startPoint y: 424, endPoint x: 550, endPoint y: 410, distance: 120.8
click at [550, 410] on td "Product title NPO_FUM_TAST_7350008401617 - NPO-FUM_TAST_SL_0040 - FUMi Tangy St…" at bounding box center [607, 423] width 422 height 25
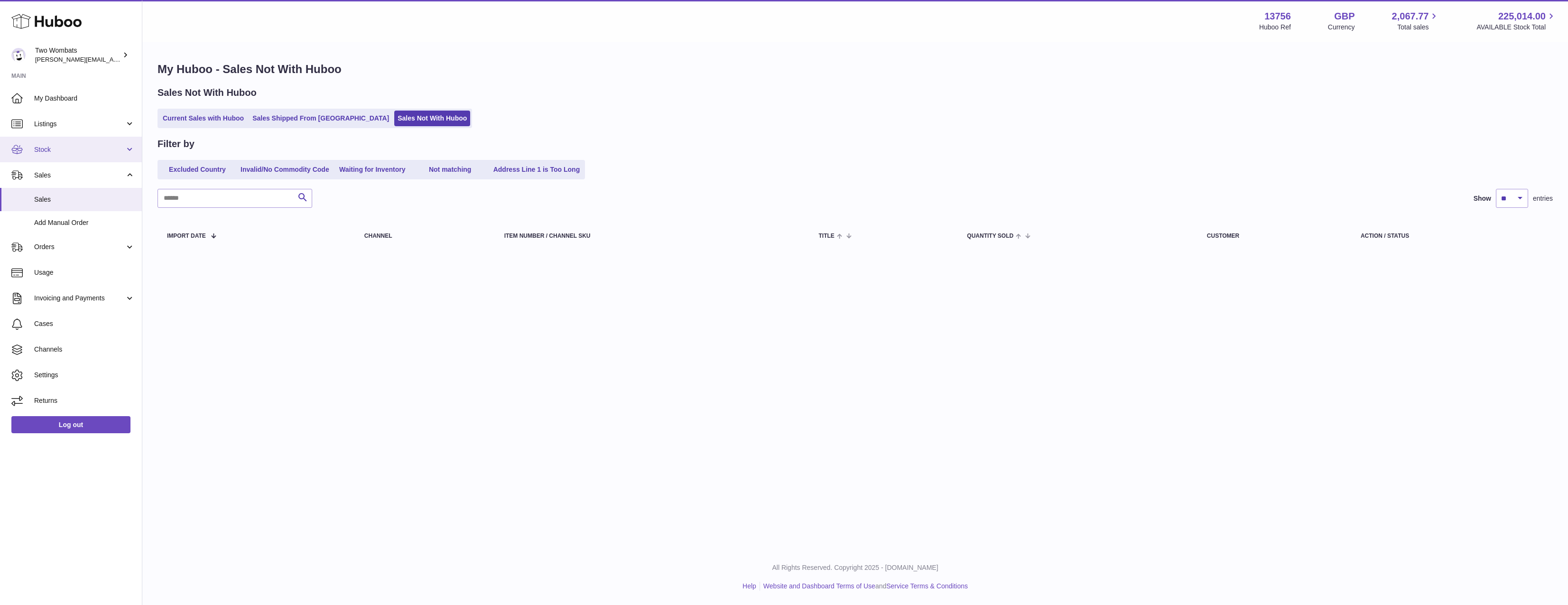
click at [72, 145] on span "Stock" at bounding box center [79, 150] width 91 height 9
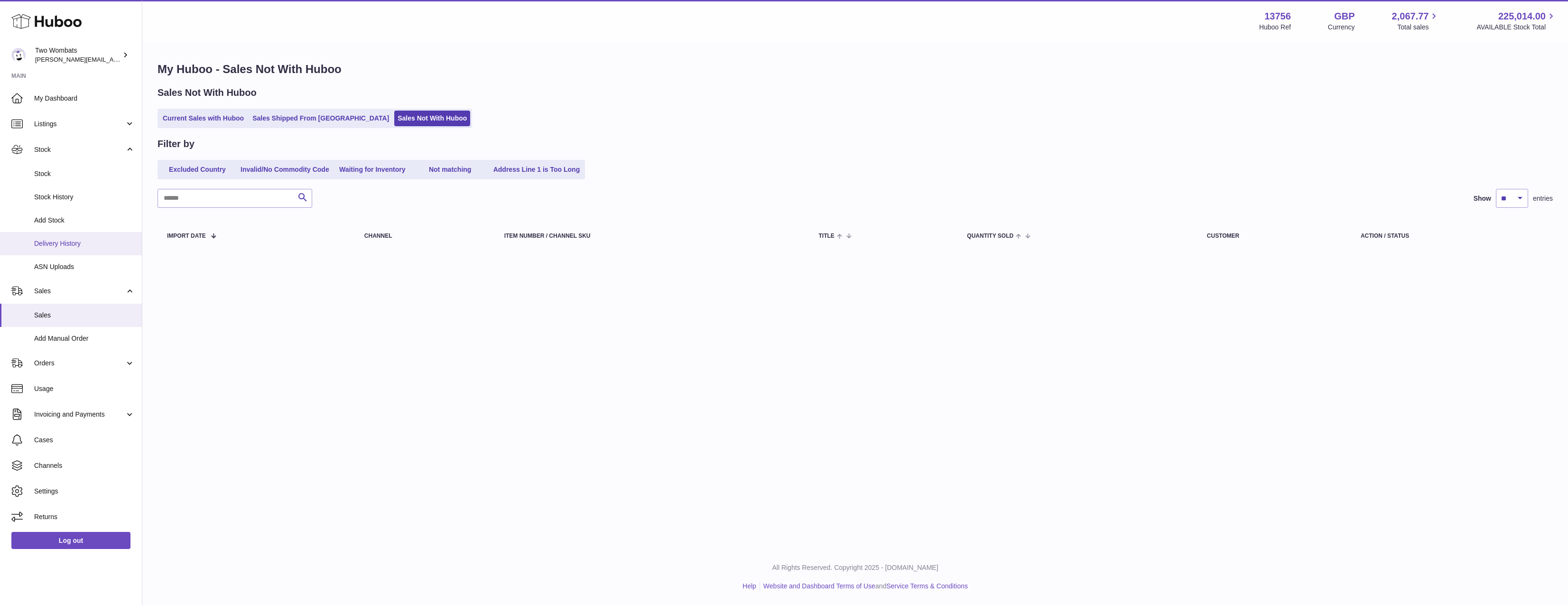
click at [86, 237] on link "Delivery History" at bounding box center [71, 243] width 142 height 23
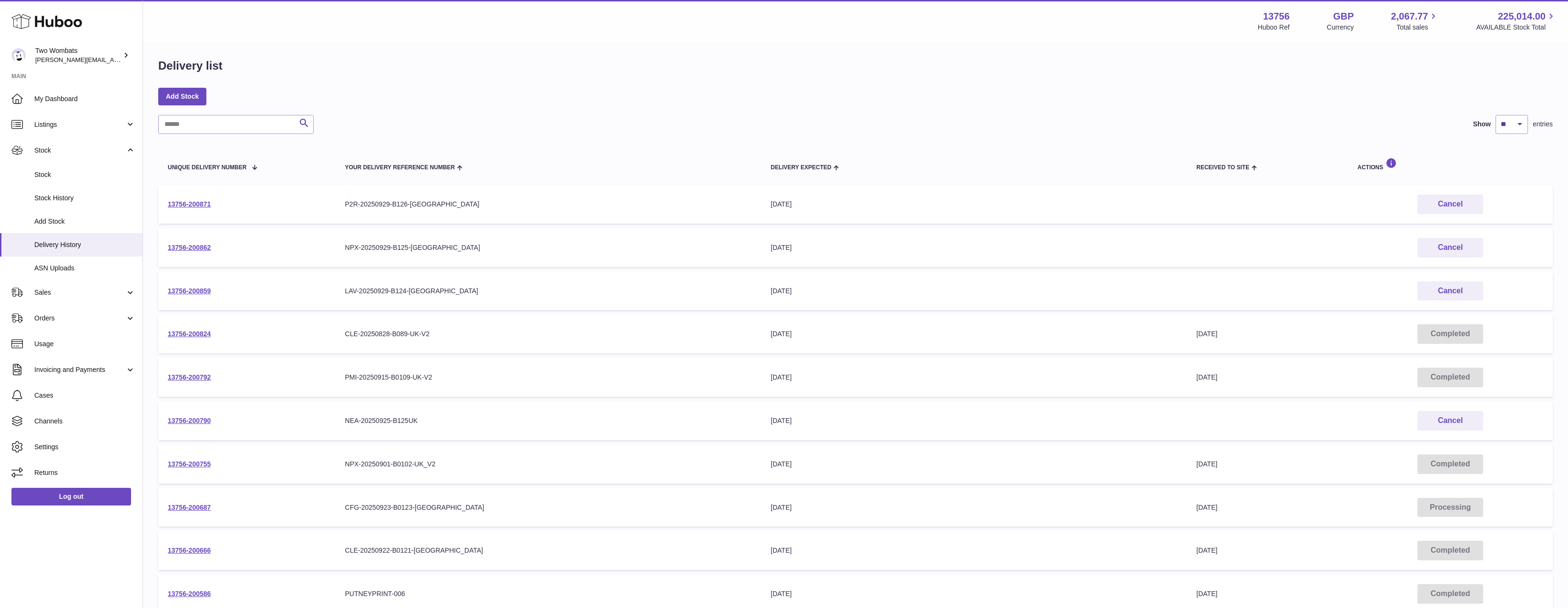
scroll to position [114, 0]
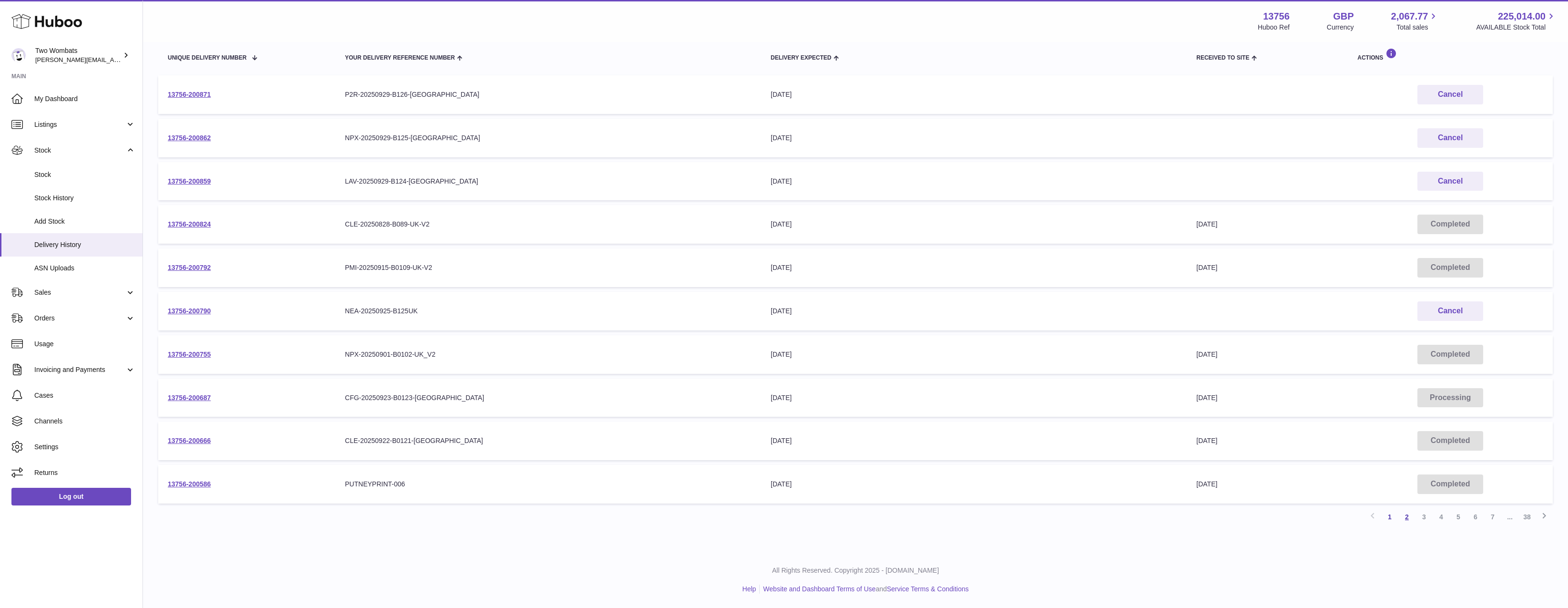
click at [1411, 514] on link "2" at bounding box center [1407, 517] width 17 height 17
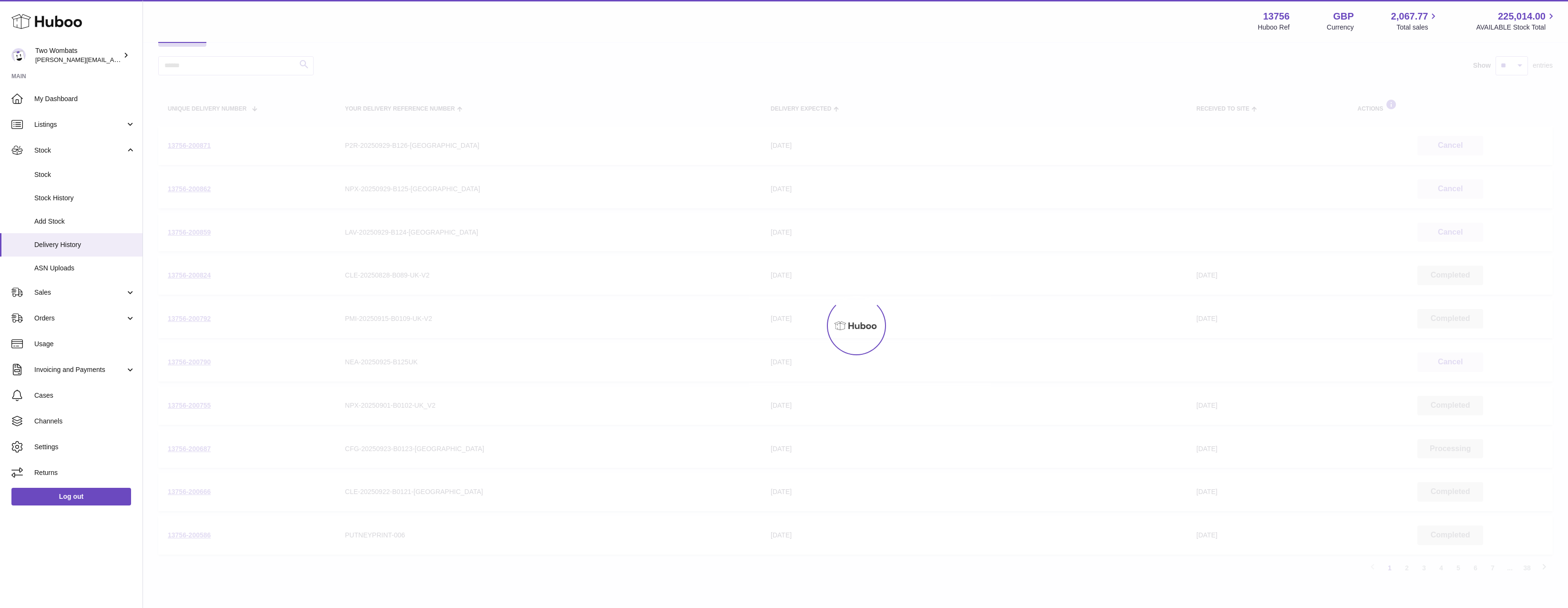
scroll to position [43, 0]
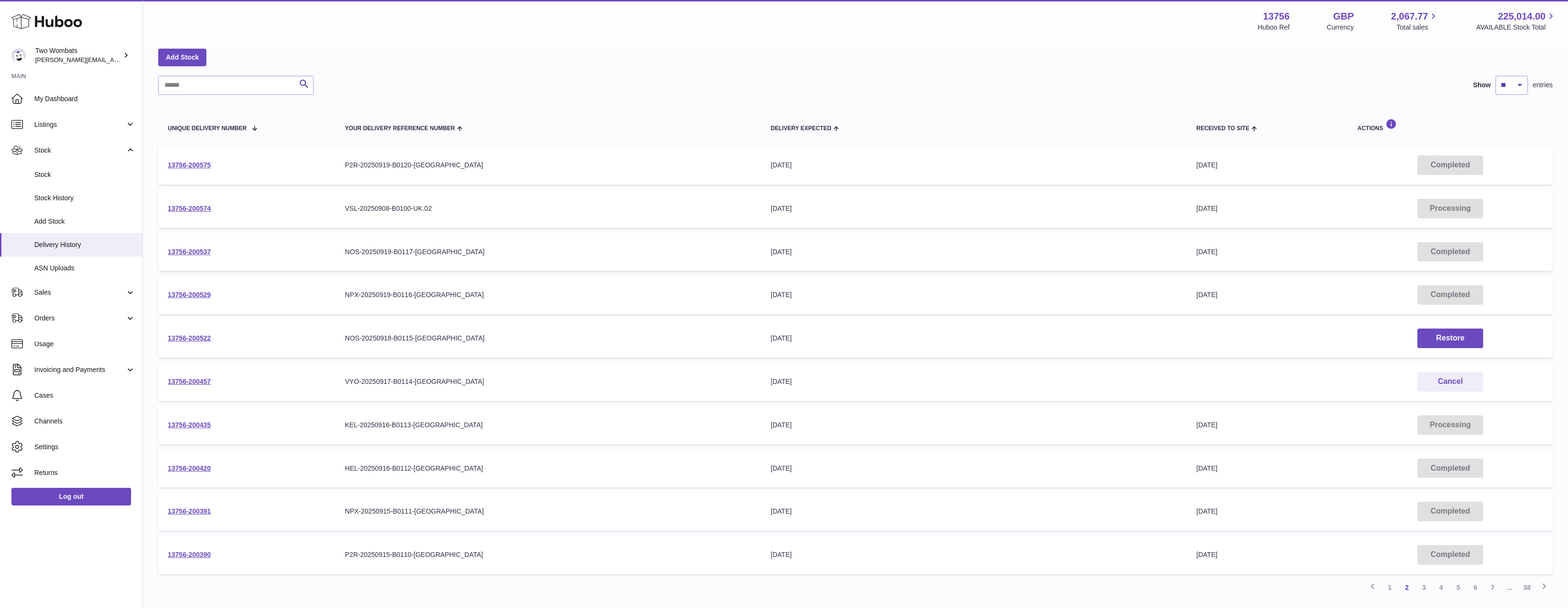
click at [284, 161] on td "13756-200575" at bounding box center [247, 165] width 177 height 39
click at [195, 172] on td "13756-200575" at bounding box center [247, 165] width 177 height 39
click at [193, 163] on link "13756-200575" at bounding box center [189, 165] width 43 height 7
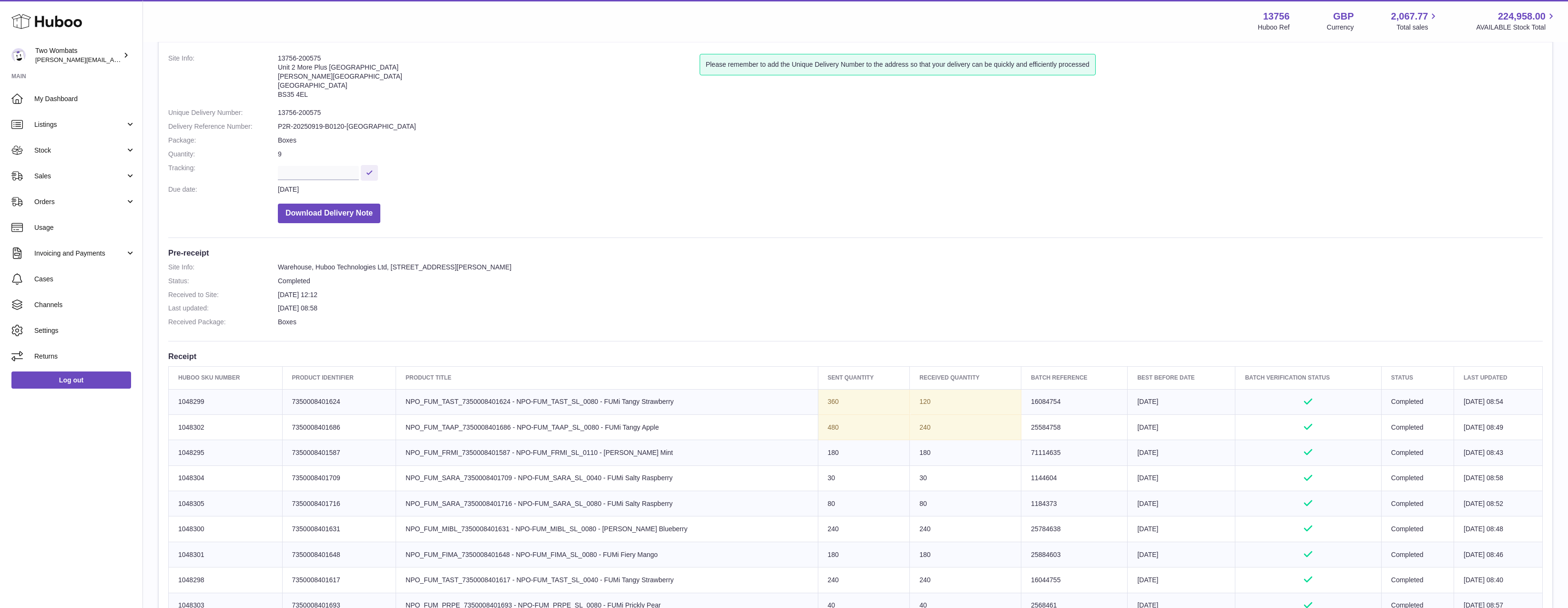
scroll to position [145, 0]
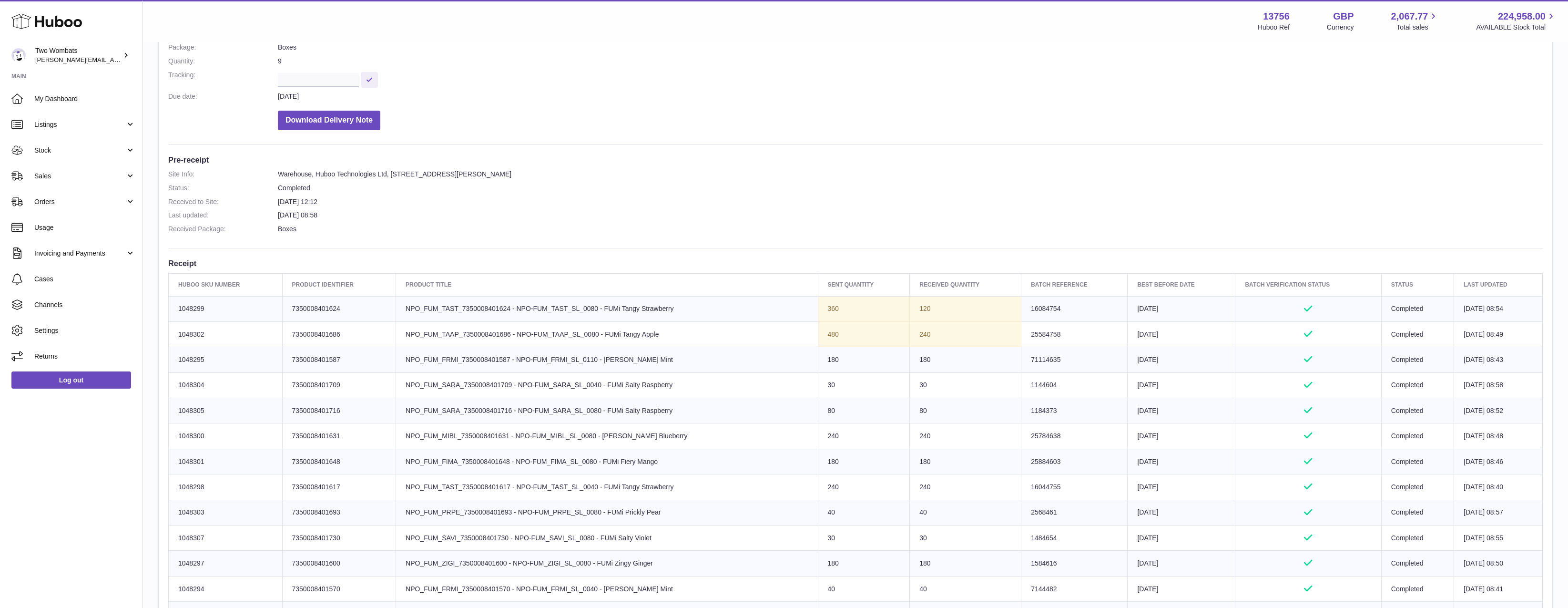
drag, startPoint x: 821, startPoint y: 431, endPoint x: 955, endPoint y: 432, distance: 134.0
click at [955, 432] on tr "Huboo SKU Number 1048300 Client Identifier 7350008401631 Product title NPO_FUM_…" at bounding box center [856, 436] width 1374 height 25
click at [955, 432] on td "240" at bounding box center [966, 436] width 111 height 25
drag, startPoint x: 955, startPoint y: 432, endPoint x: 702, endPoint y: 444, distance: 253.3
click at [702, 444] on tr "Huboo SKU Number 1048300 Client Identifier 7350008401631 Product title NPO_FUM_…" at bounding box center [856, 436] width 1374 height 25
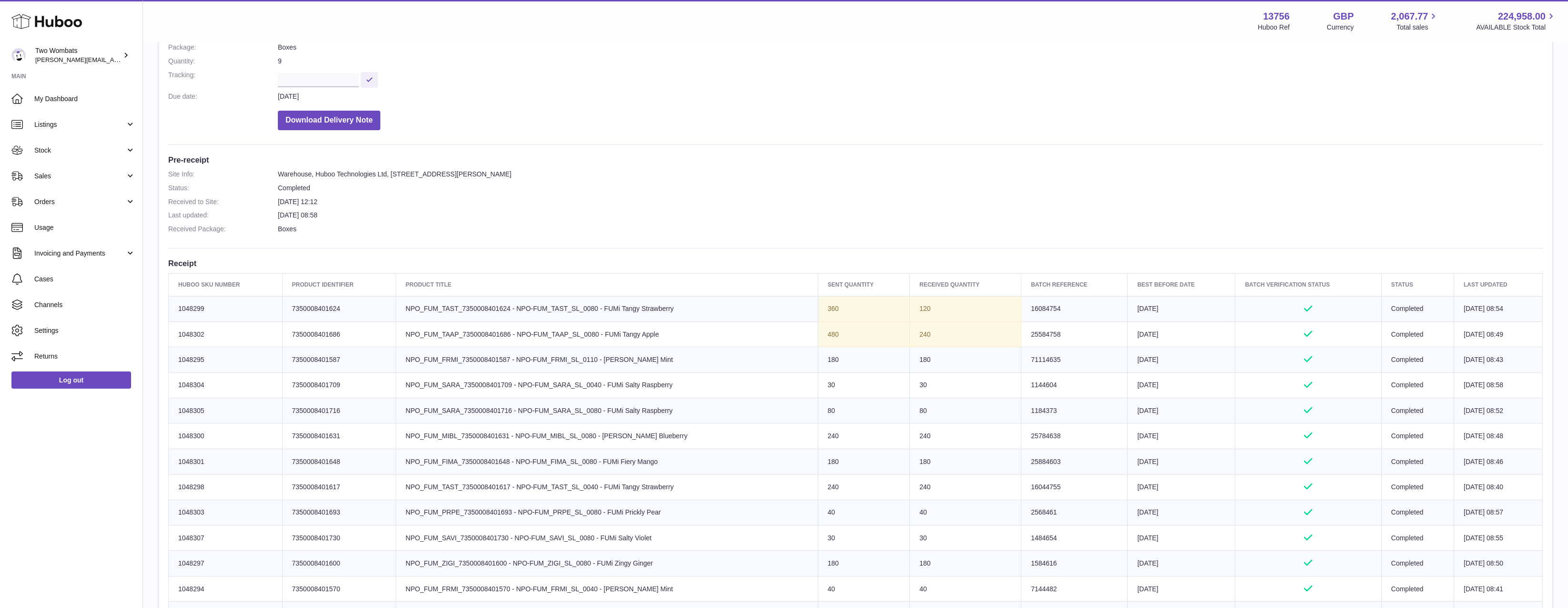
click at [702, 444] on td "Product title NPO_FUM_MIBL_7350008401631 - NPO-FUM_MIBL_SL_0080 - [PERSON_NAME]…" at bounding box center [607, 436] width 422 height 25
drag, startPoint x: 674, startPoint y: 363, endPoint x: 635, endPoint y: 358, distance: 39.3
click at [635, 358] on td "Product title NPO_FUM_FRMI_7350008401587 - NPO-FUM_FRMI_SL_0110 - [PERSON_NAME]…" at bounding box center [607, 359] width 422 height 25
drag, startPoint x: 635, startPoint y: 358, endPoint x: 758, endPoint y: 355, distance: 123.0
click at [635, 358] on td "Product title NPO_FUM_FRMI_7350008401587 - NPO-FUM_FRMI_SL_0110 - [PERSON_NAME]…" at bounding box center [607, 359] width 422 height 25
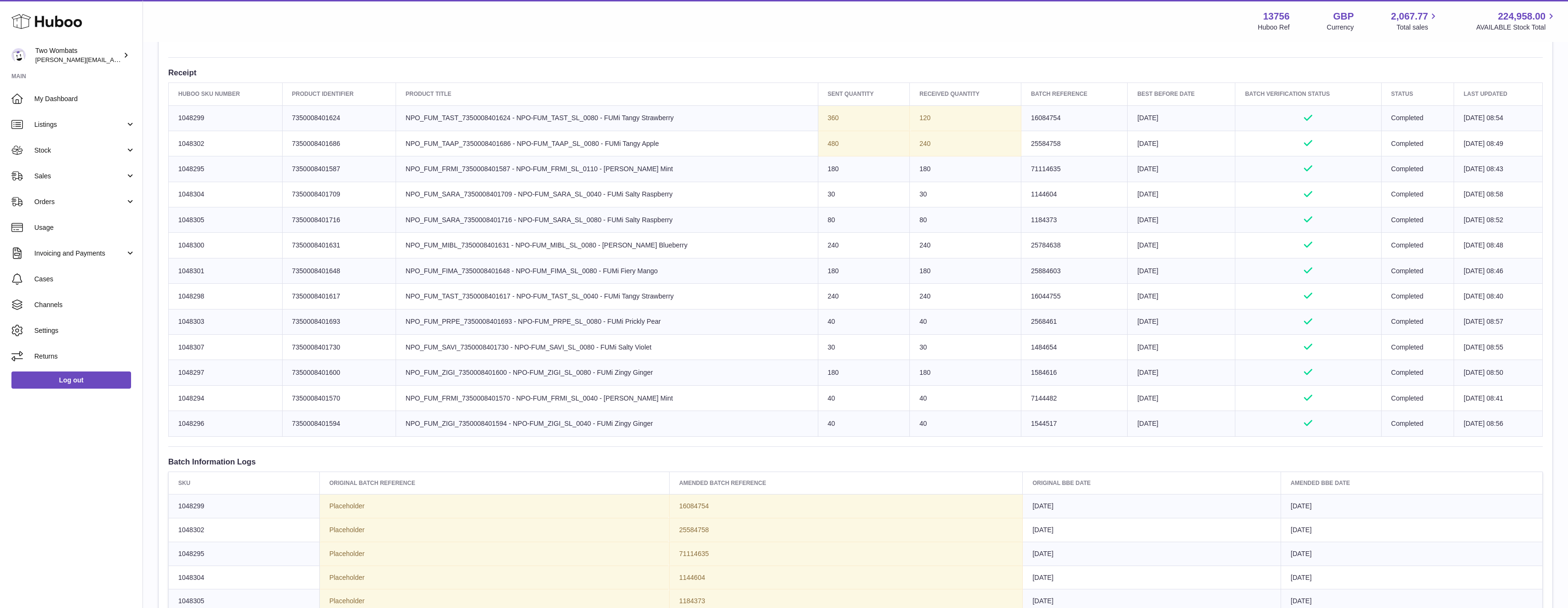
scroll to position [384, 0]
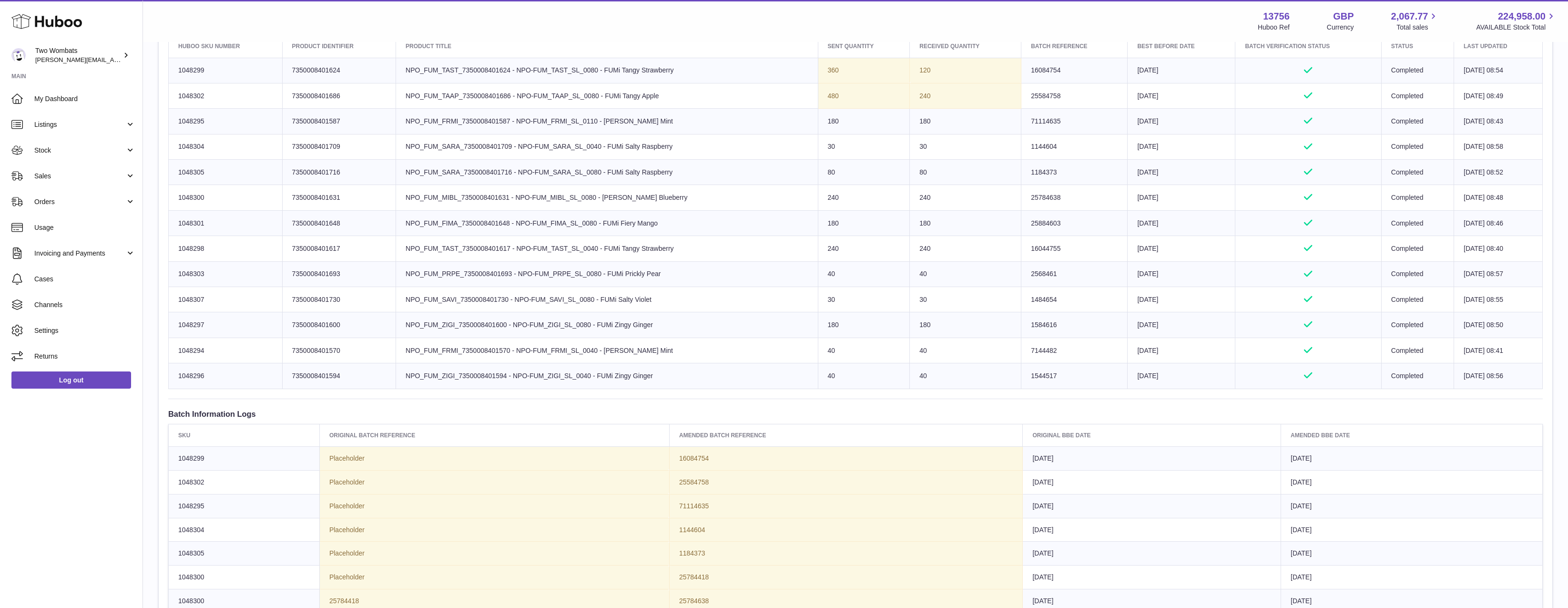
drag, startPoint x: 661, startPoint y: 323, endPoint x: 527, endPoint y: 324, distance: 134.0
click at [527, 324] on td "Product title NPO_FUM_ZIGI_7350008401600 - NPO-FUM_ZIGI_SL_0080 - FUMi Zingy Gi…" at bounding box center [607, 325] width 422 height 25
drag, startPoint x: 635, startPoint y: 303, endPoint x: 589, endPoint y: 298, distance: 46.3
click at [631, 303] on td "Product title NPO_FUM_SAVI_7350008401730 - NPO-FUM_SAVI_SL_0080 - FUMi Salty Vi…" at bounding box center [607, 299] width 422 height 25
drag, startPoint x: 493, startPoint y: 297, endPoint x: 525, endPoint y: 287, distance: 33.5
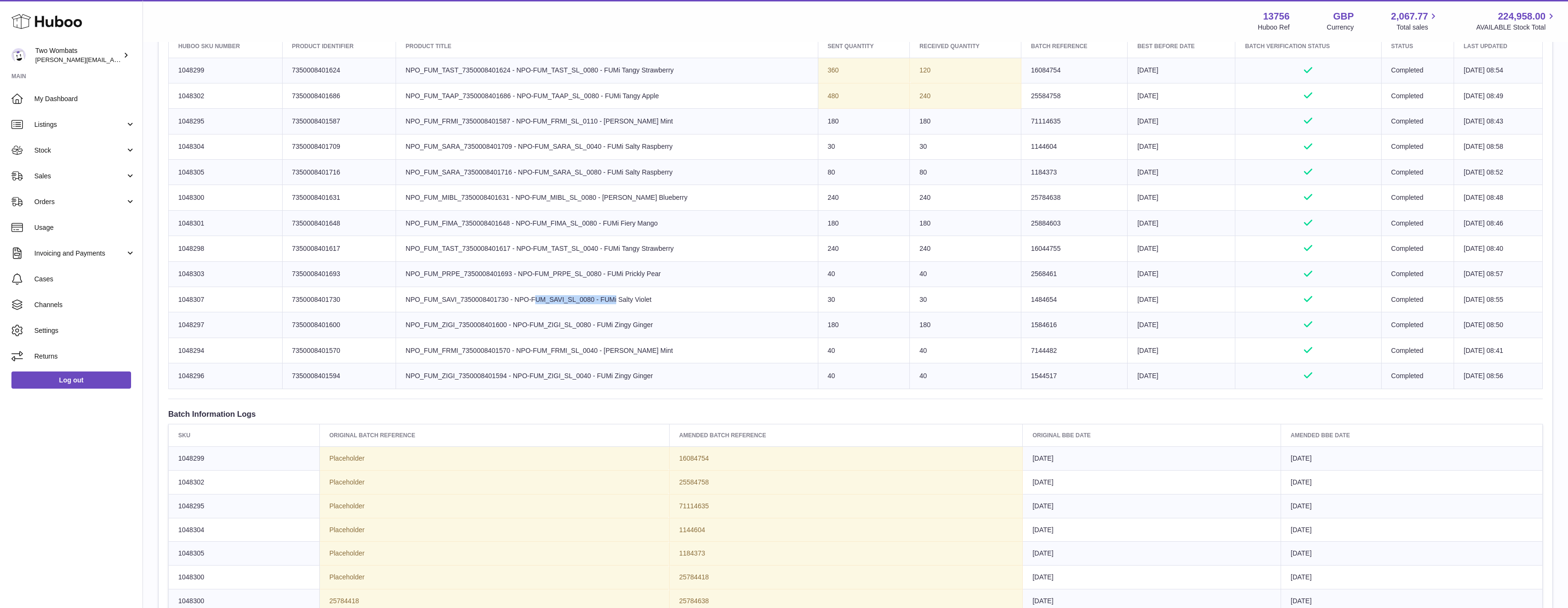
click at [525, 287] on td "Product title NPO_FUM_SAVI_7350008401730 - NPO-FUM_SAVI_SL_0080 - FUMi Salty Vi…" at bounding box center [607, 299] width 422 height 25
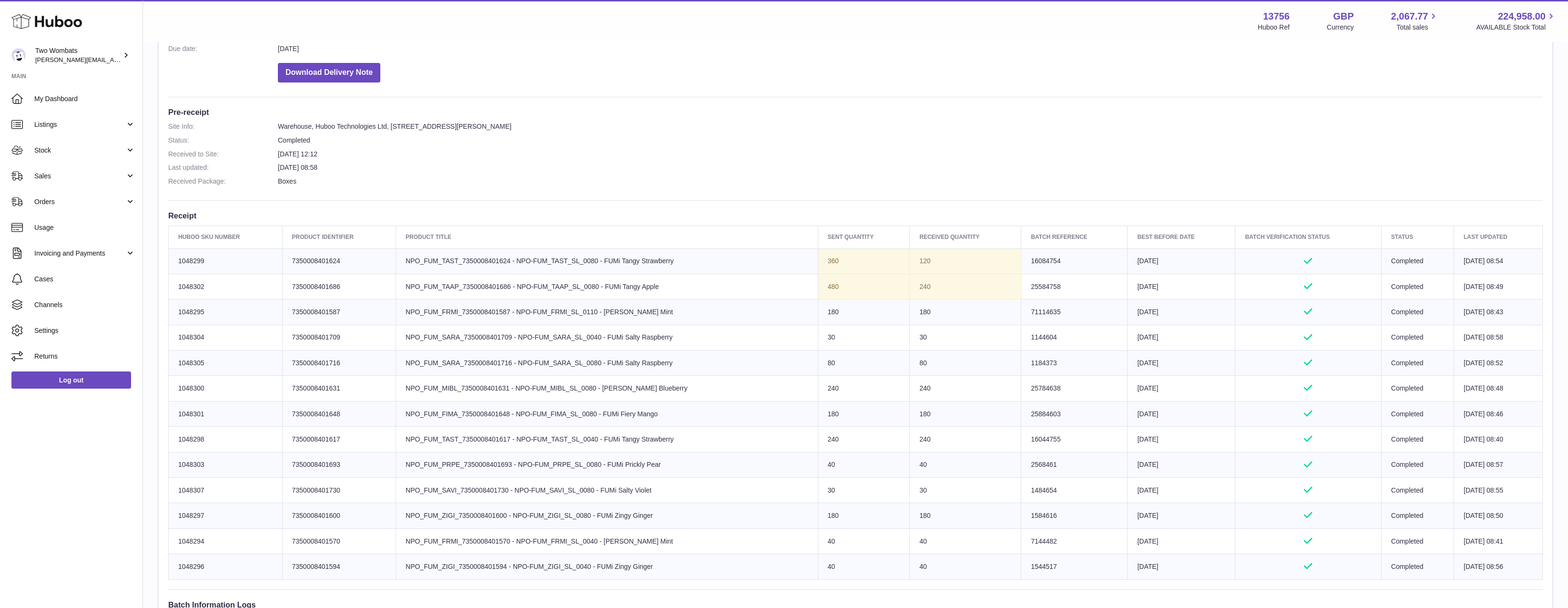
click at [675, 486] on td "Product title NPO_FUM_SAVI_7350008401730 - NPO-FUM_SAVI_SL_0080 - FUMi Salty Vi…" at bounding box center [607, 490] width 422 height 25
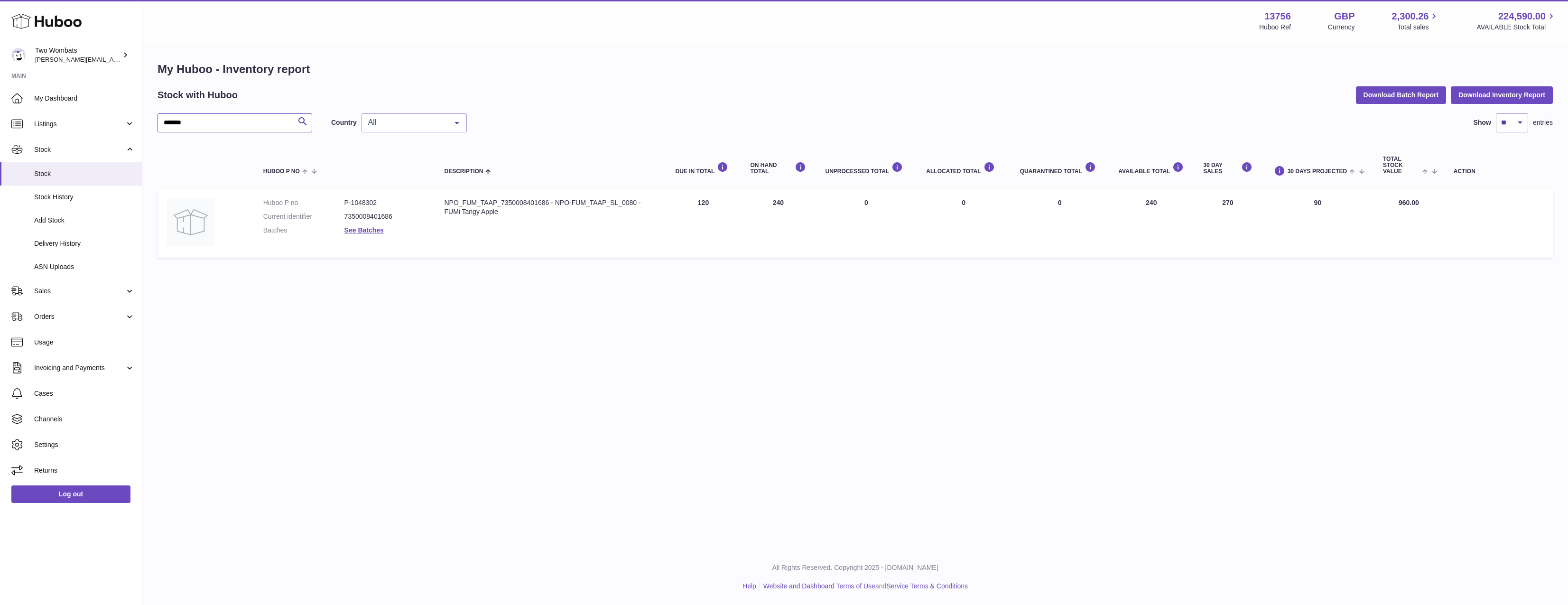
click at [199, 130] on input "*******" at bounding box center [235, 122] width 155 height 19
paste input "*******"
type input "*******"
type input "*"
type input "*******"
